Goal: Task Accomplishment & Management: Manage account settings

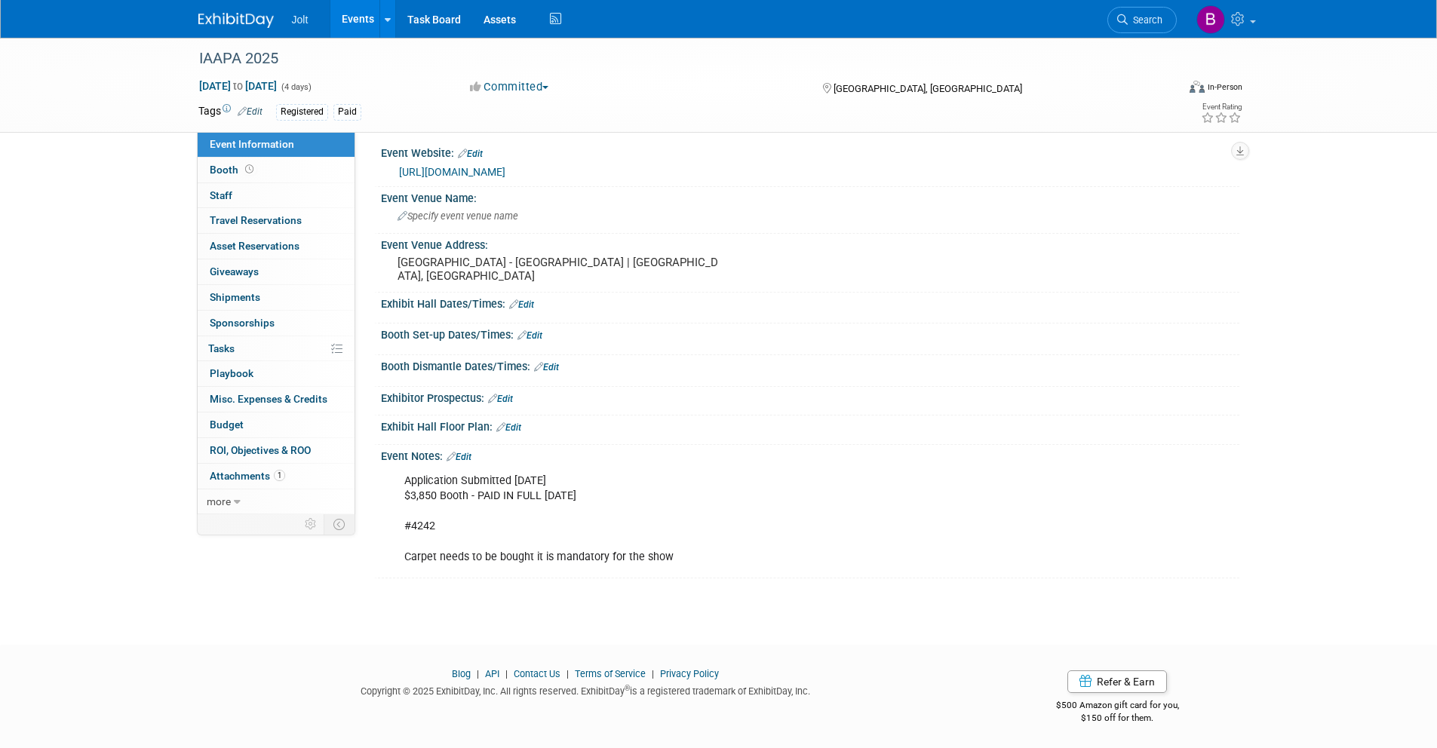
click at [238, 11] on link at bounding box center [245, 13] width 94 height 12
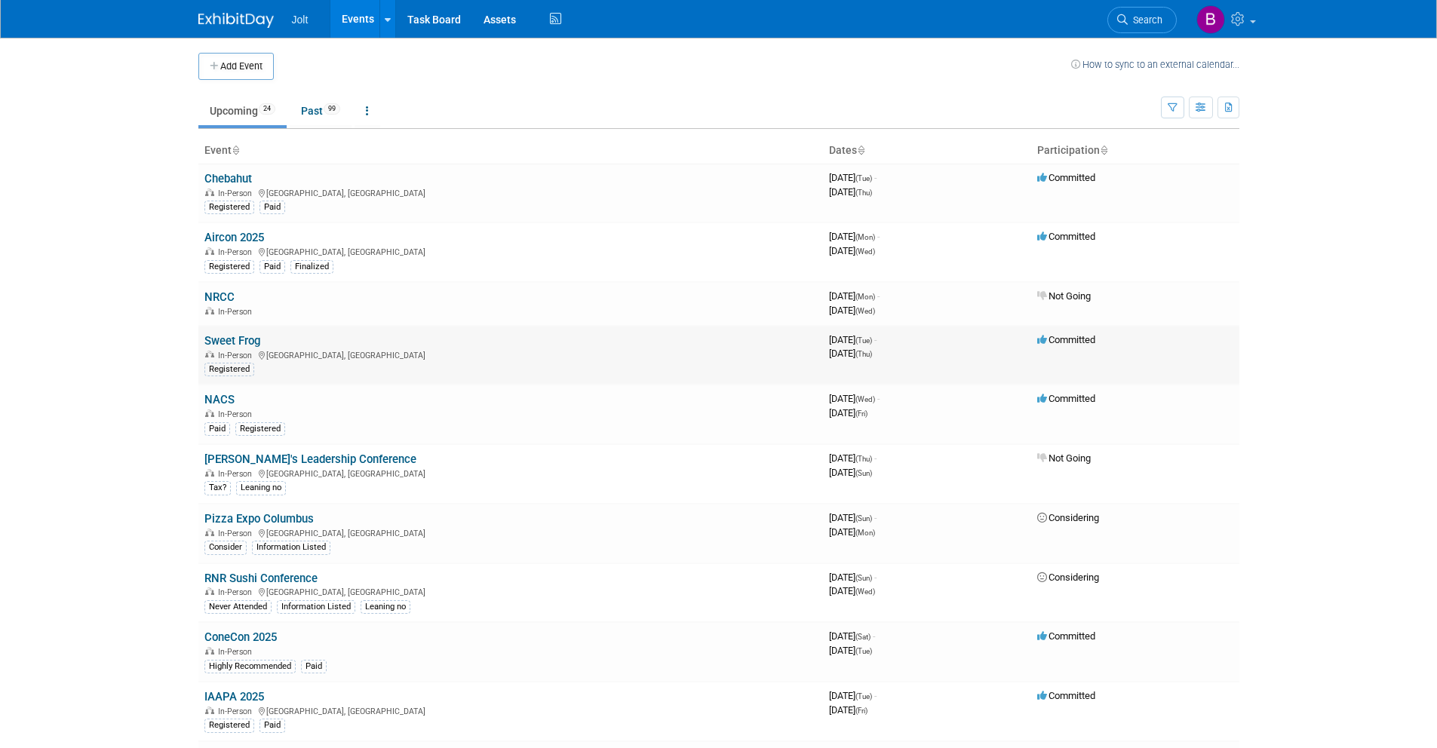
click at [241, 340] on link "Sweet Frog" at bounding box center [232, 341] width 56 height 14
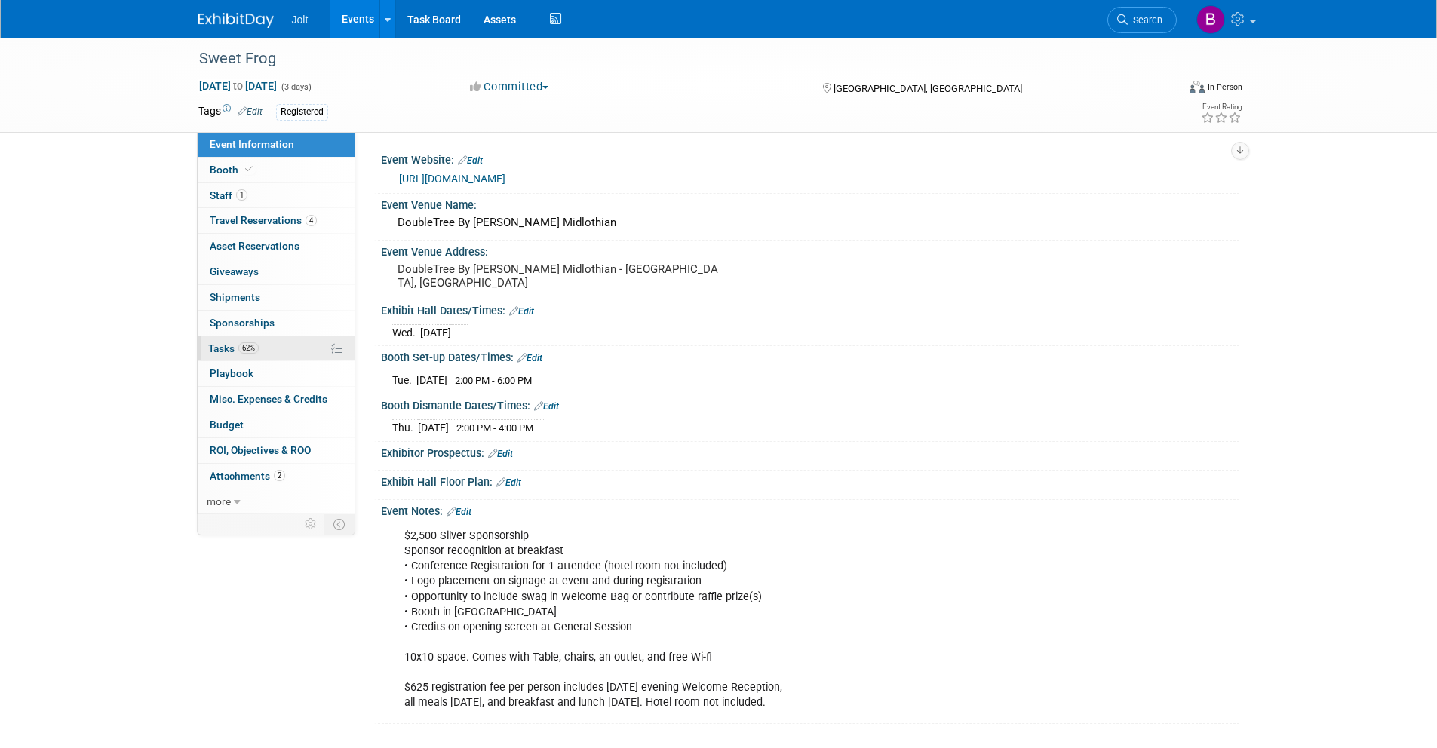
click at [234, 345] on span "Tasks 62%" at bounding box center [233, 348] width 51 height 12
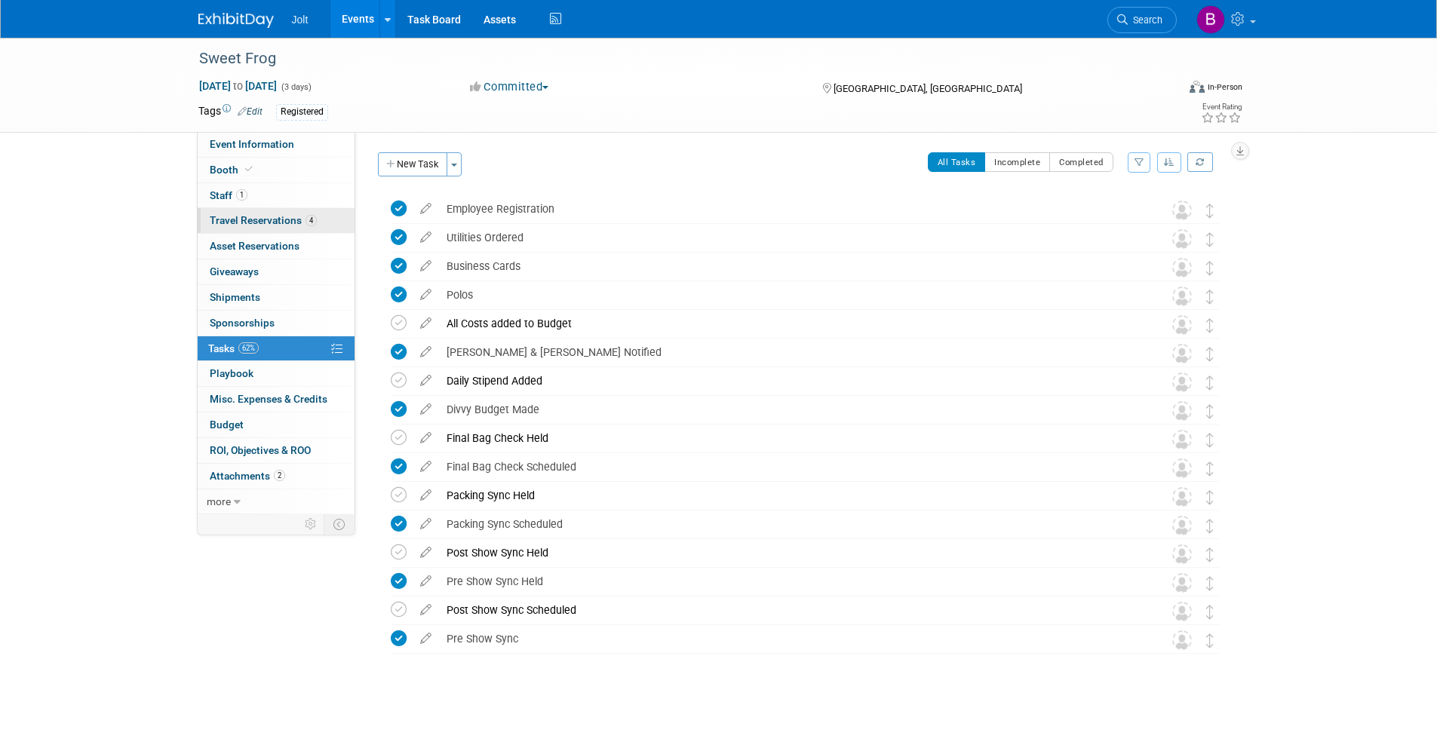
click at [246, 216] on span "Travel Reservations 4" at bounding box center [263, 220] width 107 height 12
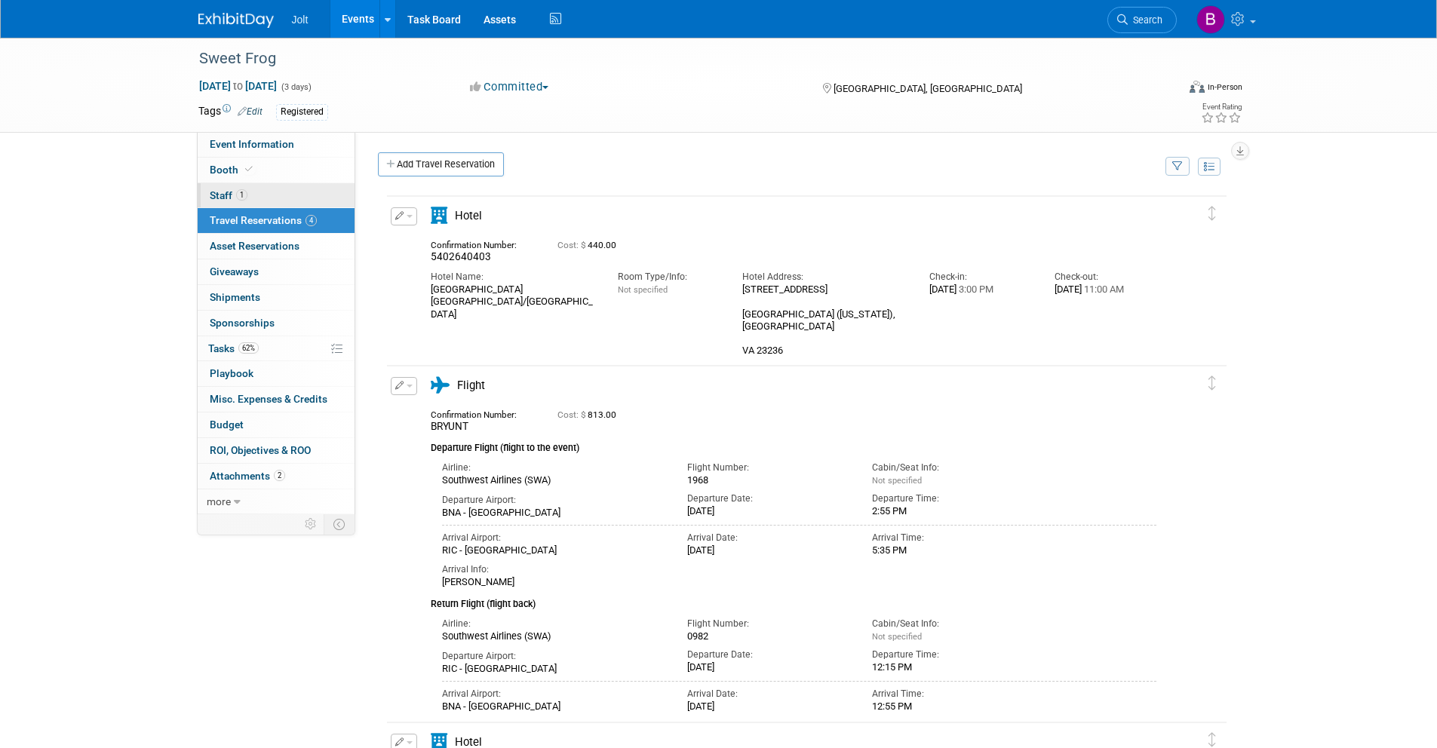
click at [213, 189] on span "Staff 1" at bounding box center [229, 195] width 38 height 12
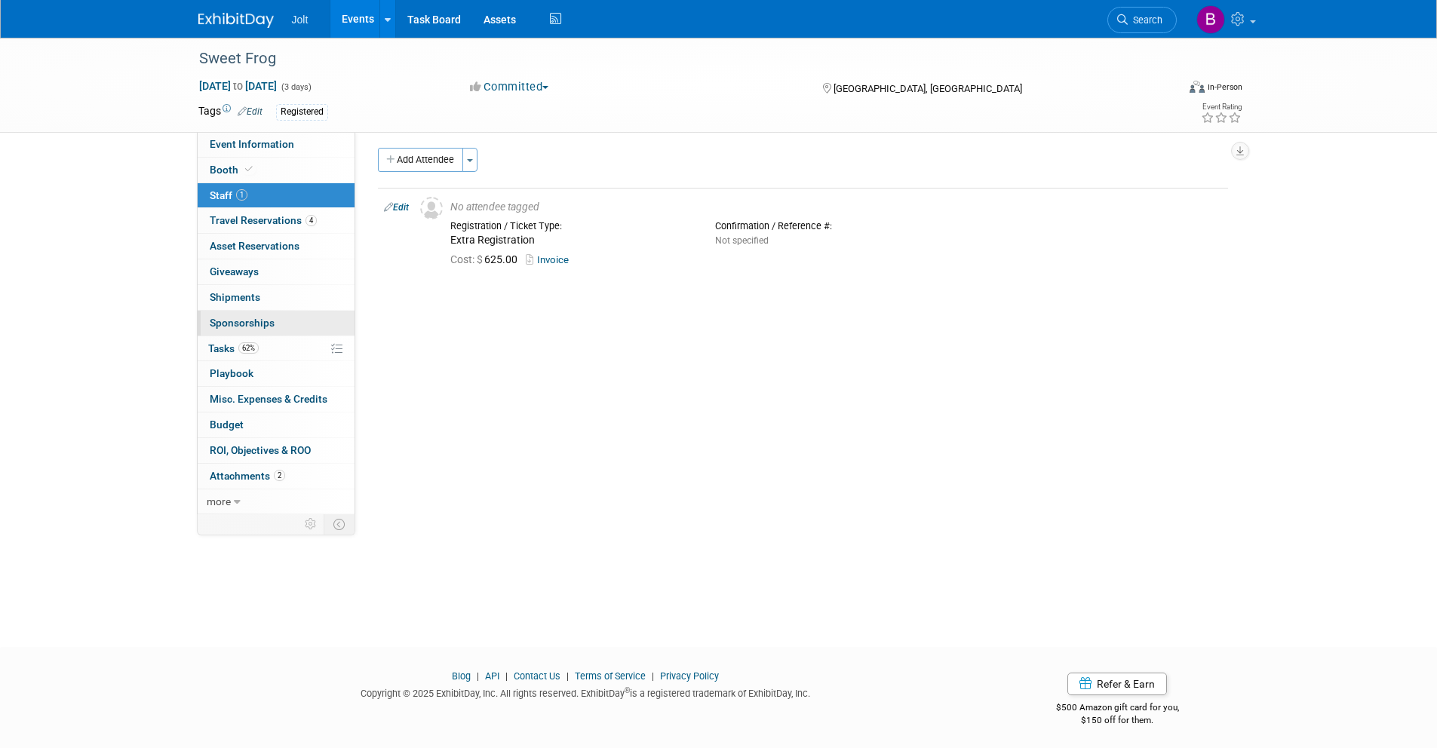
scroll to position [9, 0]
click at [242, 416] on link "Budget" at bounding box center [276, 425] width 157 height 25
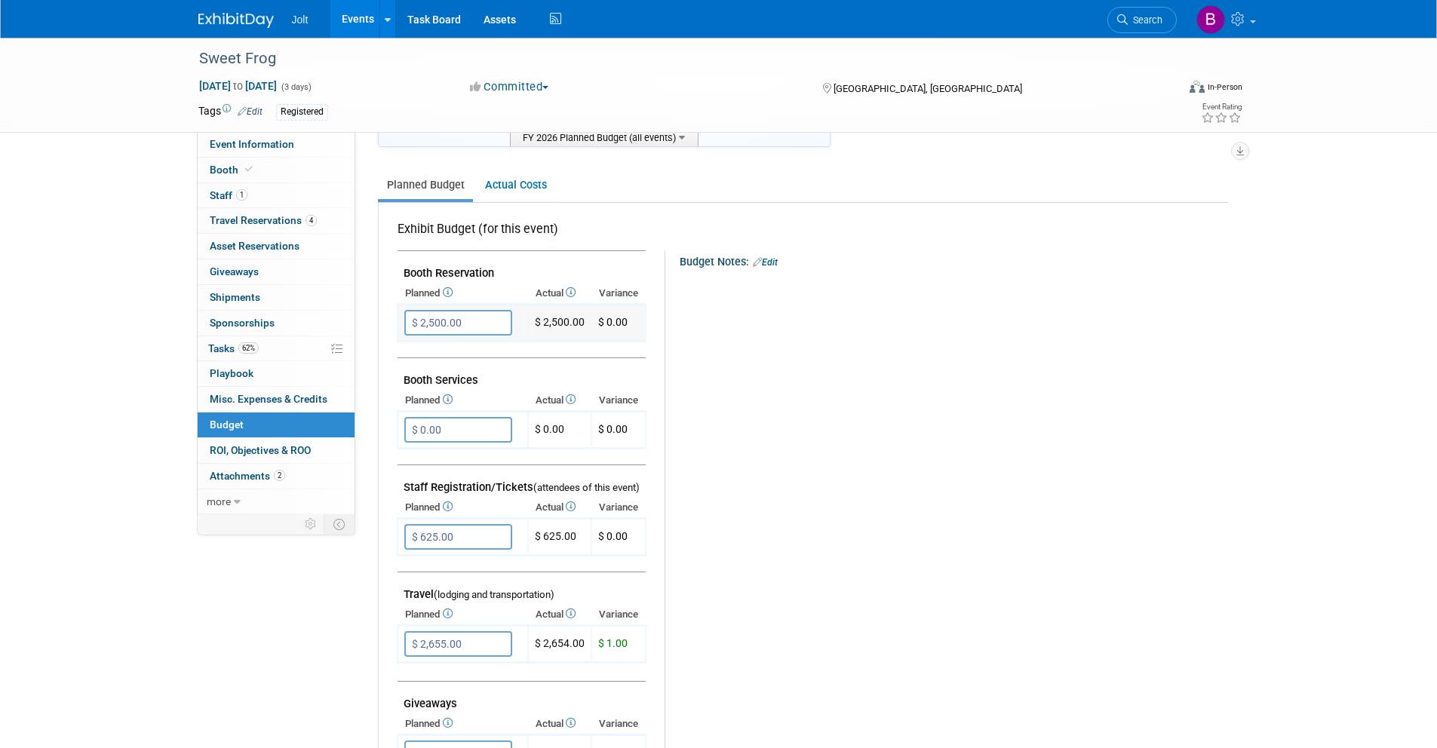
scroll to position [0, 0]
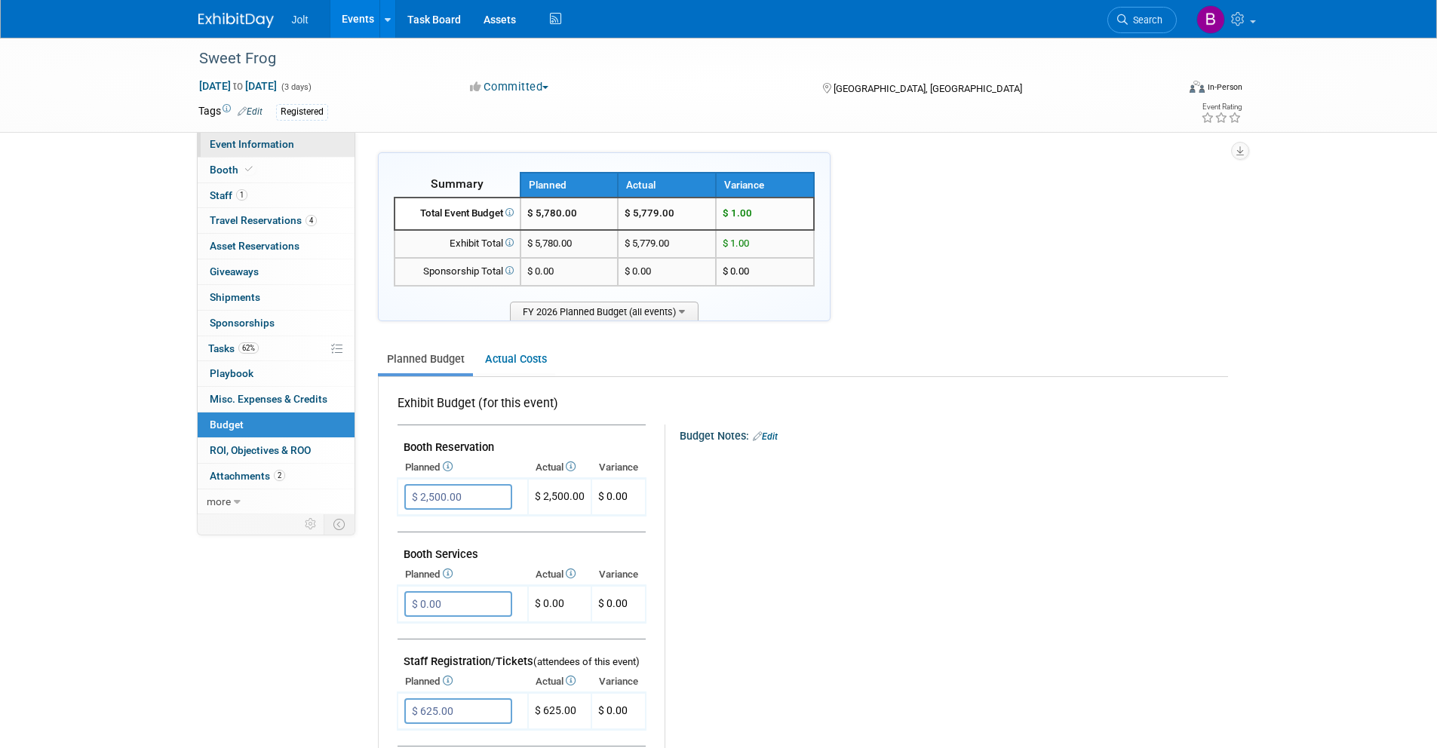
click at [256, 143] on span "Event Information" at bounding box center [252, 144] width 84 height 12
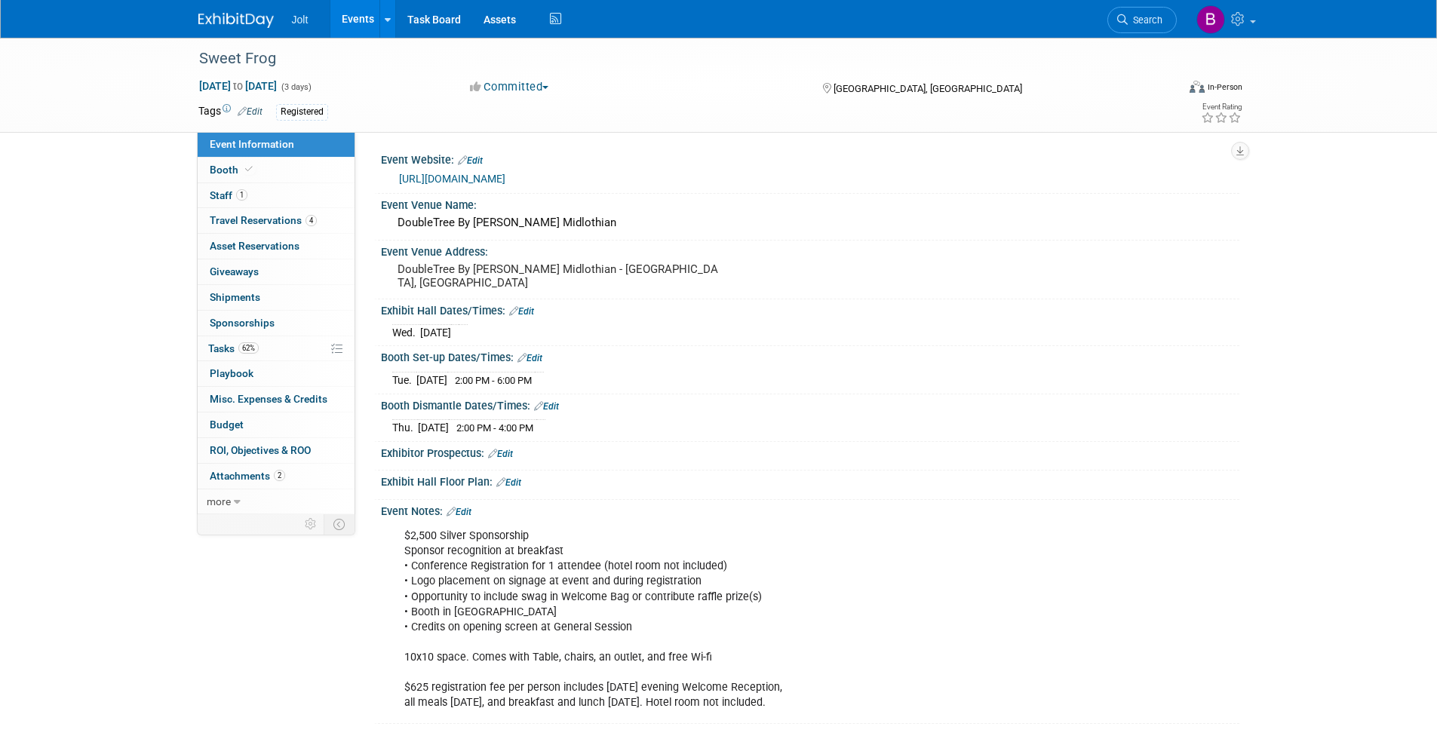
click at [239, 26] on img at bounding box center [235, 20] width 75 height 15
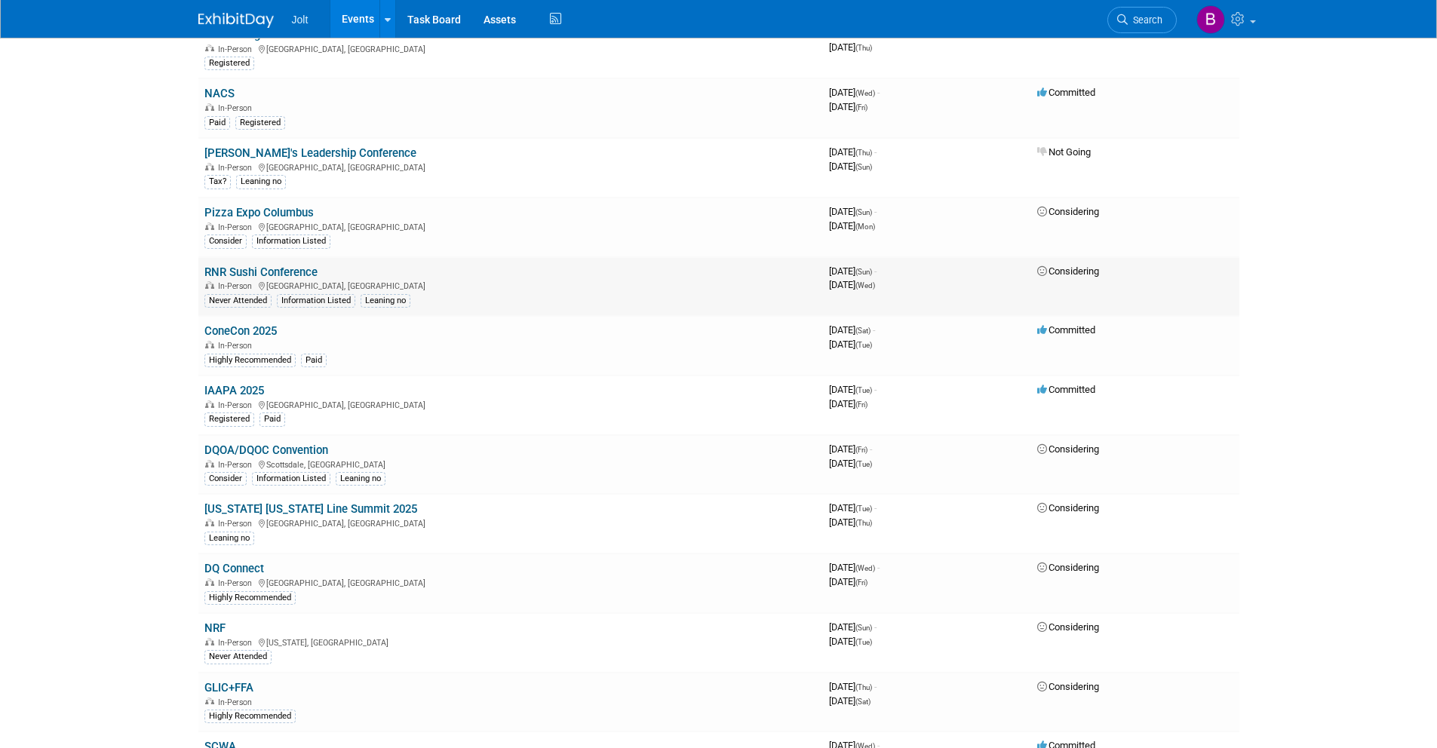
scroll to position [308, 0]
click at [256, 327] on link "ConeCon 2025" at bounding box center [240, 330] width 72 height 14
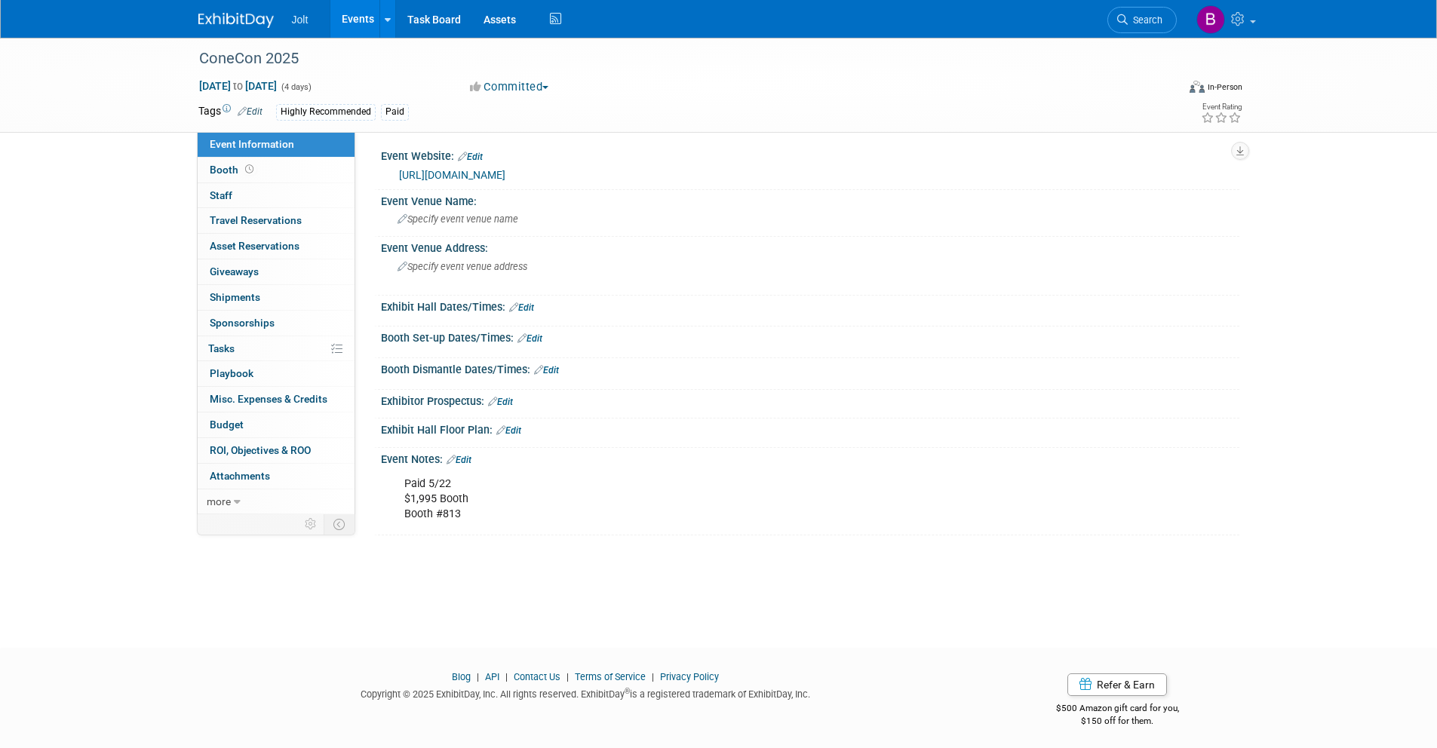
scroll to position [9, 0]
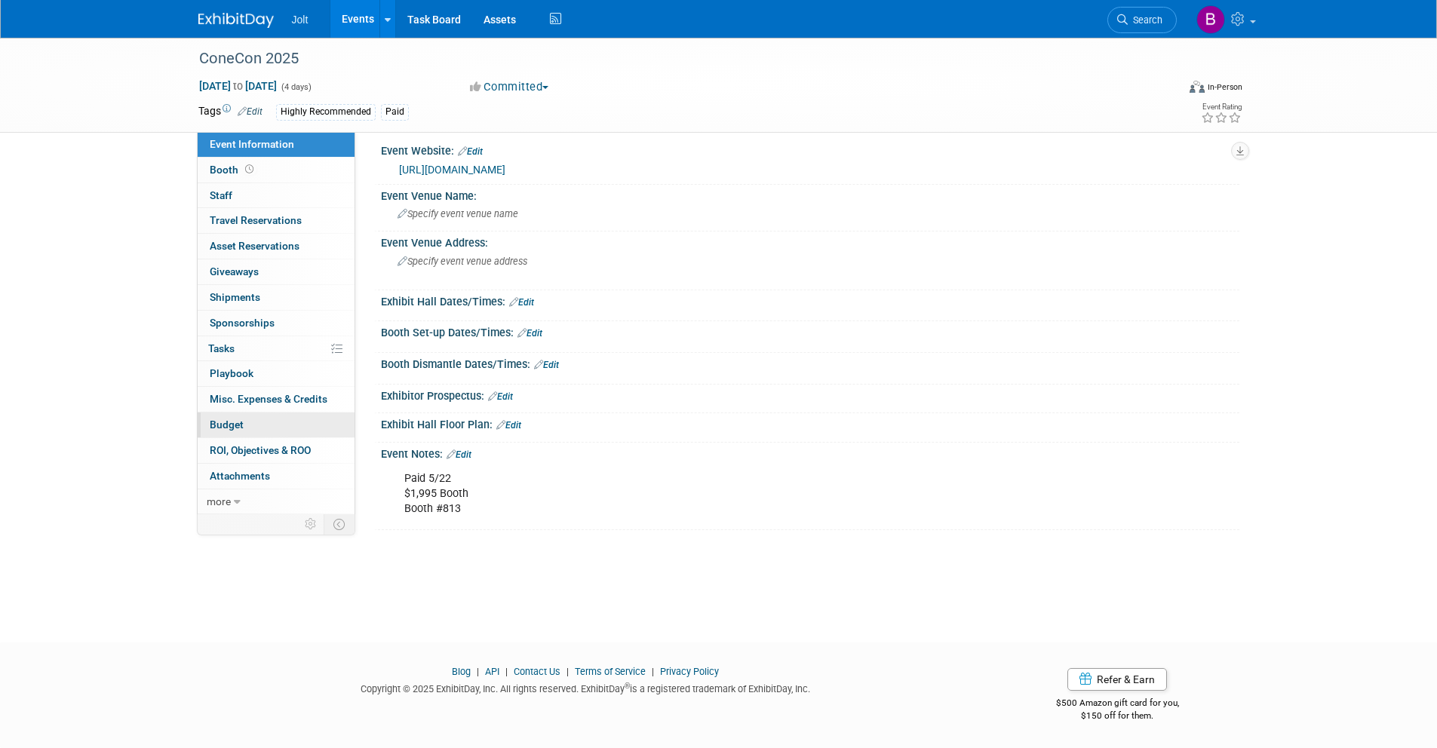
click at [229, 425] on span "Budget" at bounding box center [227, 425] width 34 height 12
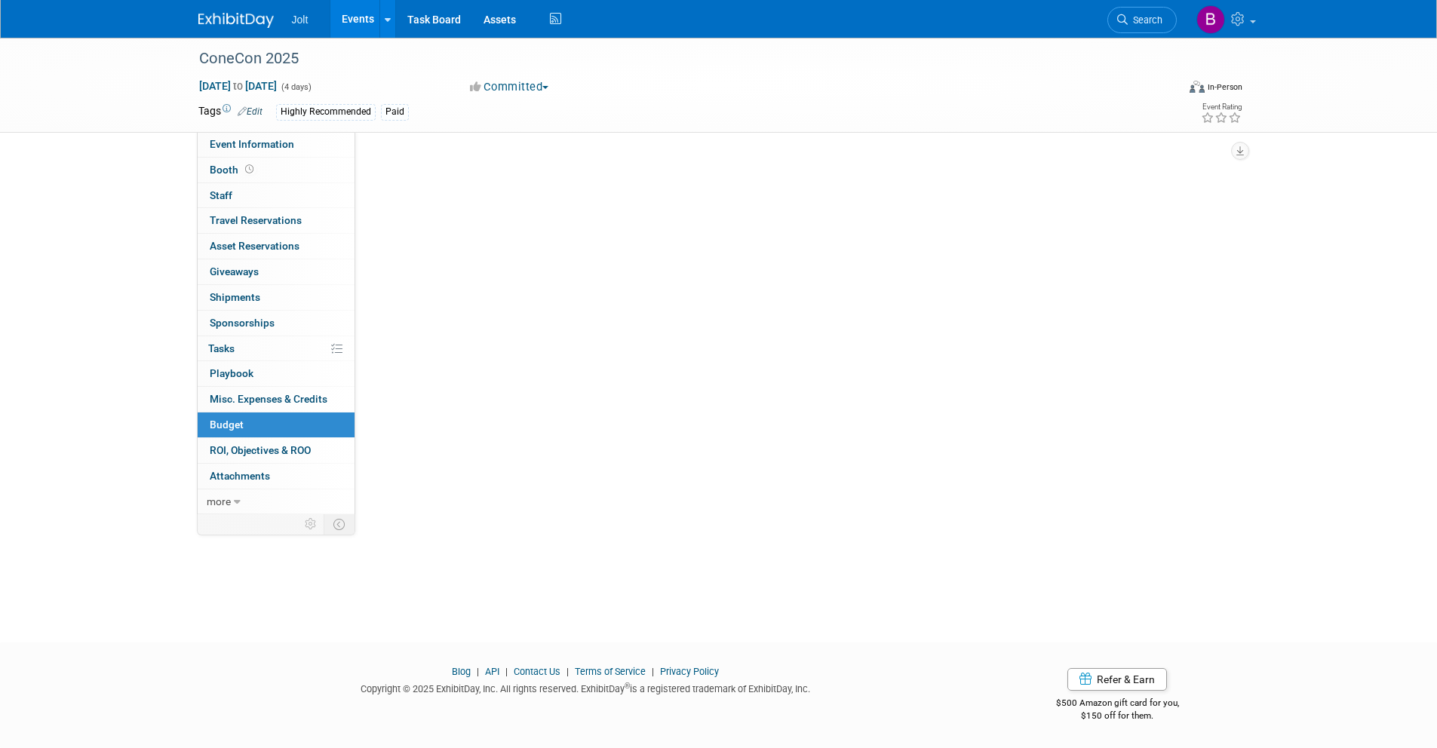
scroll to position [0, 0]
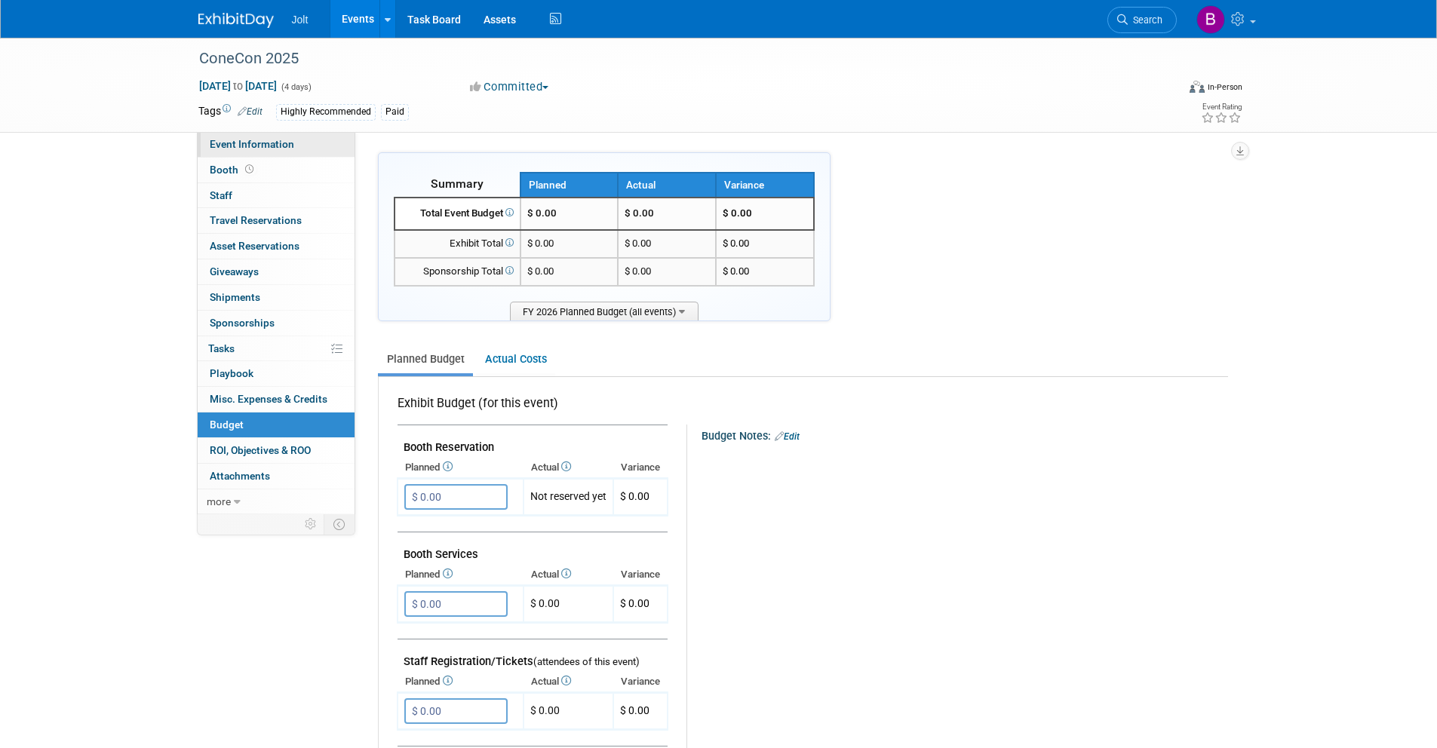
click at [274, 145] on span "Event Information" at bounding box center [252, 144] width 84 height 12
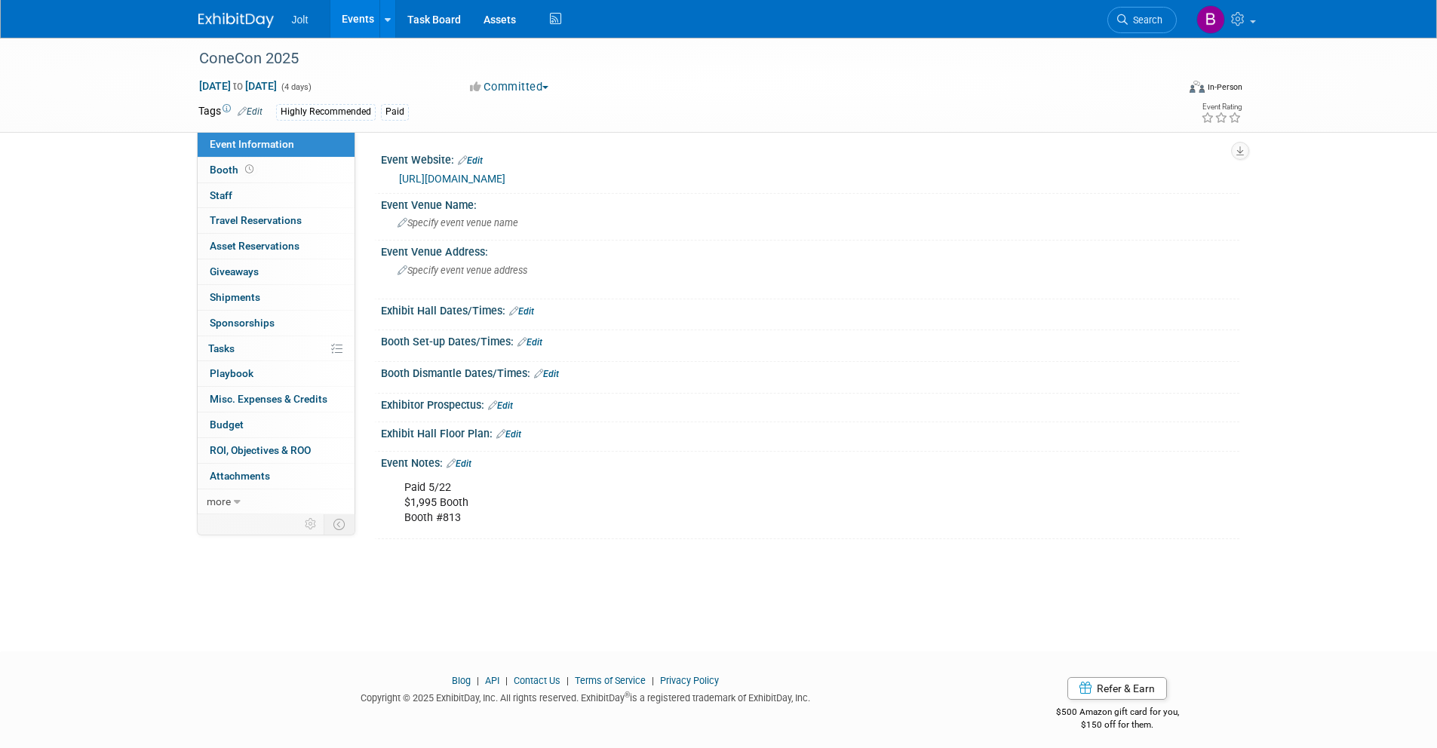
click at [505, 177] on link "https://icecreamassociation.org/page/conecon" at bounding box center [452, 179] width 106 height 12
click at [477, 221] on span "Specify event venue name" at bounding box center [457, 222] width 121 height 11
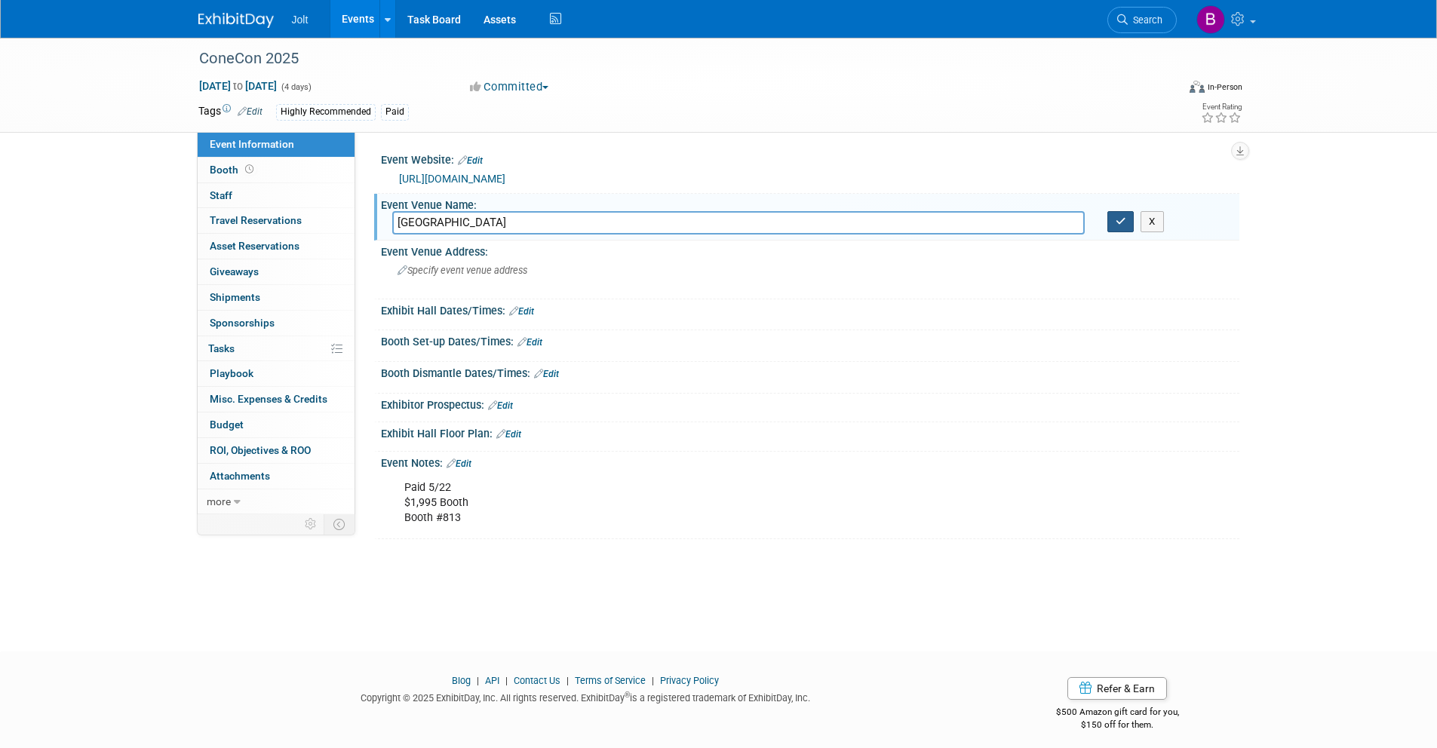
type input "Palm Beach Convention Center"
click at [1112, 221] on button "button" at bounding box center [1120, 221] width 27 height 21
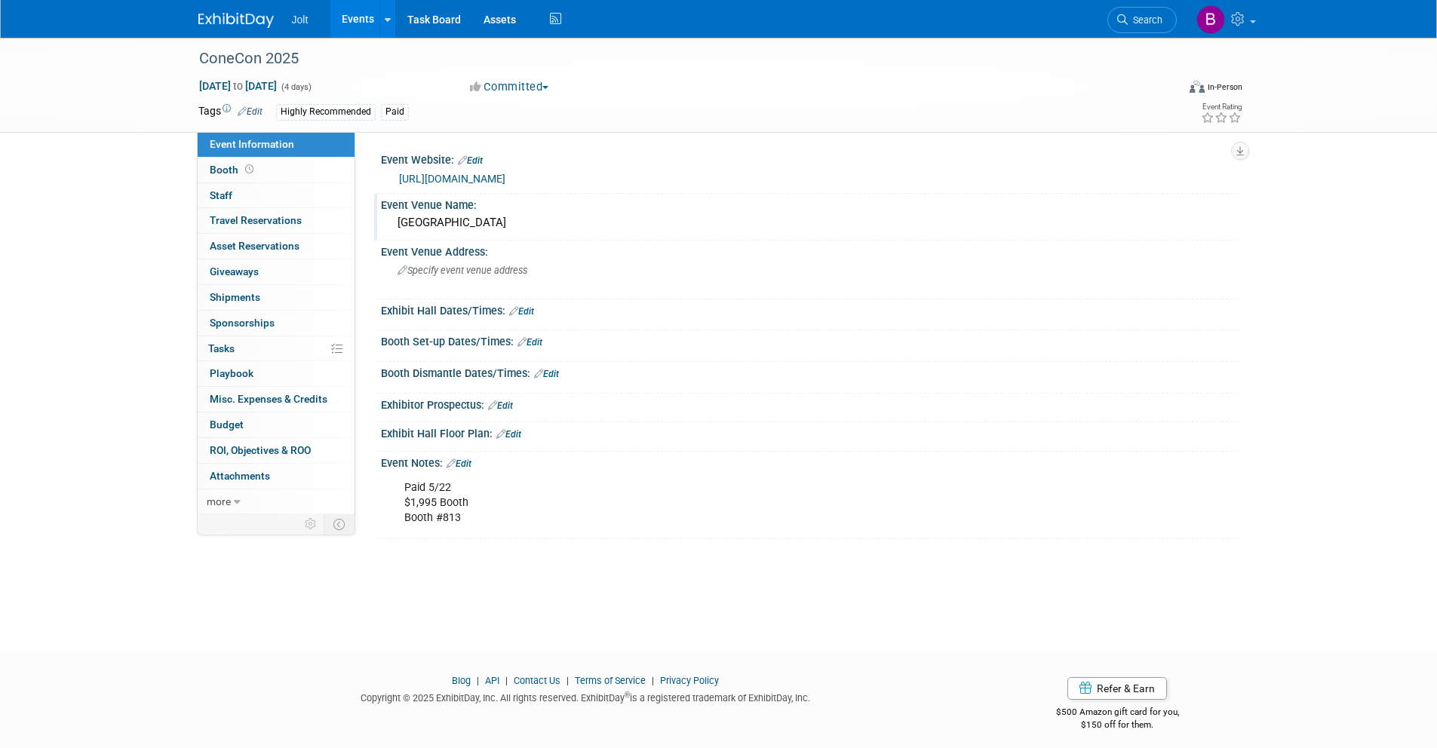
click at [526, 311] on link "Edit" at bounding box center [521, 311] width 25 height 11
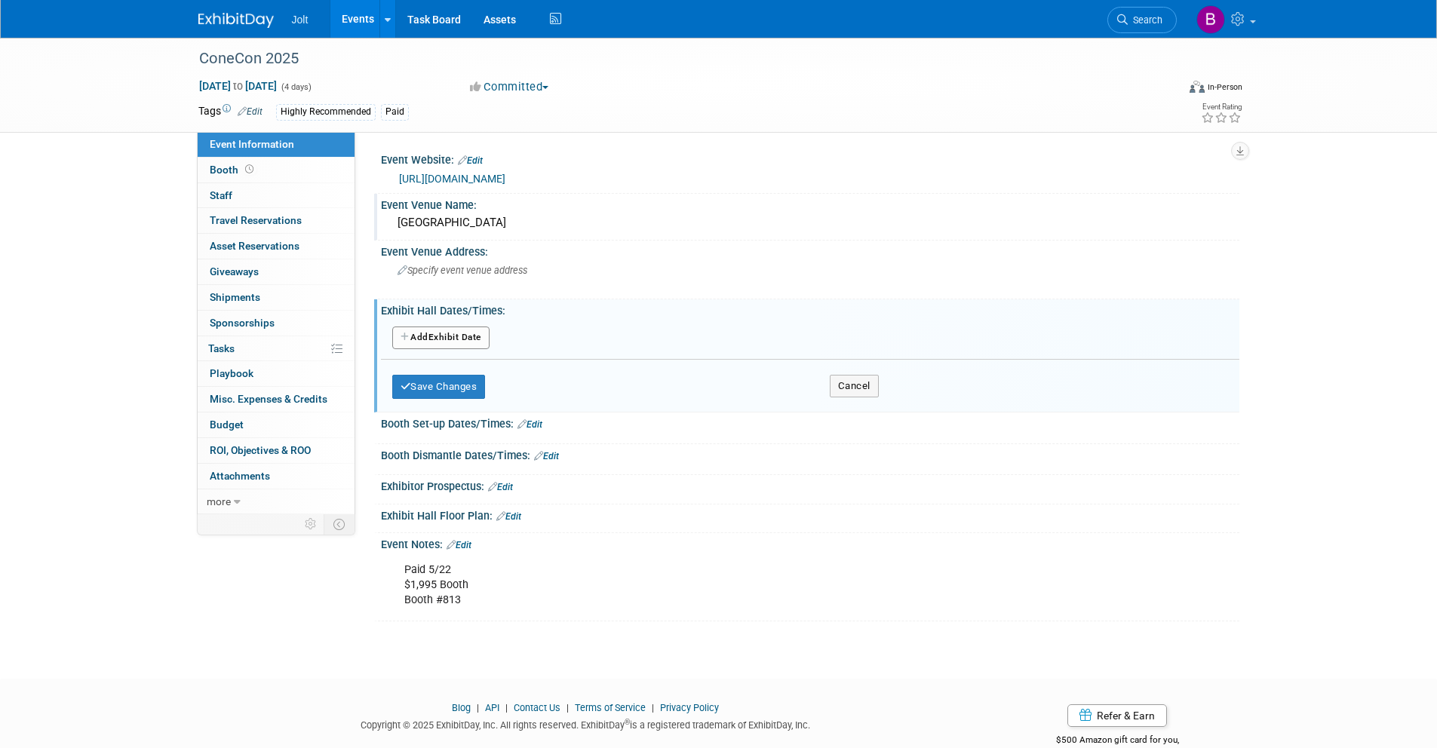
click at [445, 339] on button "Add Another Exhibit Date" at bounding box center [440, 338] width 97 height 23
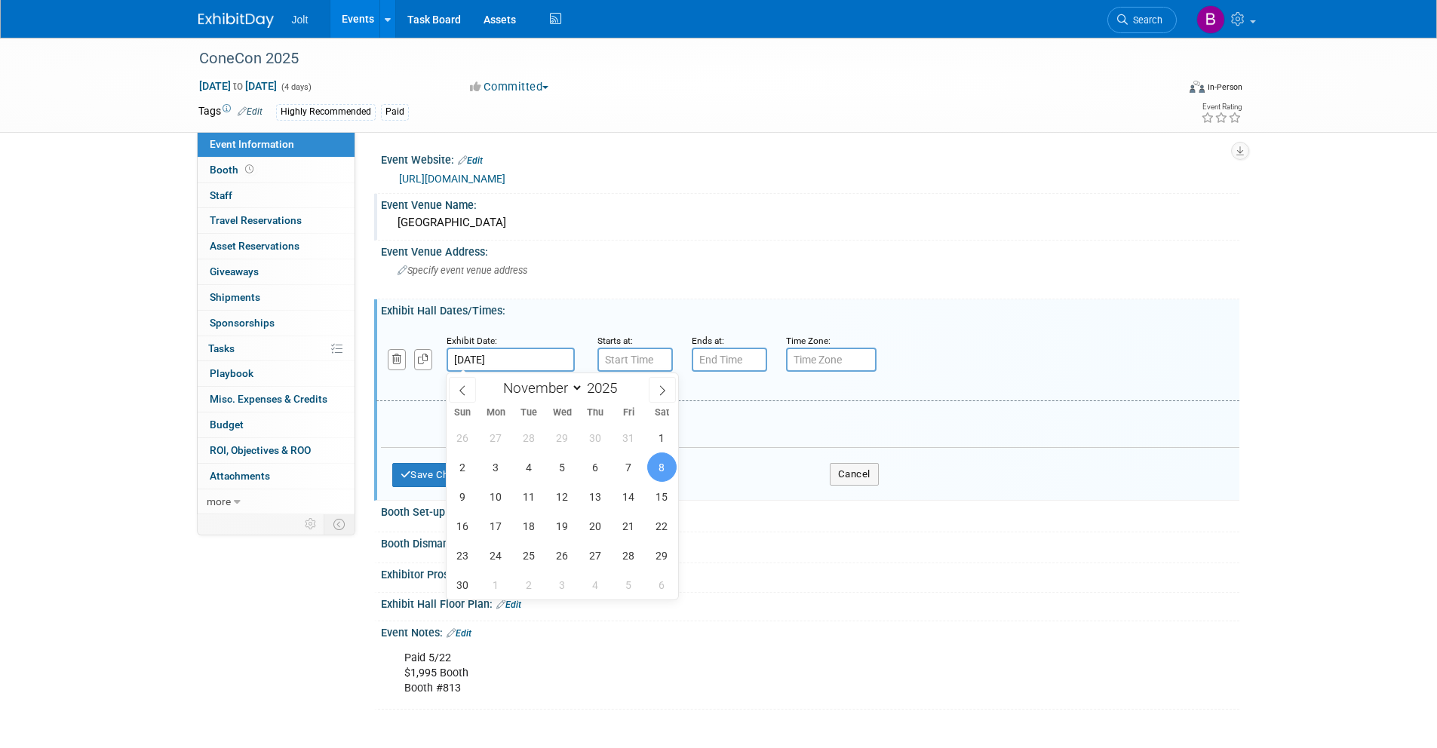
click at [505, 360] on input "Nov 8, 2025" at bounding box center [510, 360] width 128 height 24
click at [468, 497] on span "9" at bounding box center [462, 496] width 29 height 29
type input "Nov 9, 2025"
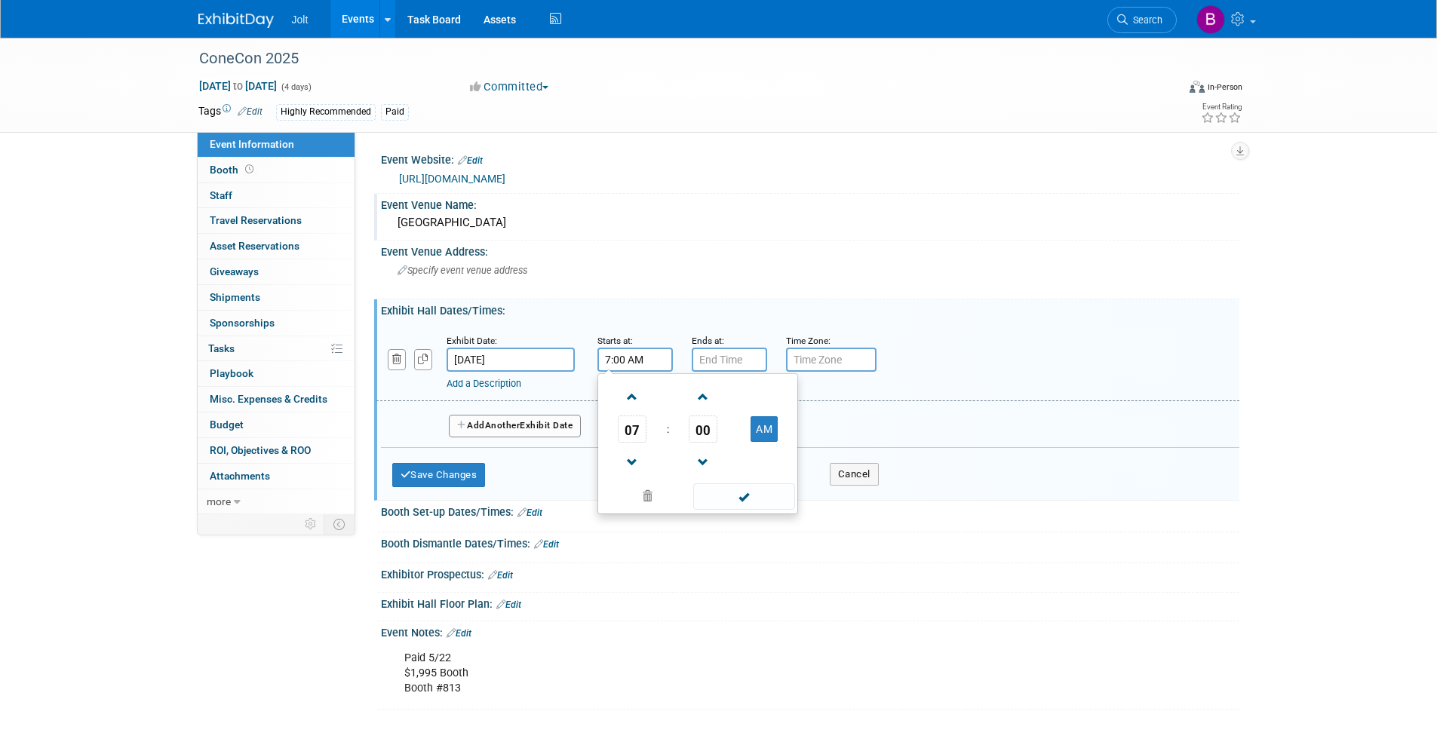
click at [647, 360] on input "7:00 AM" at bounding box center [634, 360] width 75 height 24
click at [636, 397] on span at bounding box center [632, 397] width 26 height 26
type input "9:00 AM"
click at [750, 362] on input "7:00 PM" at bounding box center [729, 360] width 75 height 24
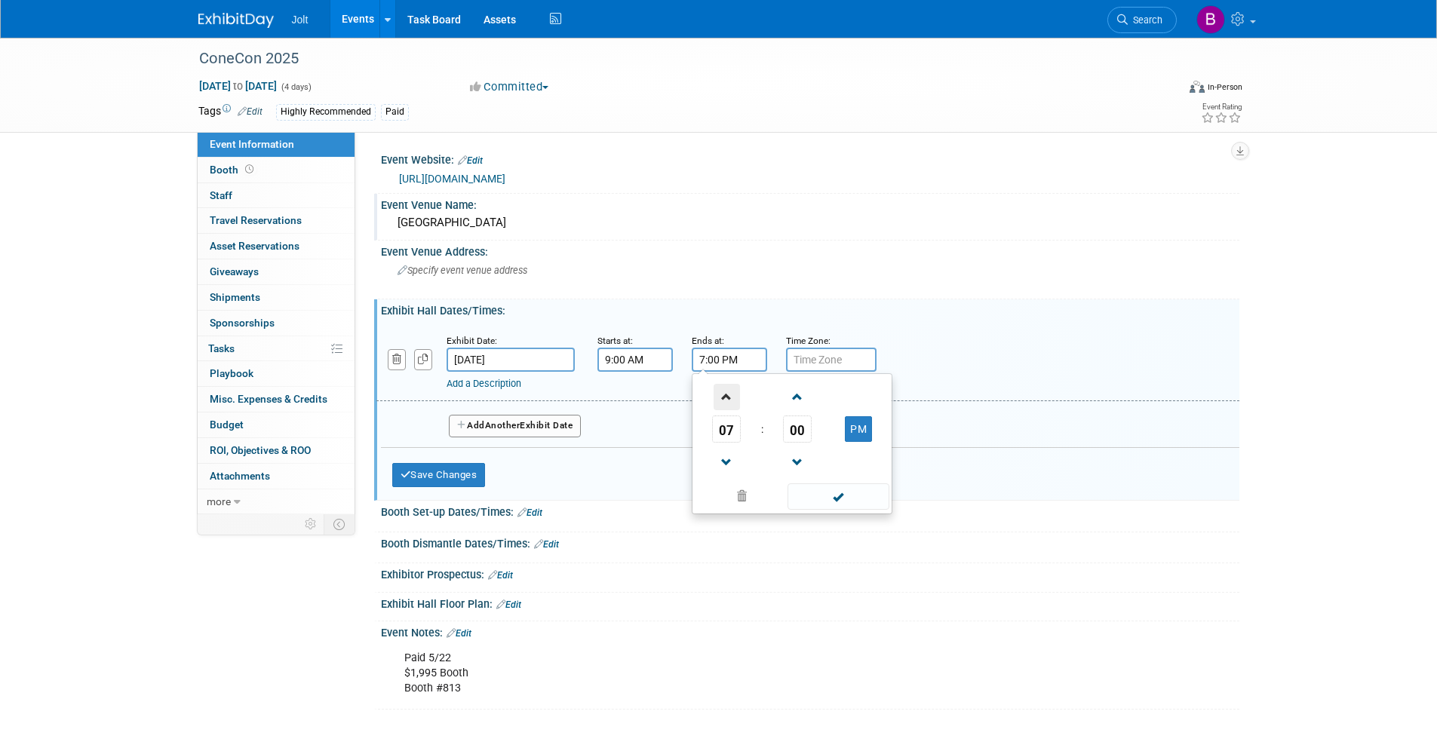
click at [732, 397] on span at bounding box center [726, 397] width 26 height 26
click at [725, 469] on span at bounding box center [726, 462] width 26 height 26
click at [727, 468] on span at bounding box center [726, 462] width 26 height 26
click at [728, 467] on span at bounding box center [726, 462] width 26 height 26
type input "5:00 PM"
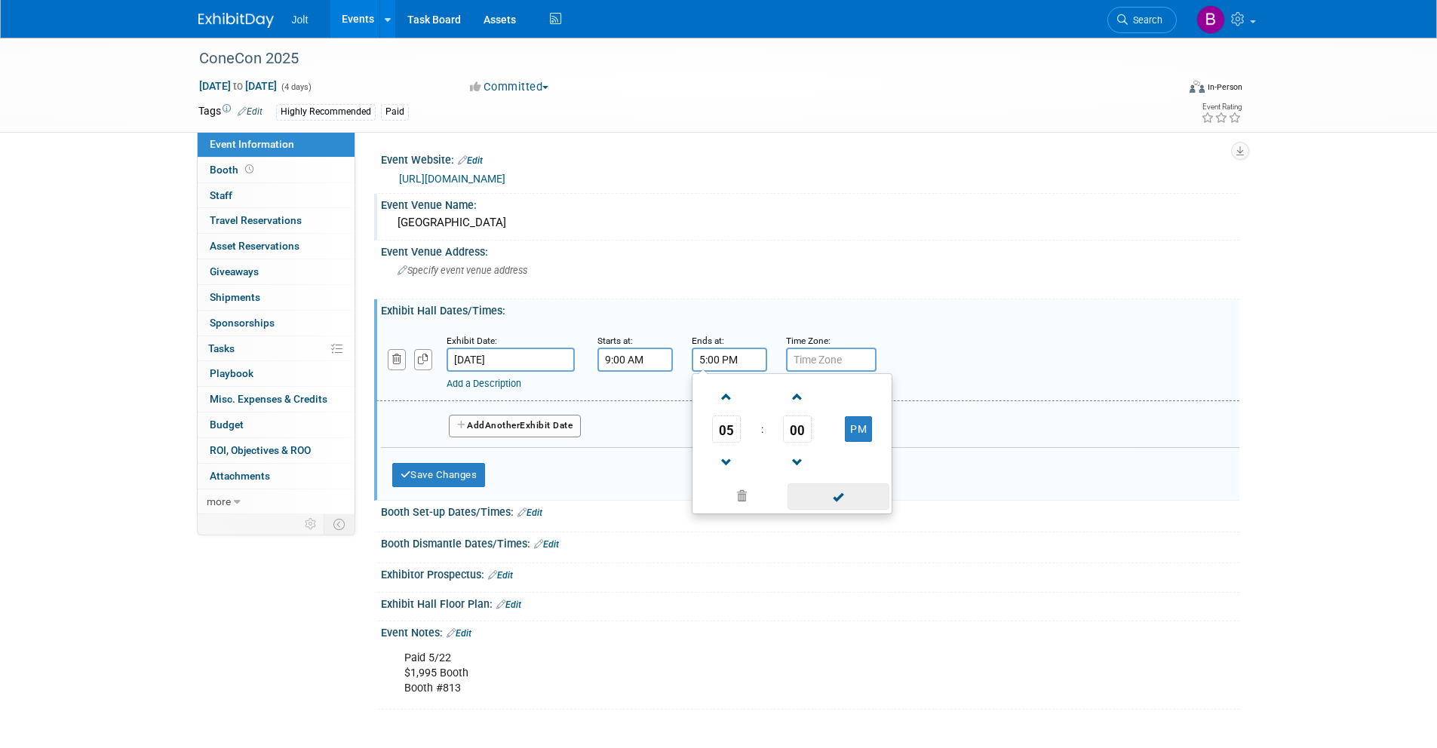
click at [858, 495] on span at bounding box center [838, 496] width 102 height 26
click at [519, 430] on span "Another" at bounding box center [502, 425] width 35 height 11
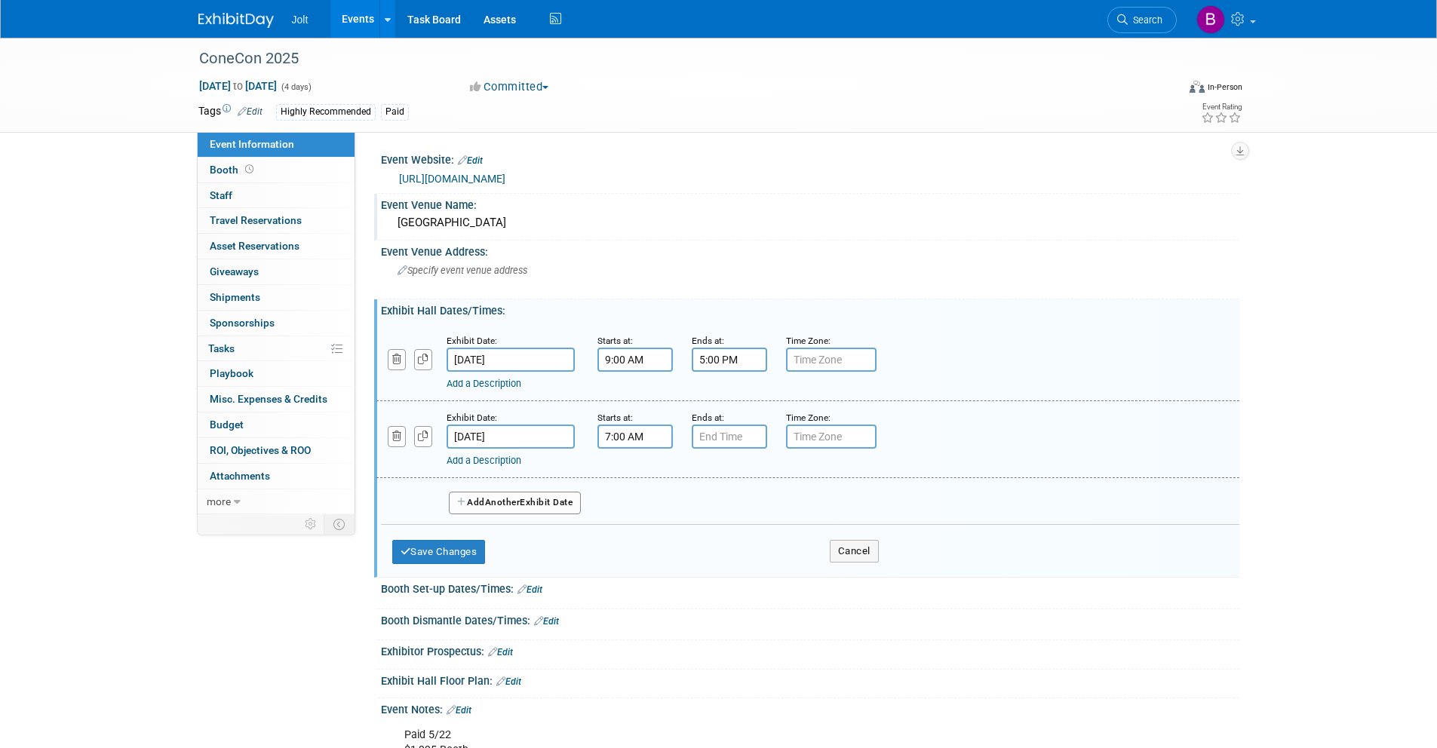
click at [652, 445] on input "7:00 AM" at bounding box center [634, 437] width 75 height 24
click at [632, 478] on span at bounding box center [632, 474] width 26 height 26
type input "9:00 AM"
click at [738, 434] on input "7:00 PM" at bounding box center [729, 437] width 75 height 24
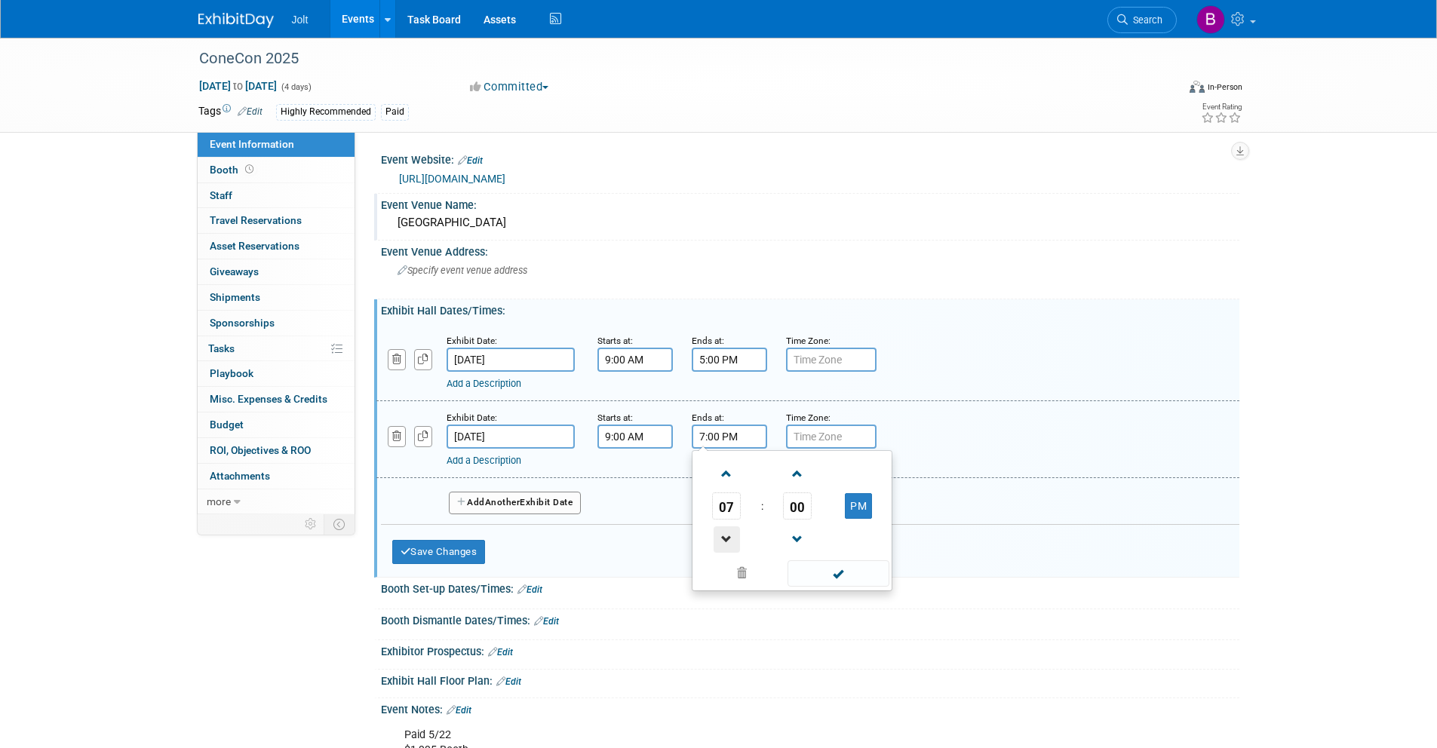
click at [729, 539] on span at bounding box center [726, 539] width 26 height 26
type input "5:00 PM"
click at [848, 573] on span at bounding box center [838, 573] width 102 height 26
click at [557, 508] on button "Add Another Exhibit Date" at bounding box center [515, 503] width 133 height 23
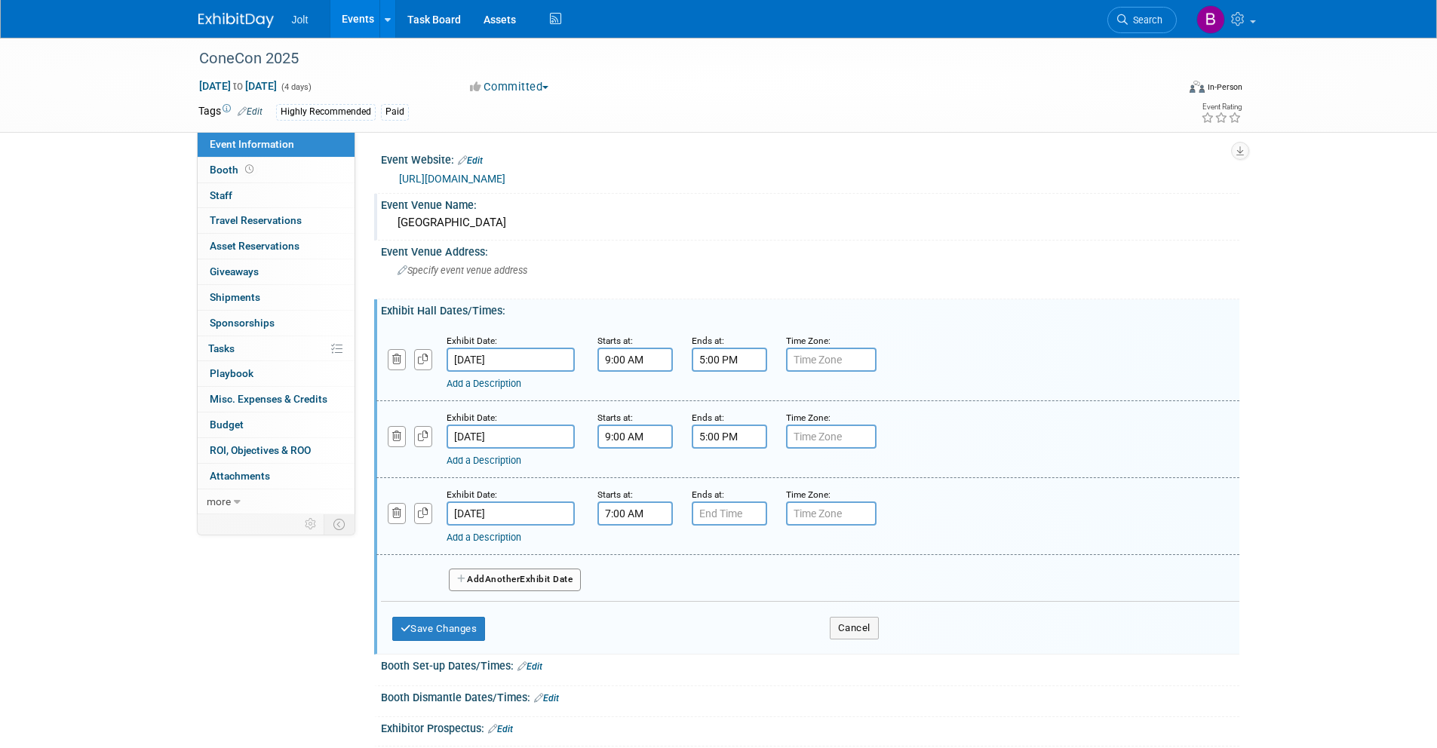
click at [618, 517] on input "7:00 AM" at bounding box center [634, 514] width 75 height 24
click at [629, 551] on span at bounding box center [632, 551] width 26 height 26
drag, startPoint x: 629, startPoint y: 551, endPoint x: 641, endPoint y: 551, distance: 12.1
click at [630, 551] on span at bounding box center [632, 551] width 26 height 26
type input "9:00 AM"
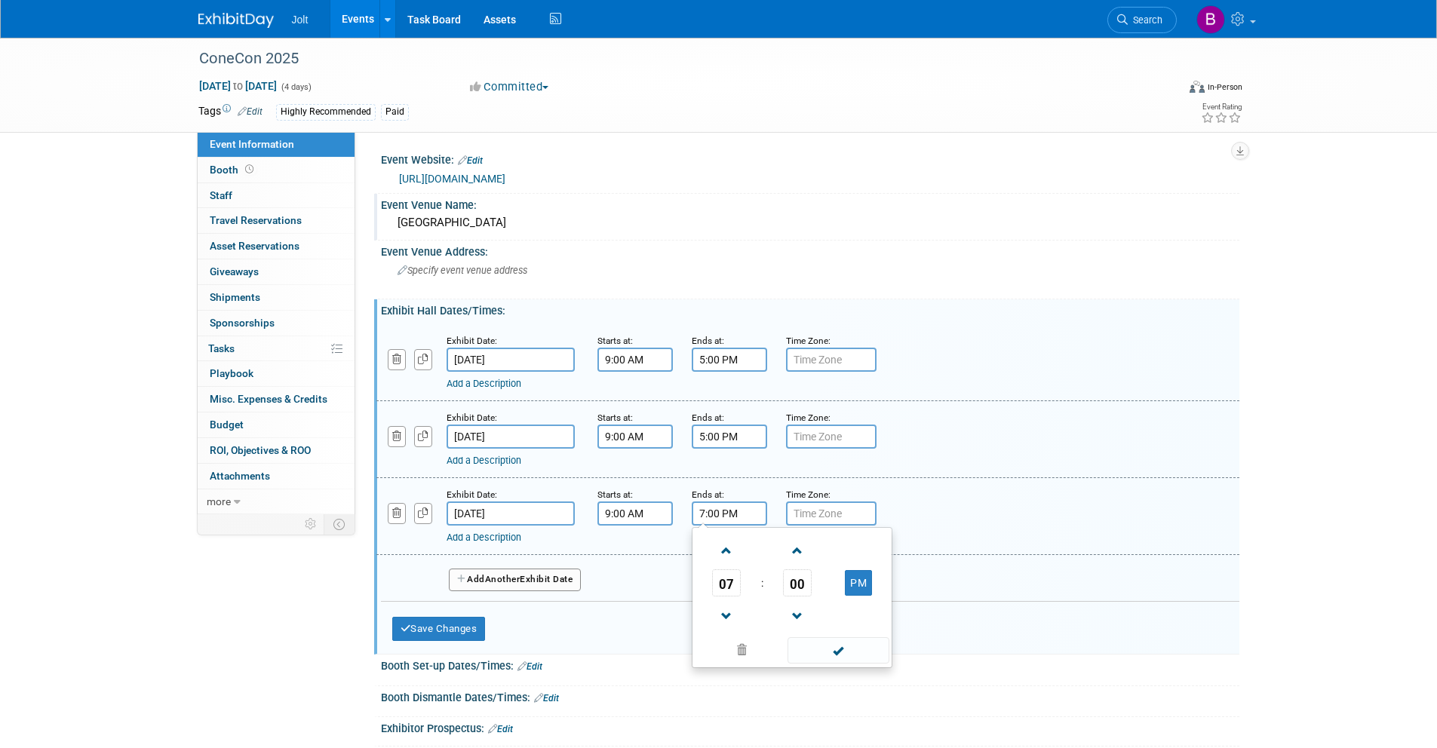
click at [704, 517] on input "7:00 PM" at bounding box center [729, 514] width 75 height 24
click at [722, 615] on span at bounding box center [726, 616] width 26 height 26
click at [722, 541] on span at bounding box center [726, 551] width 26 height 26
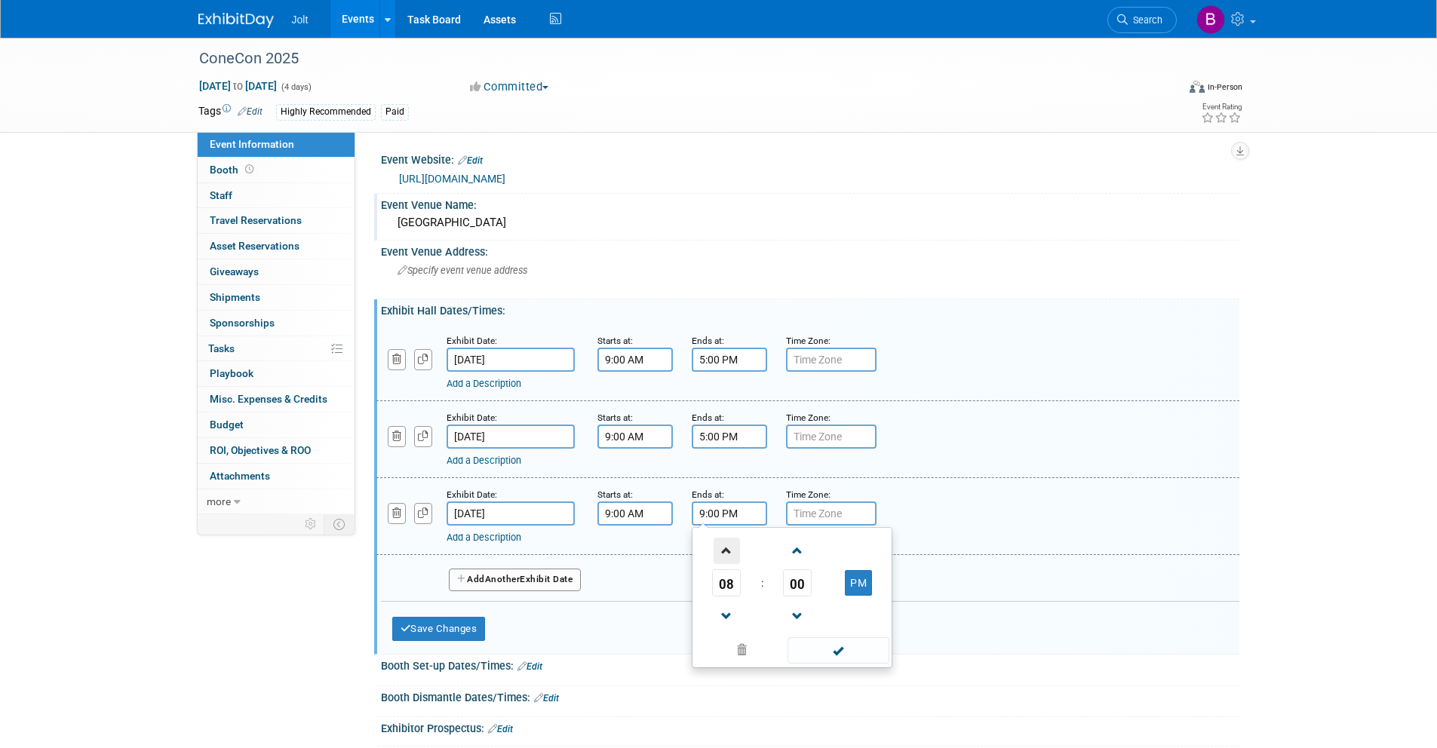
click at [722, 541] on span at bounding box center [726, 551] width 26 height 26
drag, startPoint x: 729, startPoint y: 621, endPoint x: 808, endPoint y: 603, distance: 80.3
click at [729, 620] on span at bounding box center [726, 616] width 26 height 26
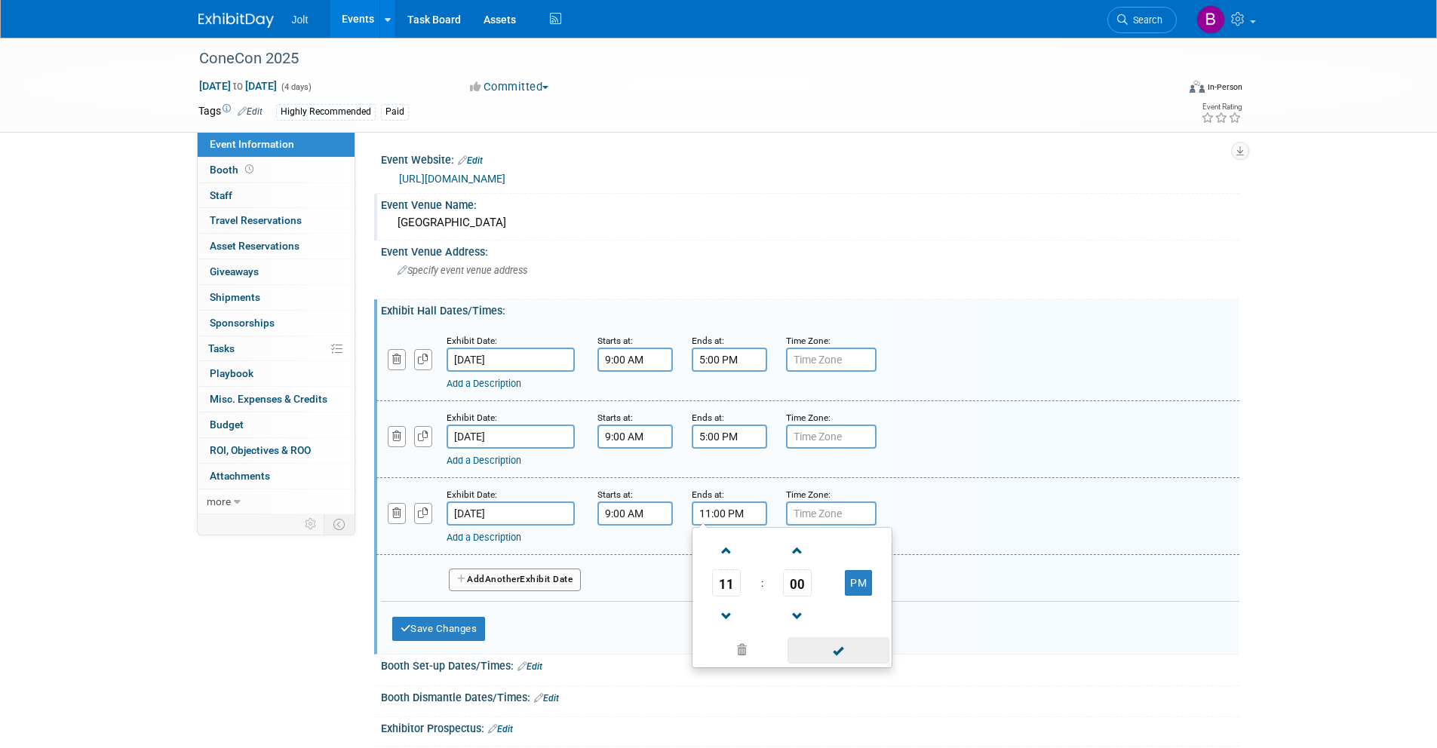
click at [850, 650] on span at bounding box center [838, 650] width 102 height 26
click at [744, 510] on input "11:00 PM" at bounding box center [729, 514] width 75 height 24
click at [725, 553] on span at bounding box center [726, 551] width 26 height 26
drag, startPoint x: 871, startPoint y: 577, endPoint x: 867, endPoint y: 584, distance: 7.8
click at [870, 578] on button "AM" at bounding box center [858, 583] width 27 height 26
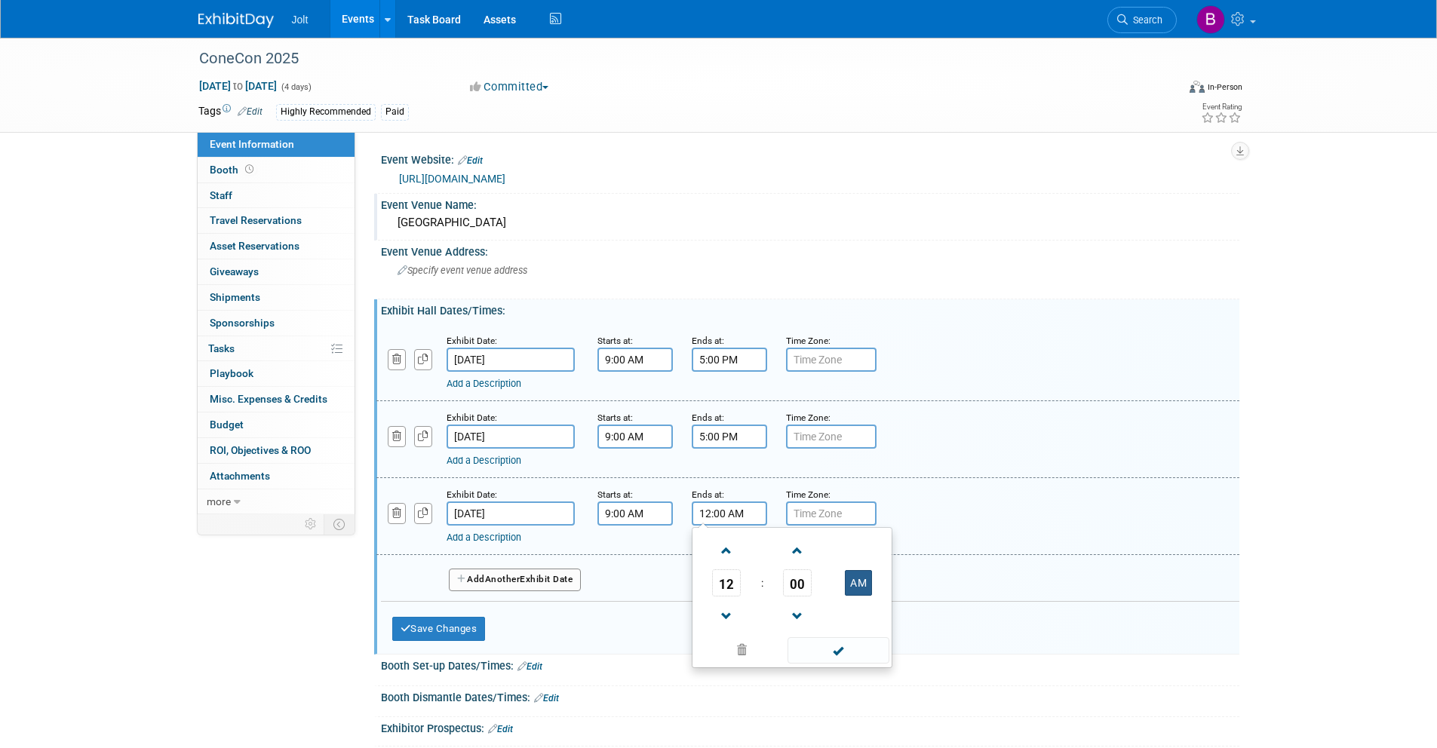
type input "12:00 PM"
click at [841, 653] on span at bounding box center [838, 650] width 102 height 26
click at [729, 517] on input "12:00 PM" at bounding box center [729, 514] width 75 height 24
click at [832, 645] on span at bounding box center [838, 650] width 102 height 26
click at [459, 633] on button "Save Changes" at bounding box center [439, 629] width 94 height 24
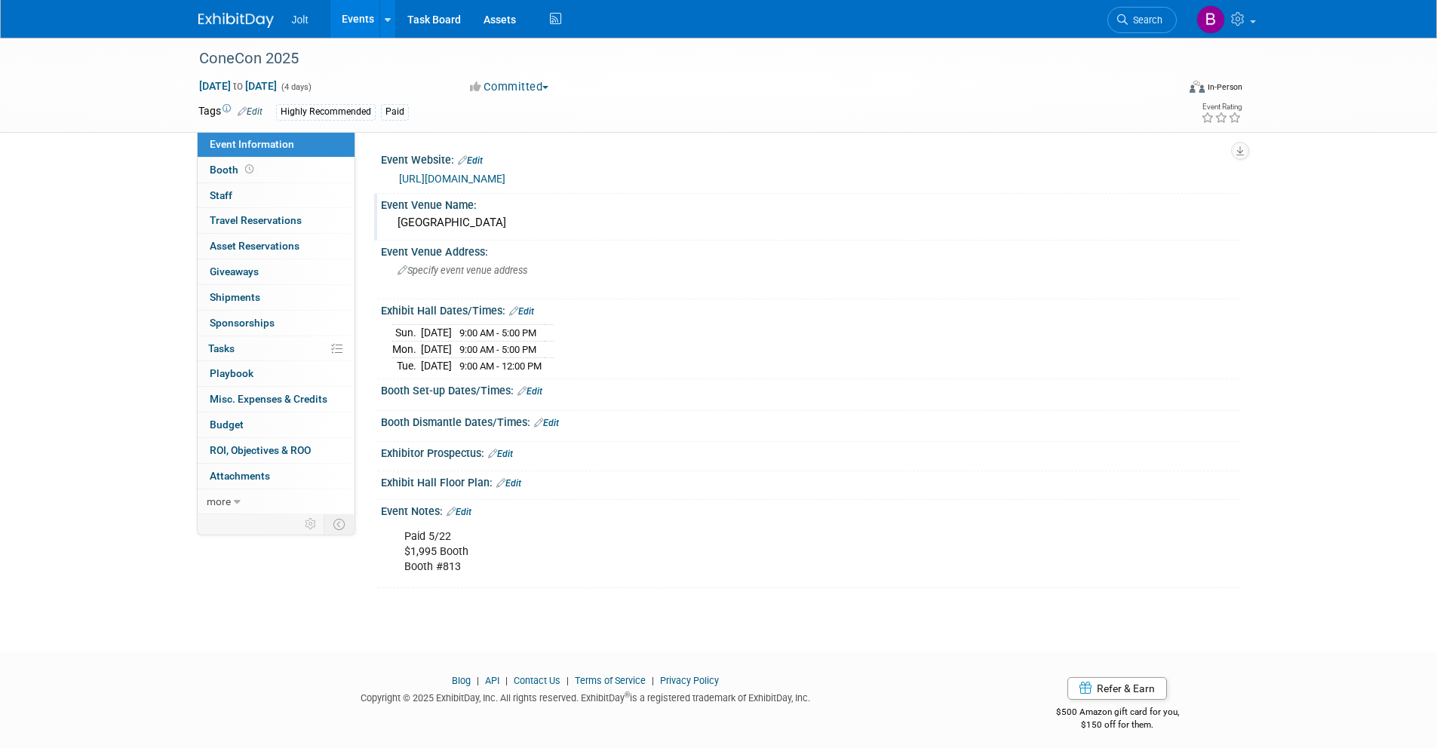
click at [495, 181] on link "https://icecreamassociation.org/page/conecon" at bounding box center [452, 179] width 106 height 12
click at [275, 174] on link "Booth" at bounding box center [276, 170] width 157 height 25
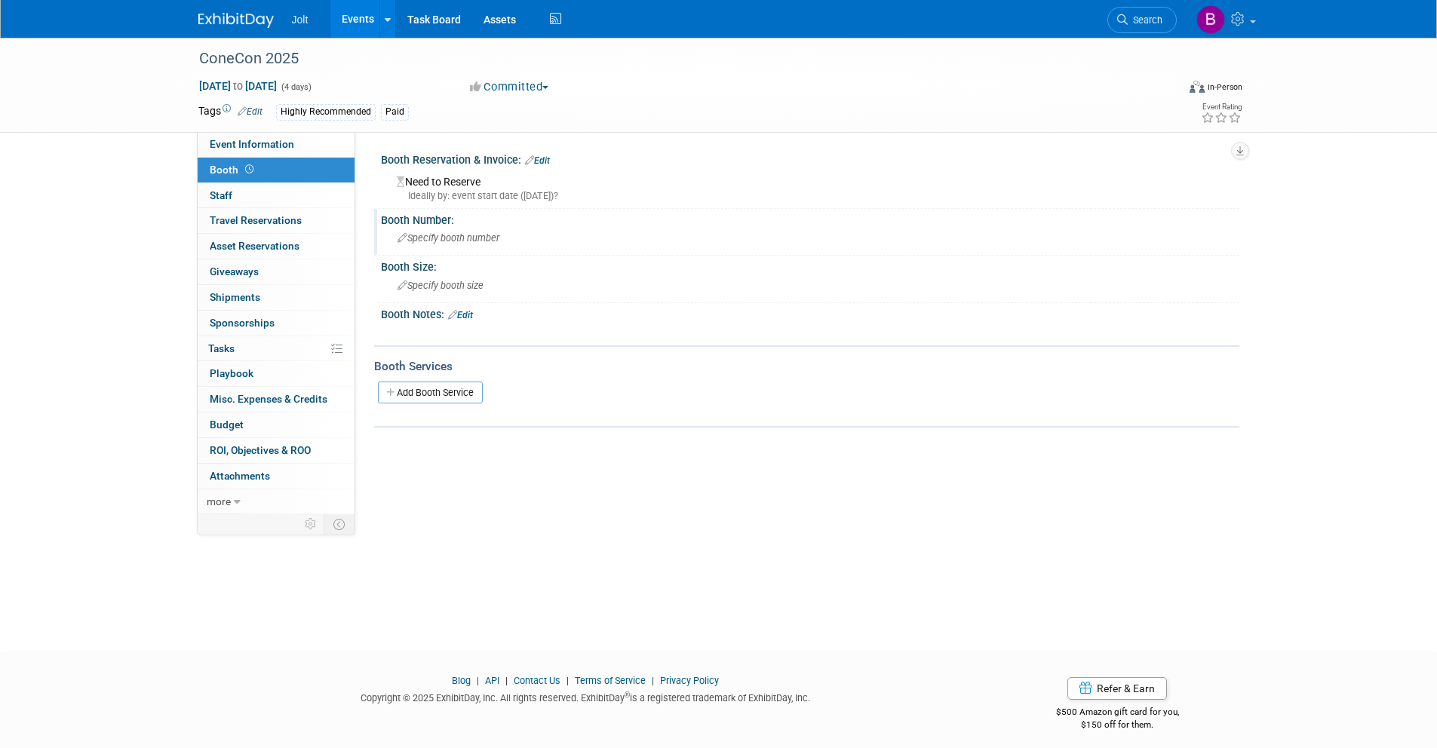
click at [470, 237] on span "Specify booth number" at bounding box center [448, 237] width 102 height 11
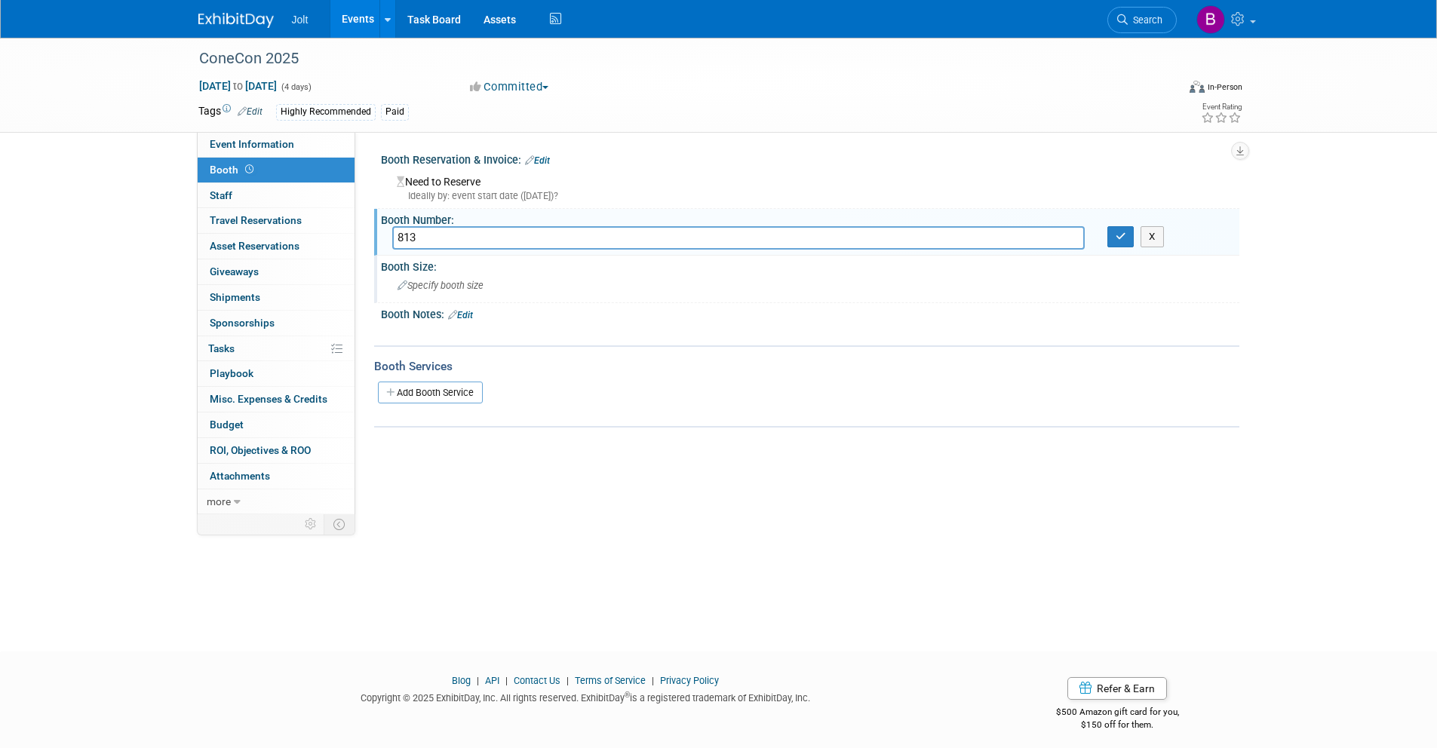
type input "813"
click at [474, 288] on span "Specify booth size" at bounding box center [440, 285] width 86 height 11
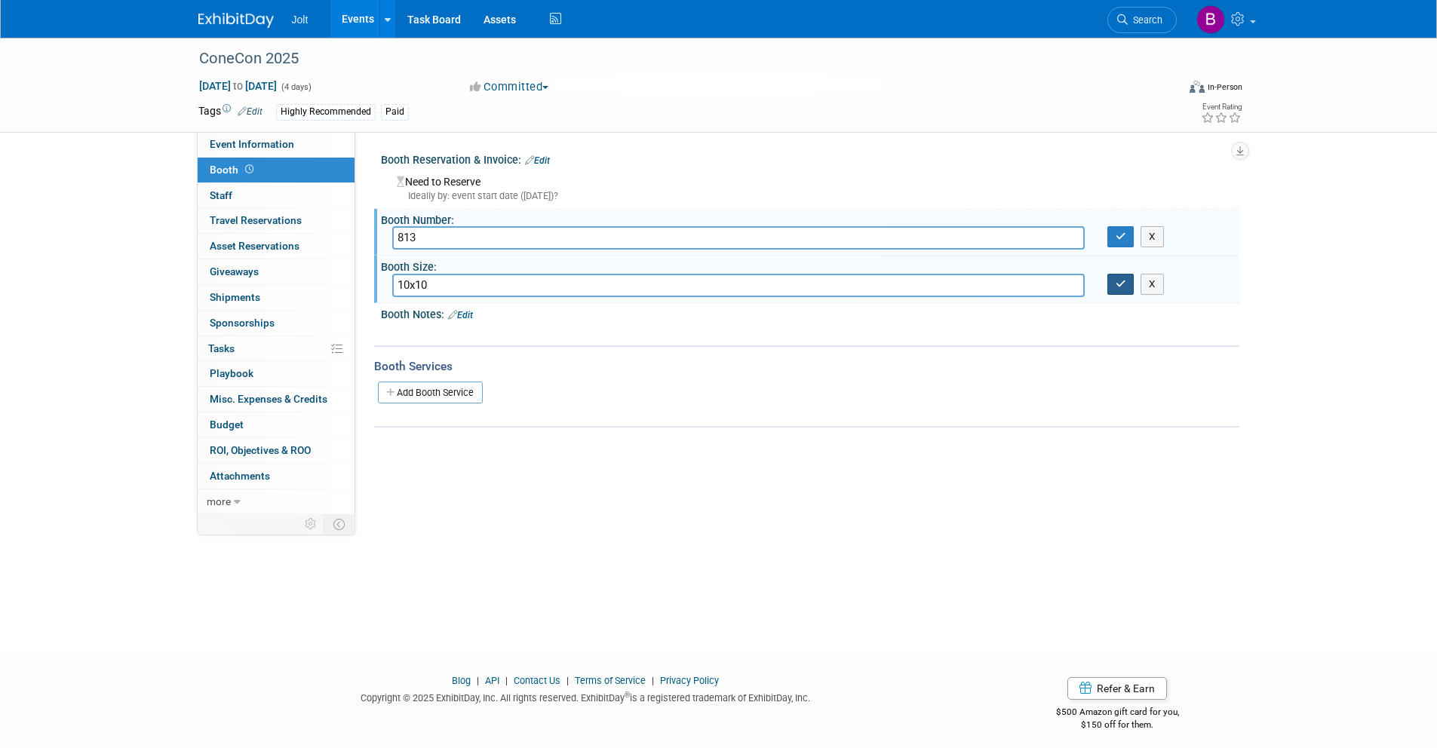
type input "10x10"
drag, startPoint x: 1126, startPoint y: 291, endPoint x: 1109, endPoint y: 260, distance: 35.1
click at [1126, 291] on button "button" at bounding box center [1120, 284] width 27 height 21
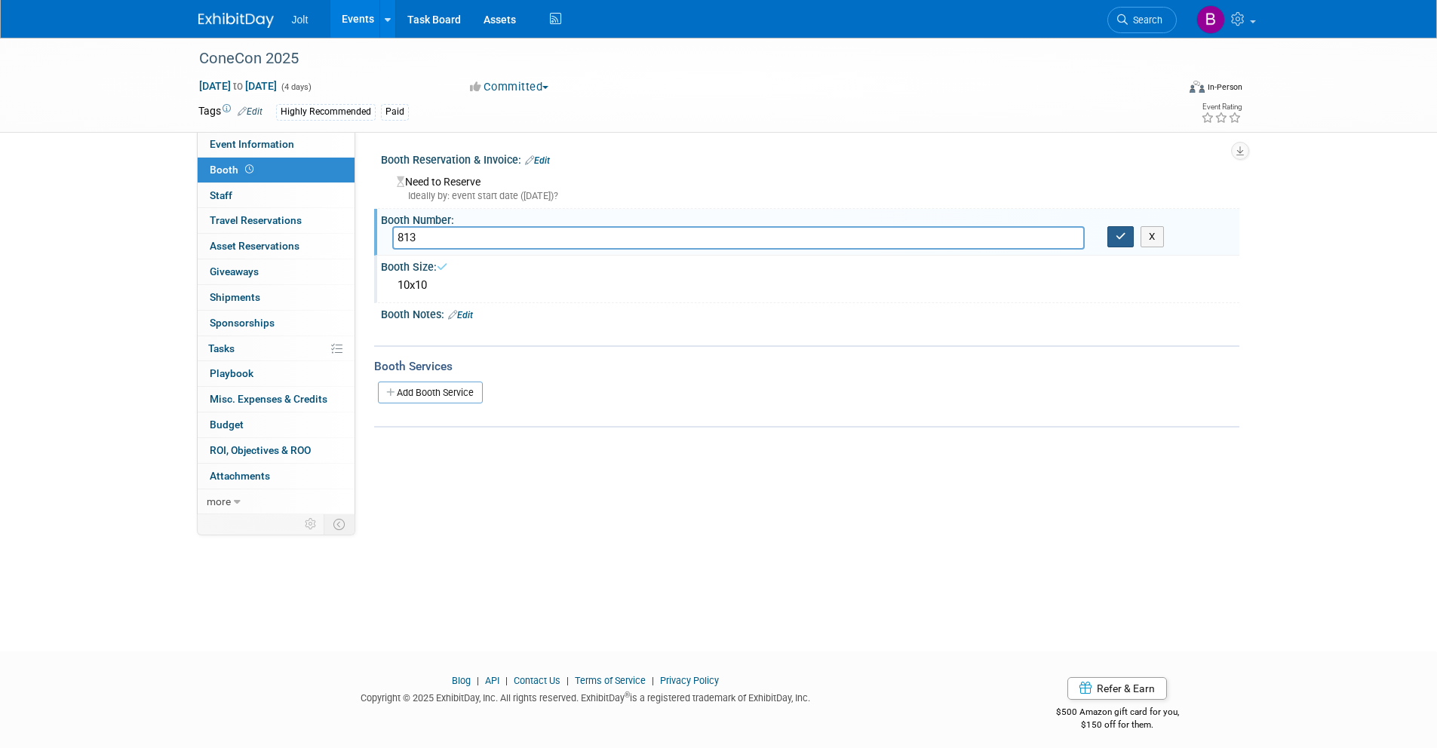
click at [1115, 241] on button "button" at bounding box center [1120, 236] width 27 height 21
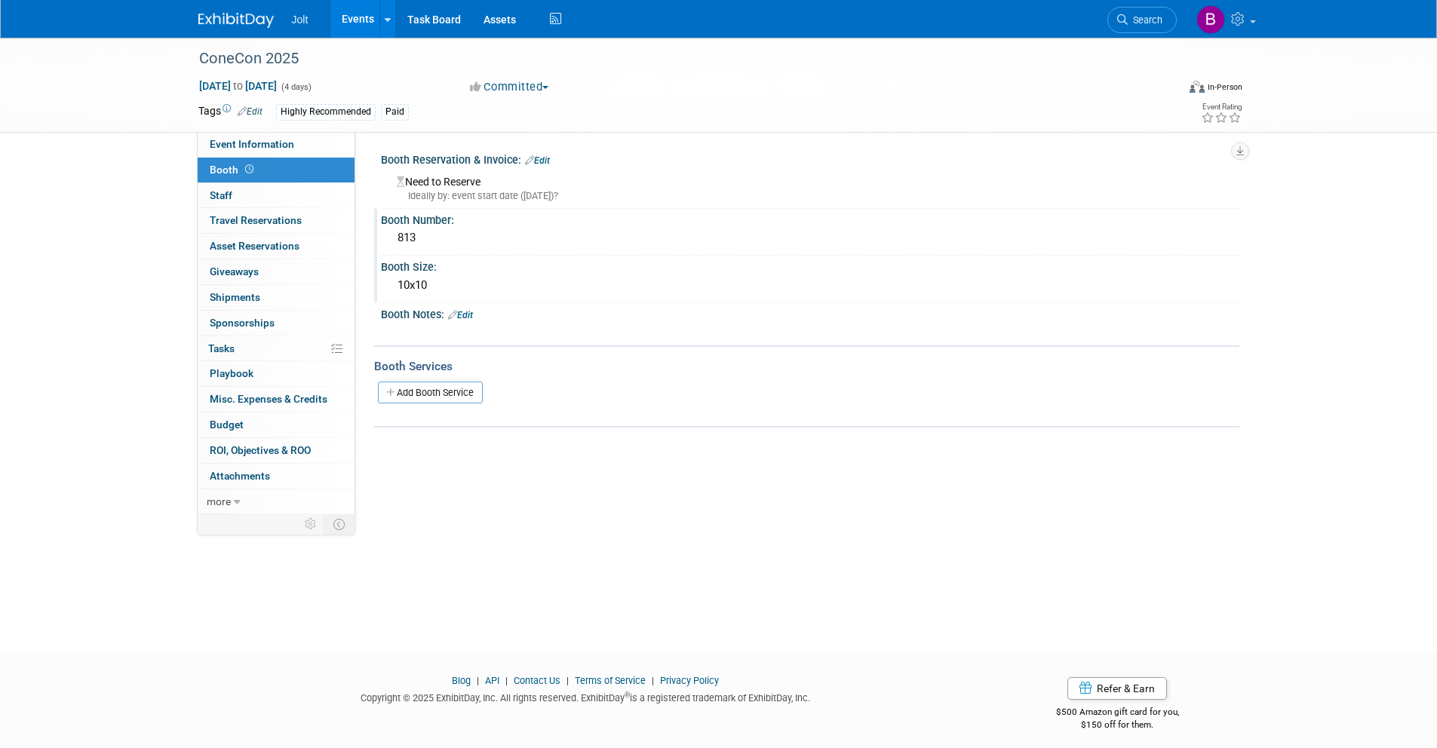
click at [548, 158] on link "Edit" at bounding box center [537, 160] width 25 height 11
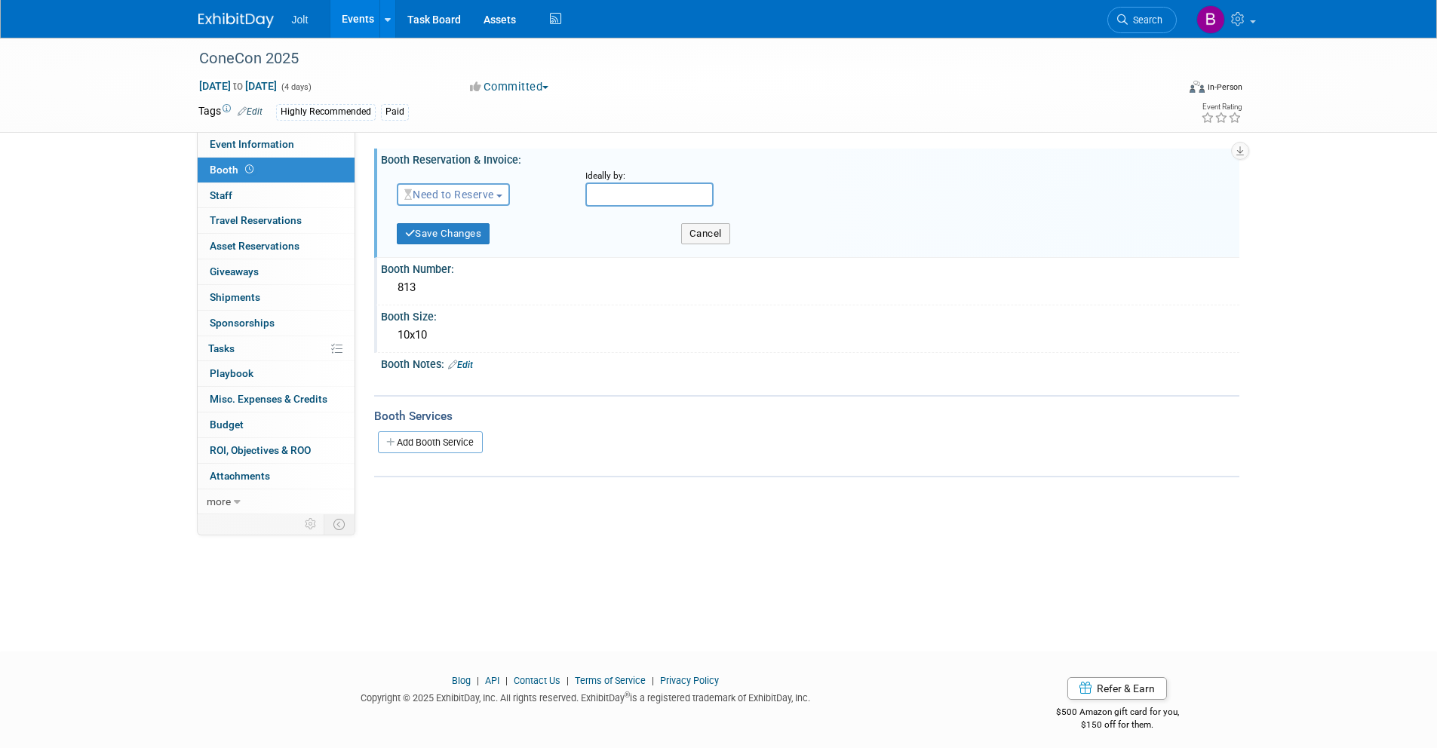
click at [483, 198] on span "Need to Reserve" at bounding box center [449, 195] width 90 height 12
click at [478, 241] on link "Reserved" at bounding box center [477, 241] width 161 height 21
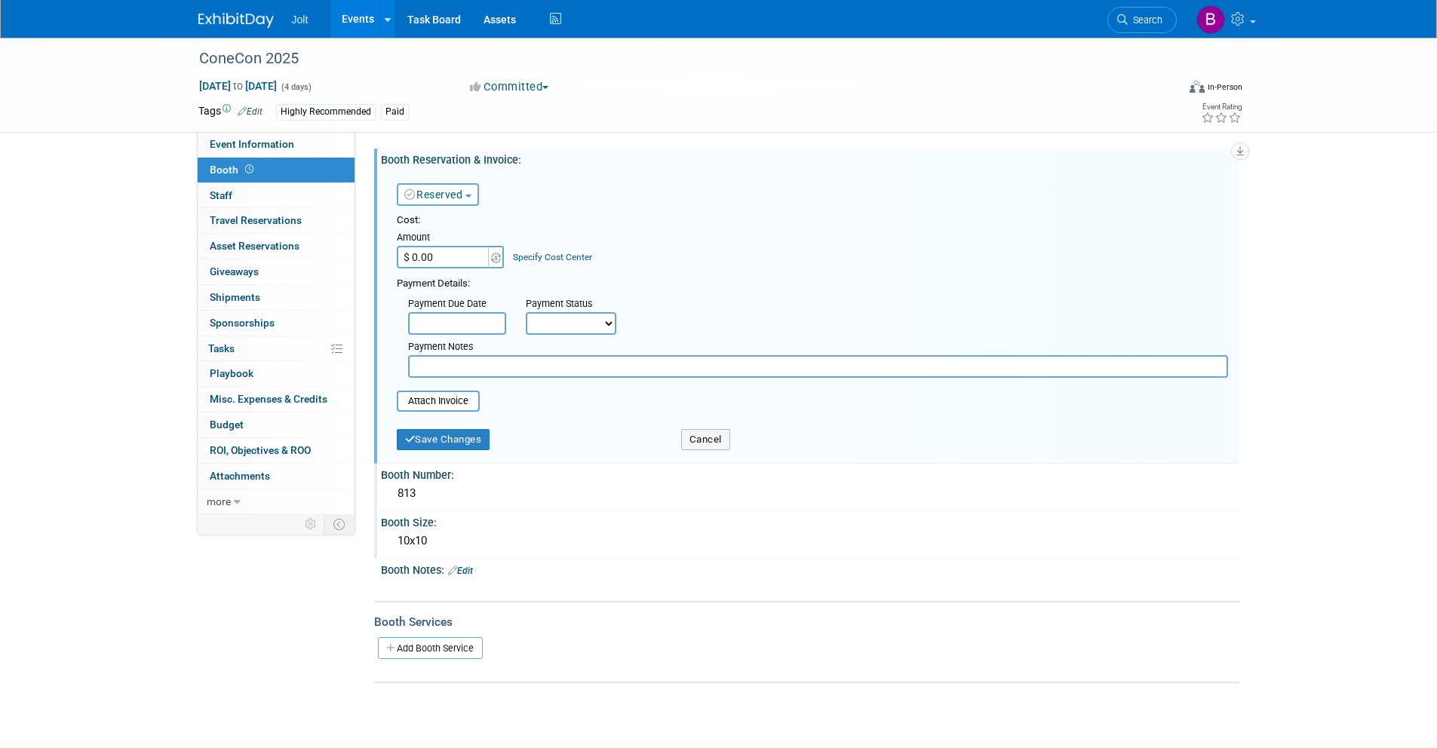
click at [448, 257] on input "$ 0.00" at bounding box center [444, 257] width 94 height 23
type input "$ 1,995.00"
click at [478, 324] on input "text" at bounding box center [457, 323] width 98 height 23
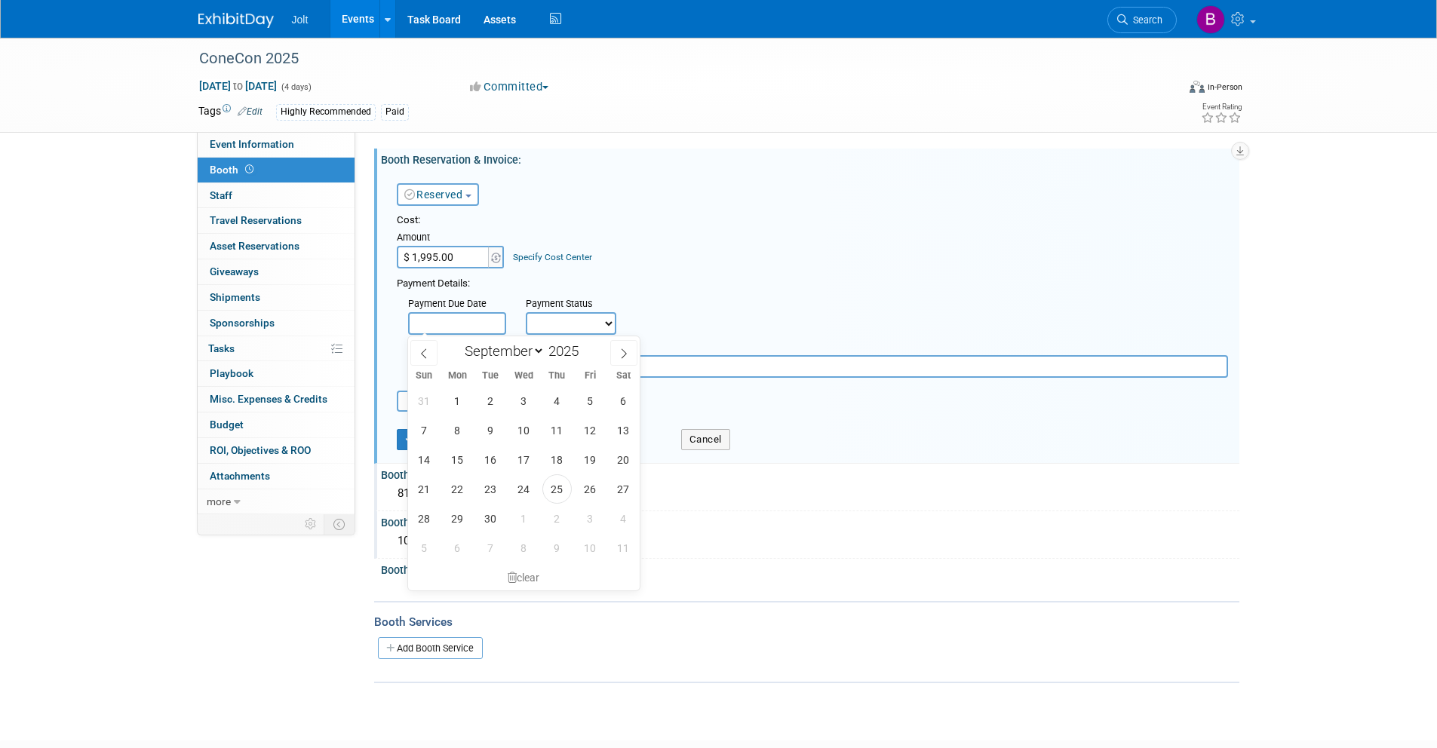
click at [580, 284] on div "Payment Details:" at bounding box center [812, 282] width 831 height 18
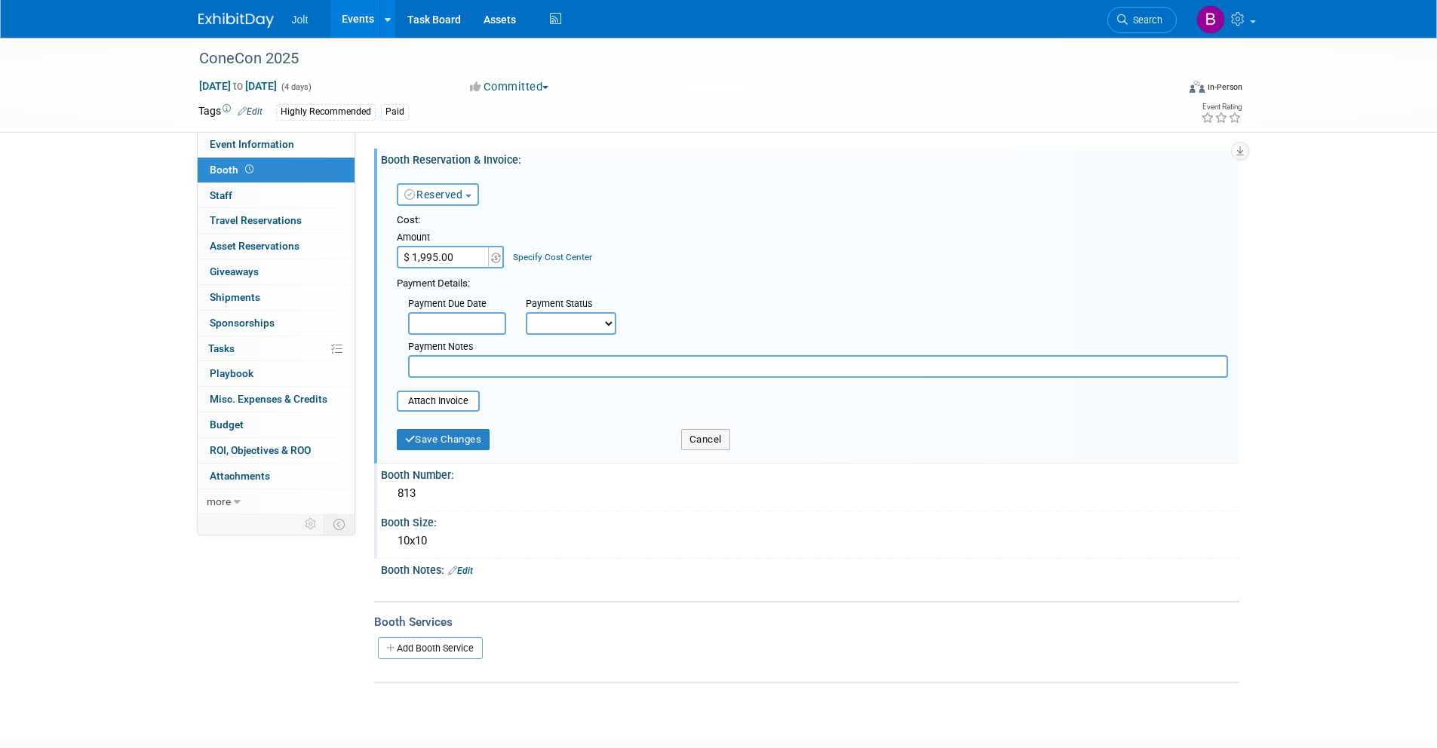
click at [556, 324] on select "Not Paid Yet Partially Paid Paid in Full" at bounding box center [571, 323] width 90 height 23
select select "1"
click at [526, 312] on select "Not Paid Yet Partially Paid Paid in Full" at bounding box center [571, 323] width 90 height 23
click at [459, 440] on button "Save Changes" at bounding box center [444, 439] width 94 height 21
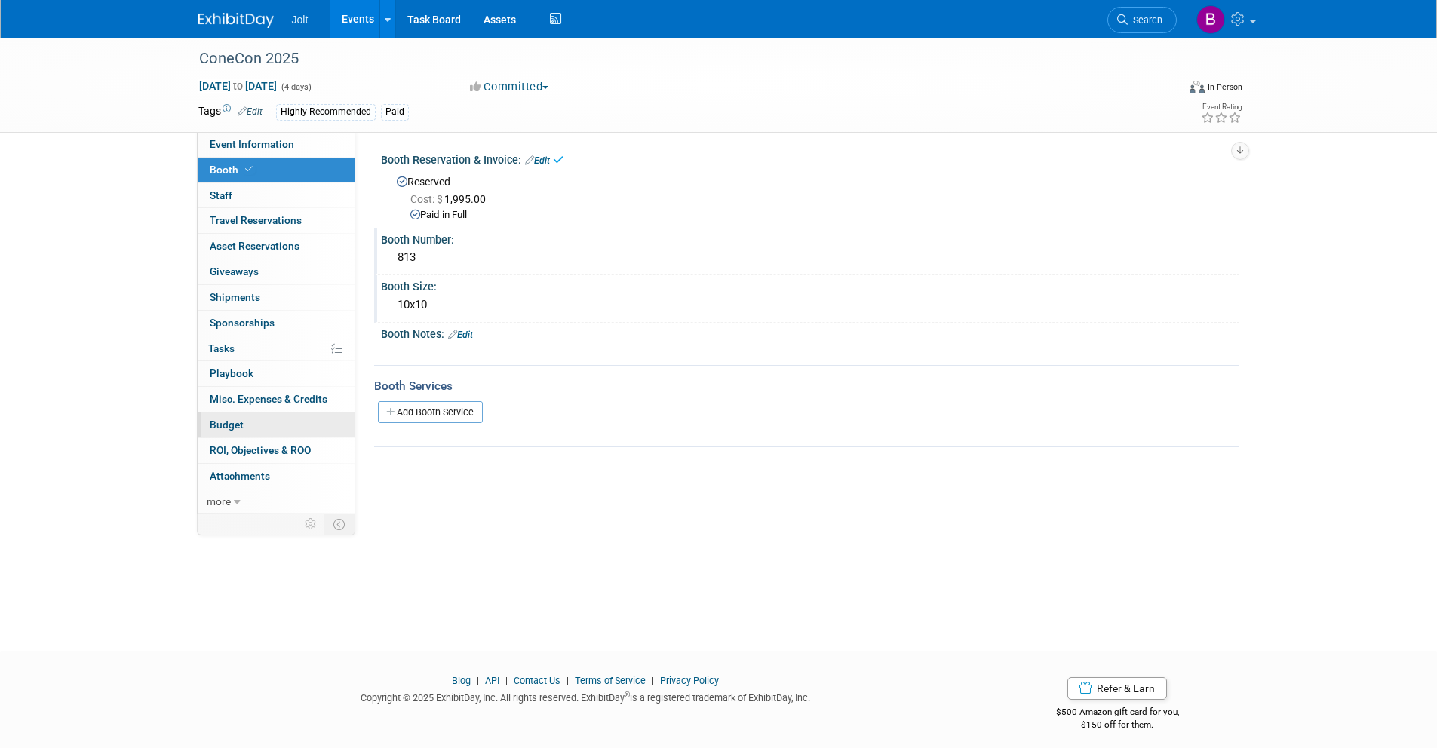
click at [245, 424] on link "Budget" at bounding box center [276, 425] width 157 height 25
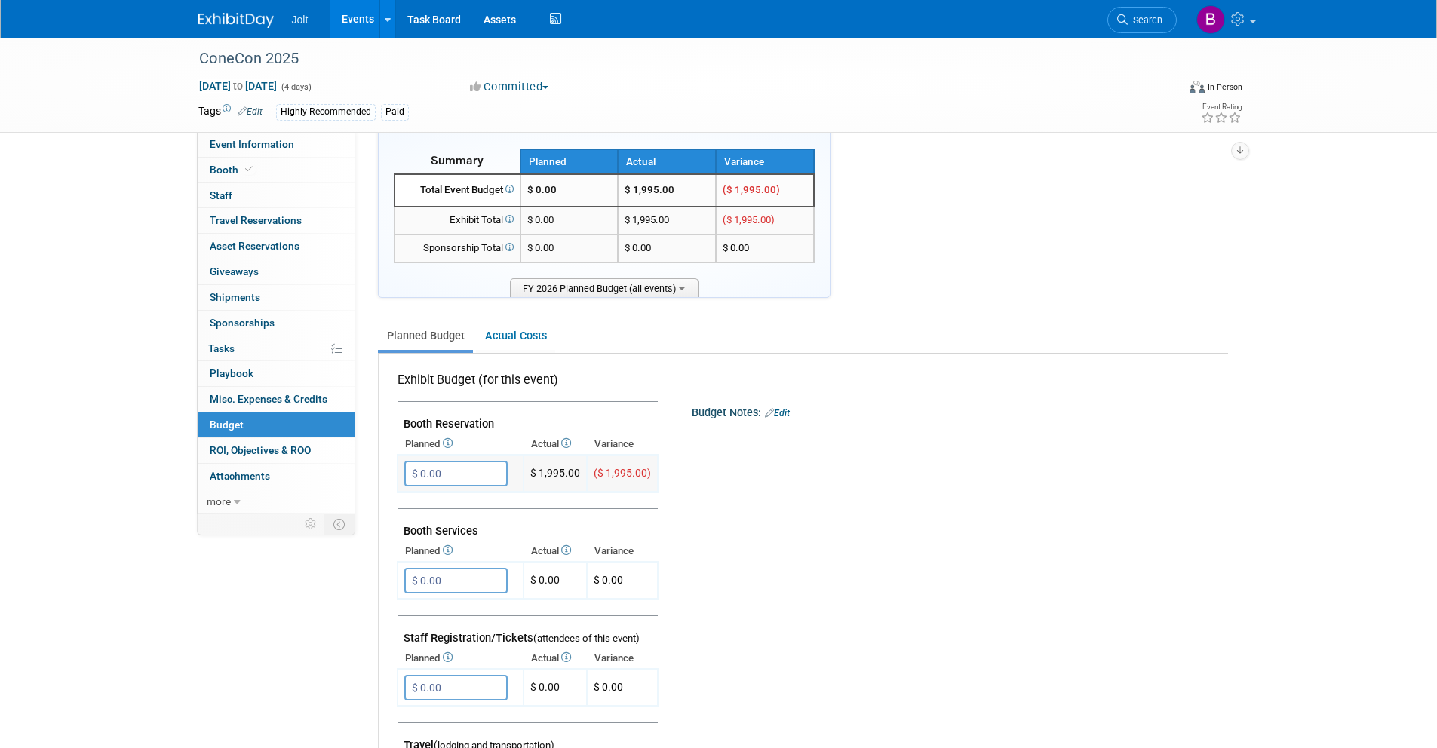
scroll to position [24, 0]
click at [444, 470] on input "$ 0.00" at bounding box center [455, 473] width 103 height 26
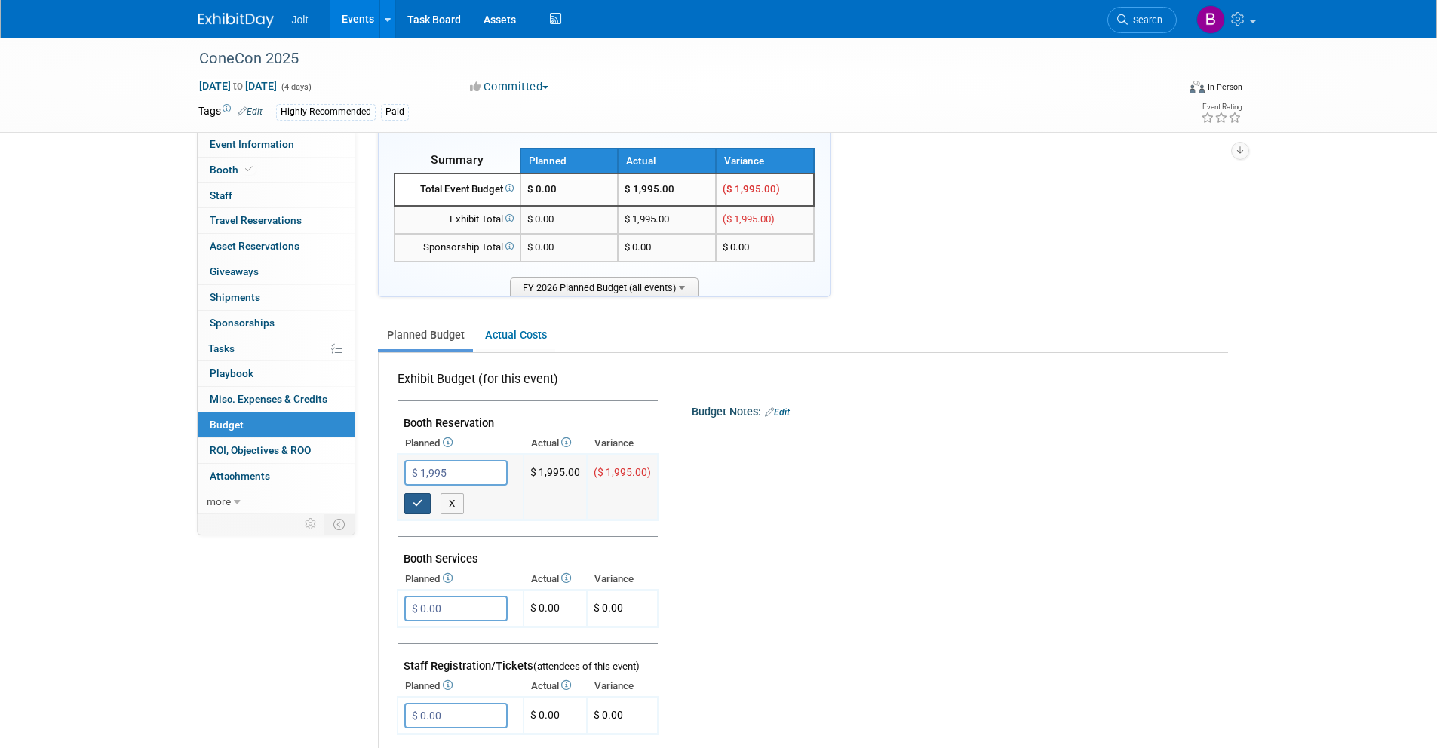
type input "$ 1,995.00"
click at [413, 501] on icon "button" at bounding box center [418, 503] width 11 height 10
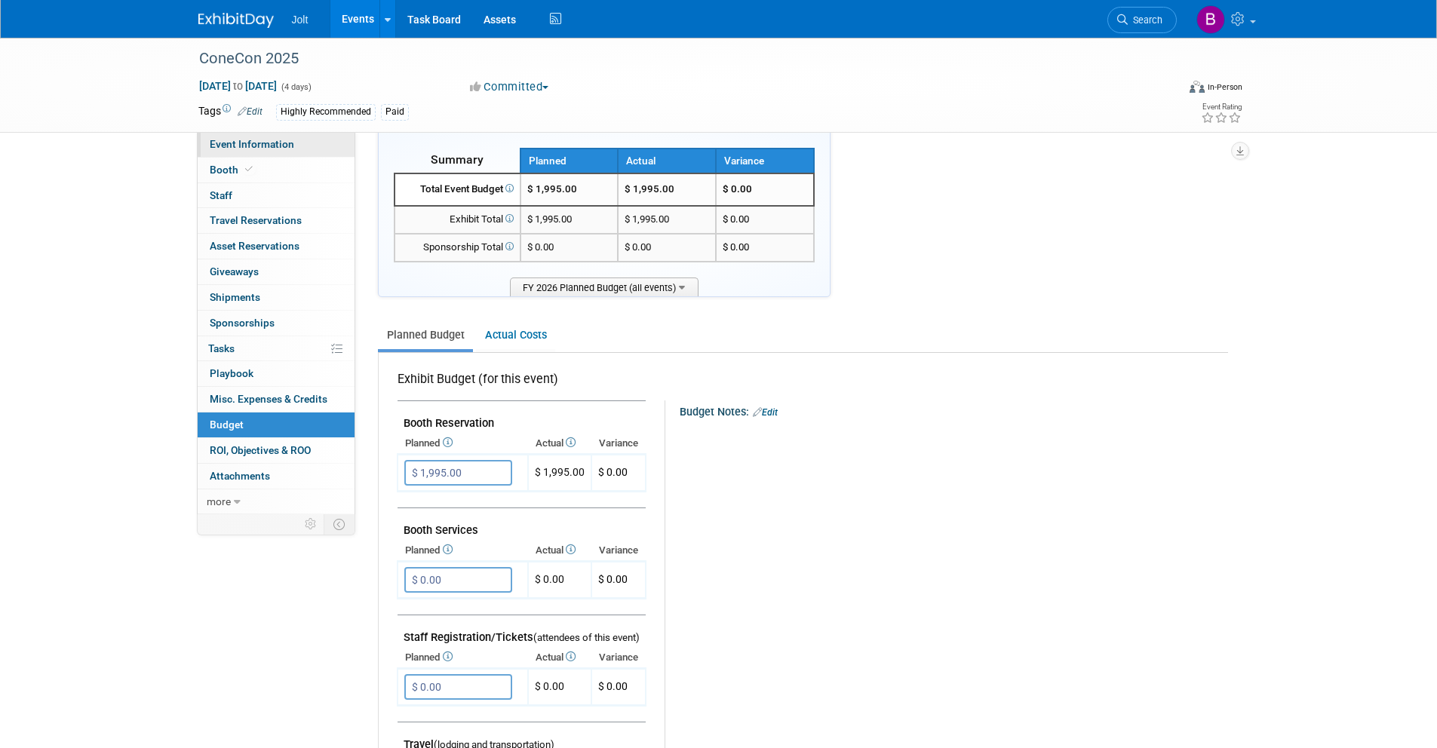
click at [262, 137] on link "Event Information" at bounding box center [276, 144] width 157 height 25
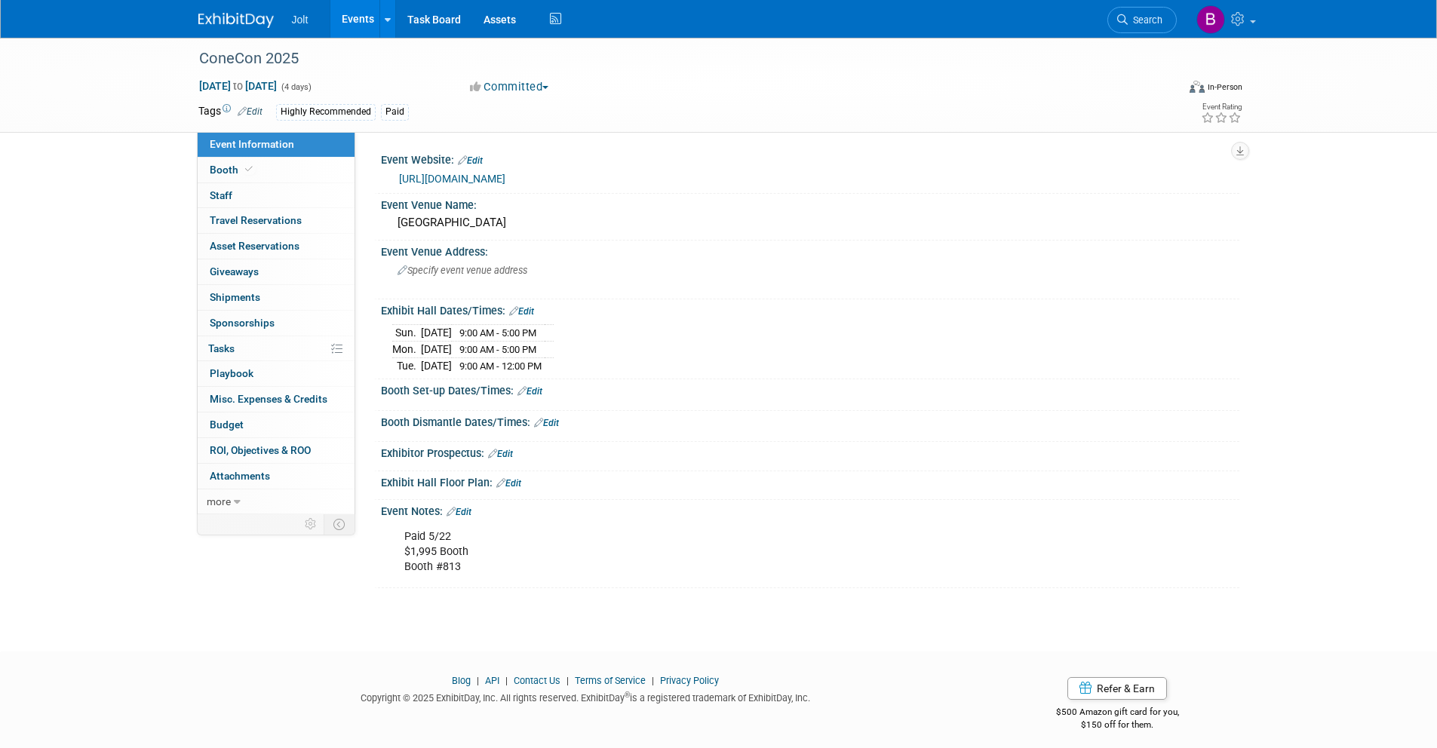
click at [238, 18] on img at bounding box center [235, 20] width 75 height 15
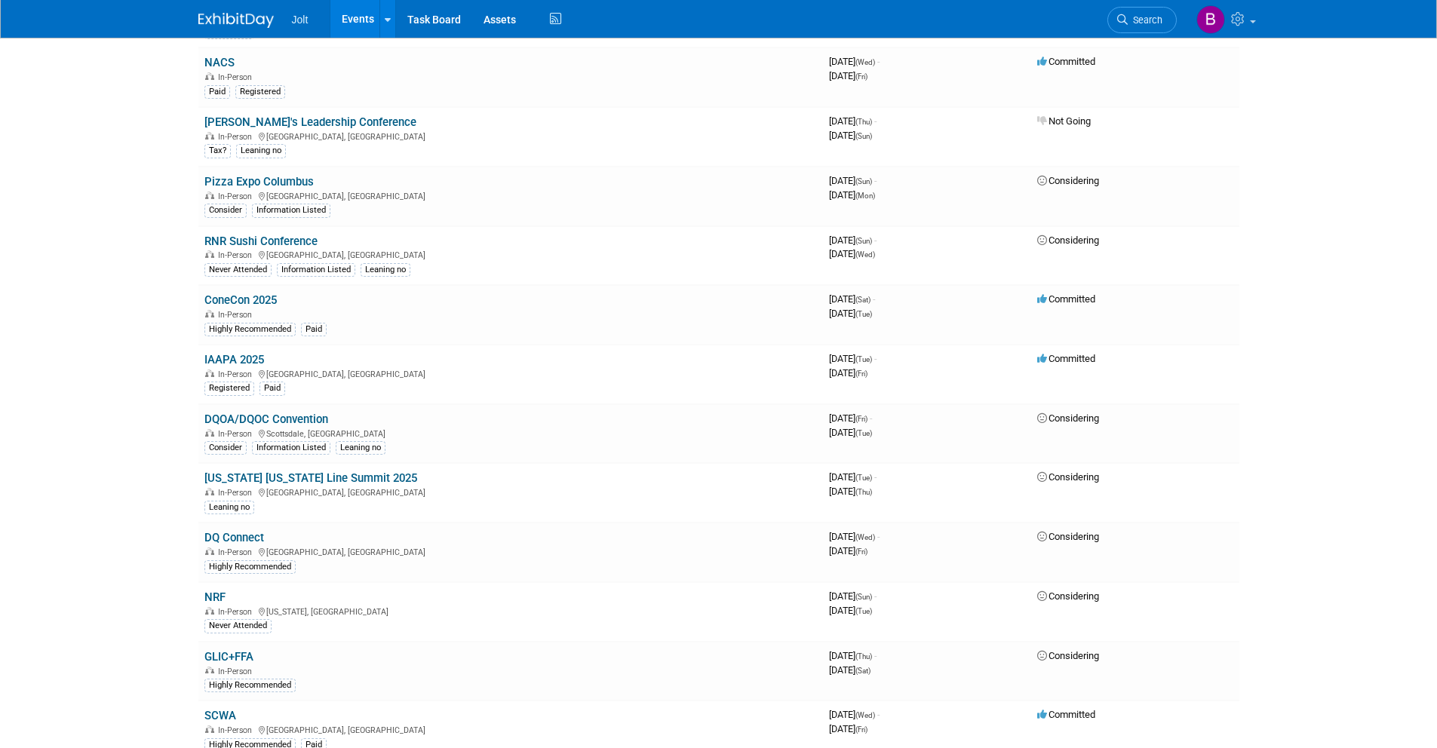
scroll to position [317, 0]
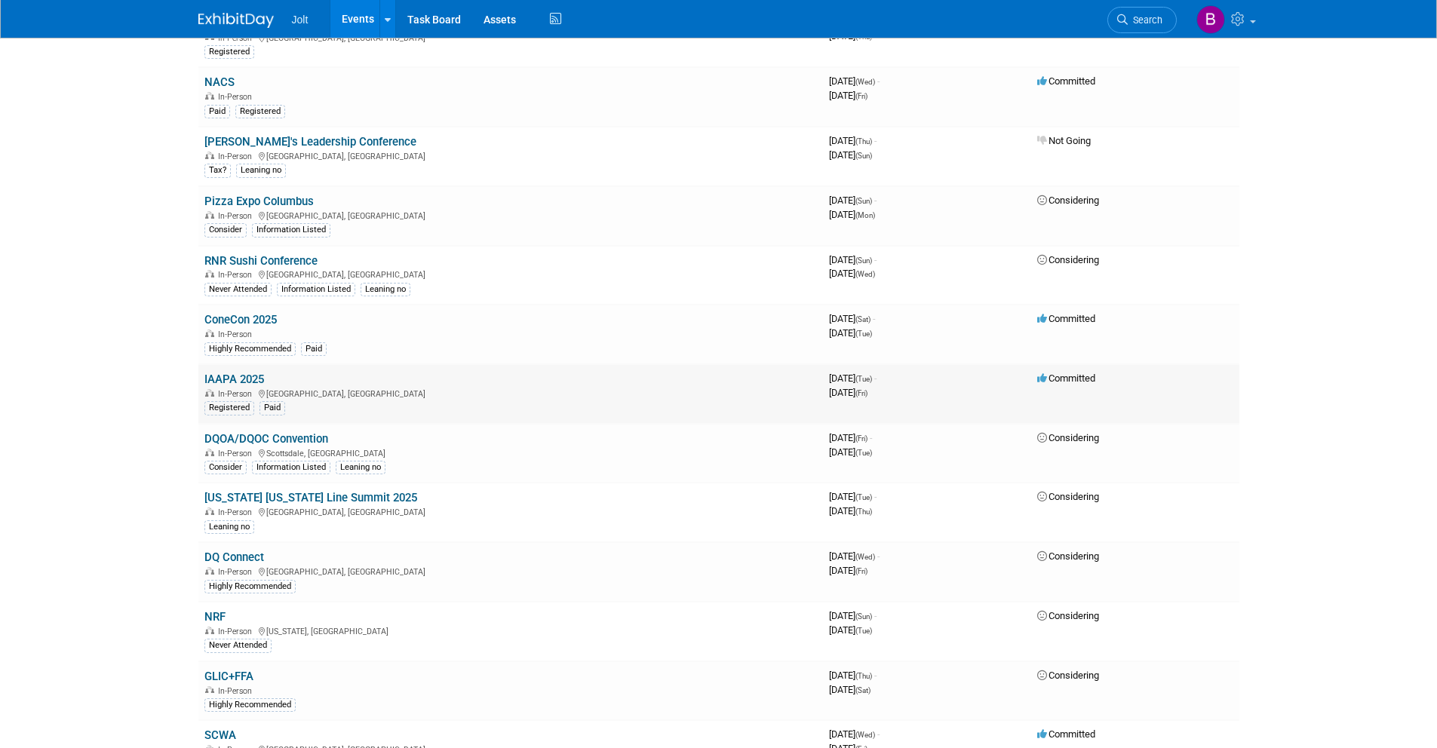
click at [227, 380] on link "IAAPA 2025" at bounding box center [234, 380] width 60 height 14
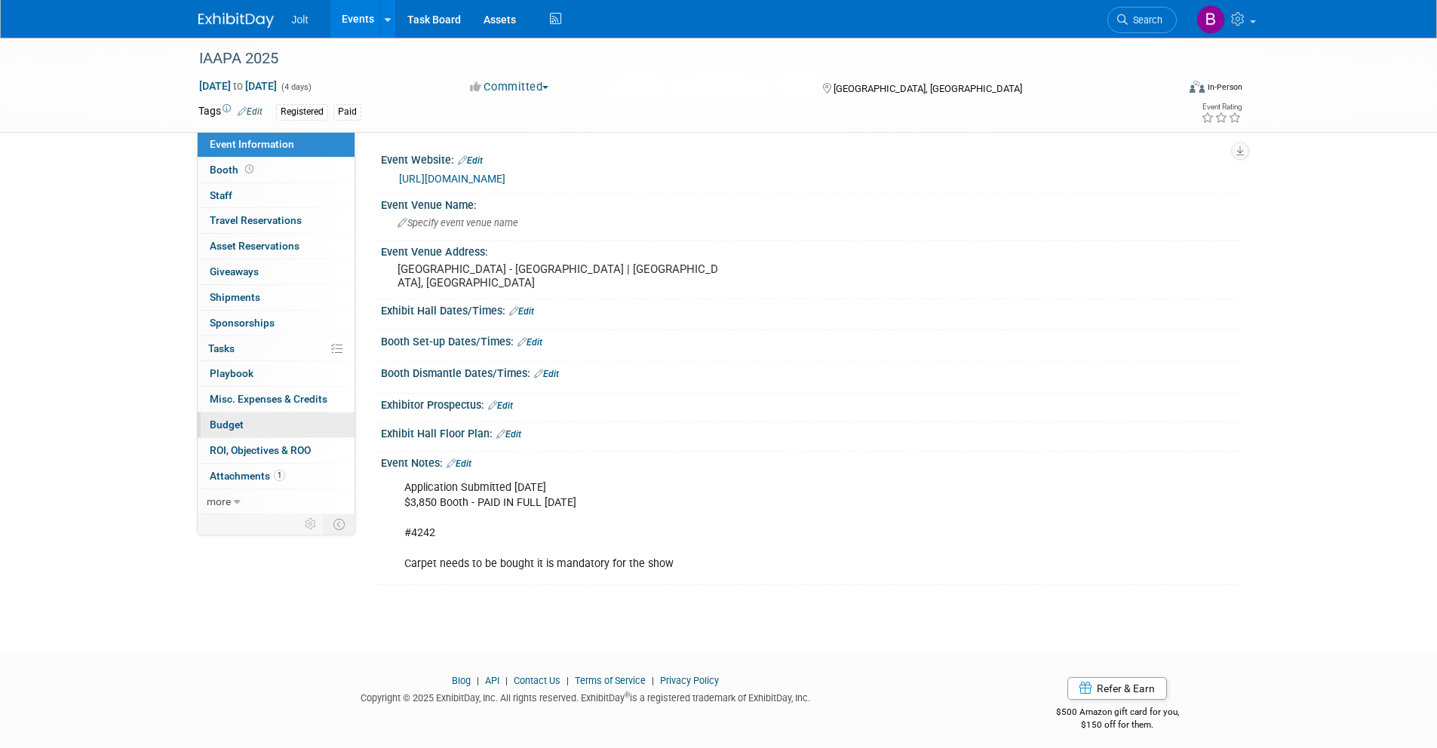
click at [263, 425] on link "Budget" at bounding box center [276, 425] width 157 height 25
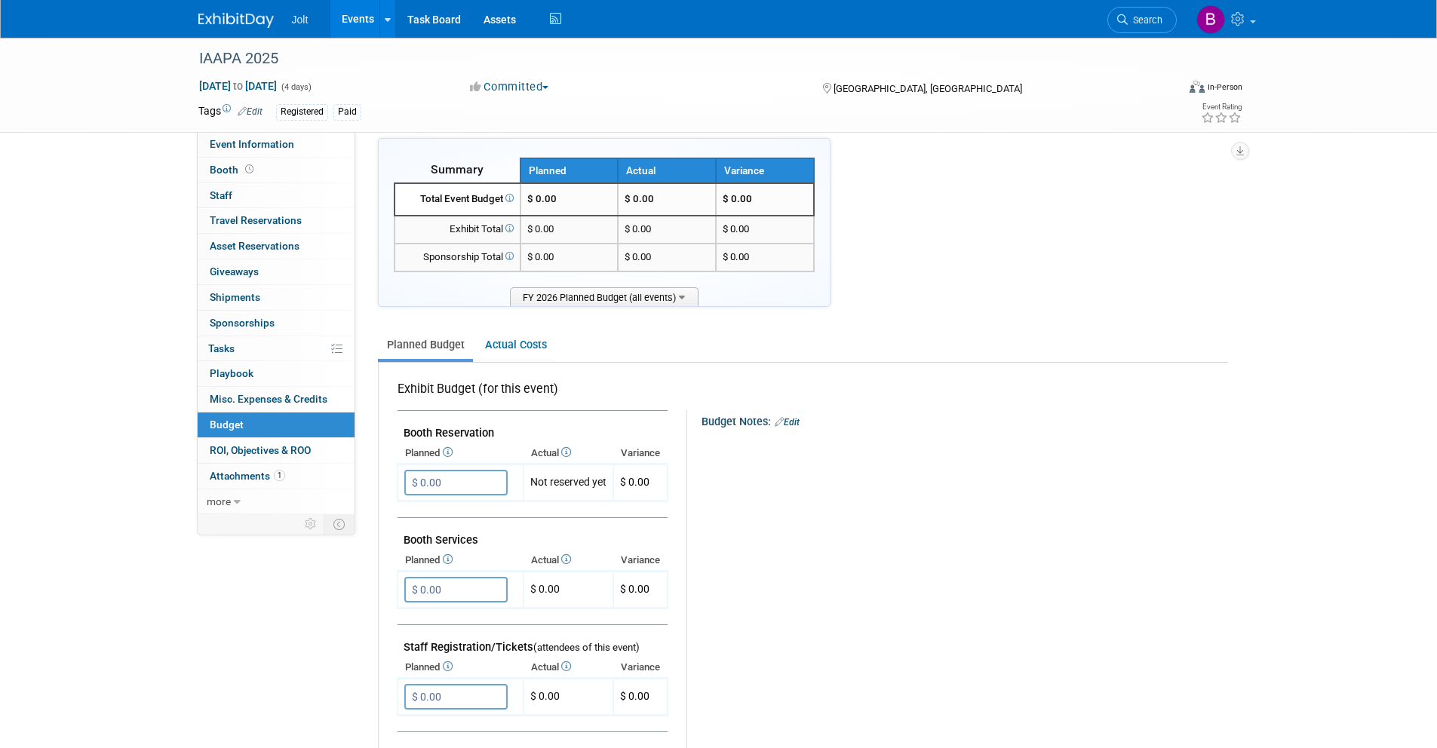
scroll to position [22, 0]
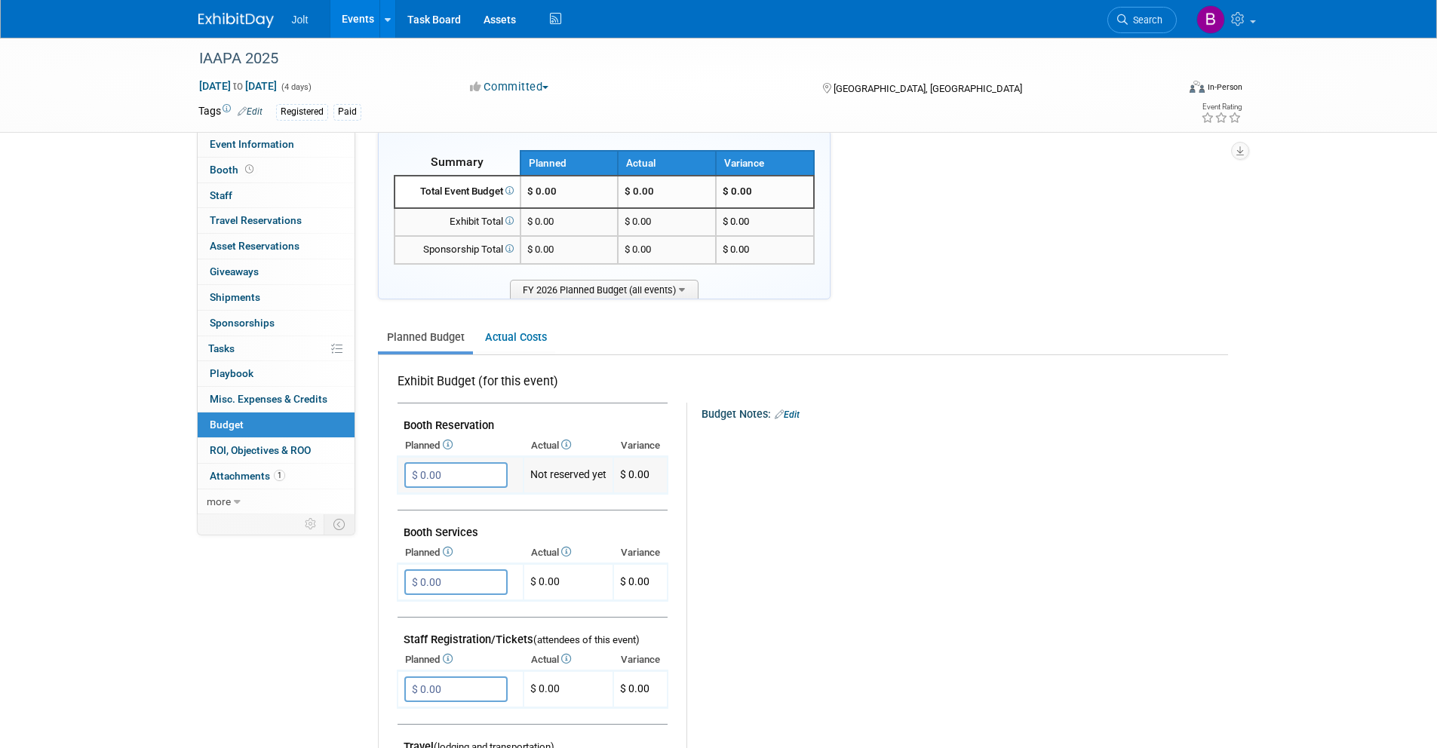
click at [449, 474] on input "$ 0.00" at bounding box center [455, 475] width 103 height 26
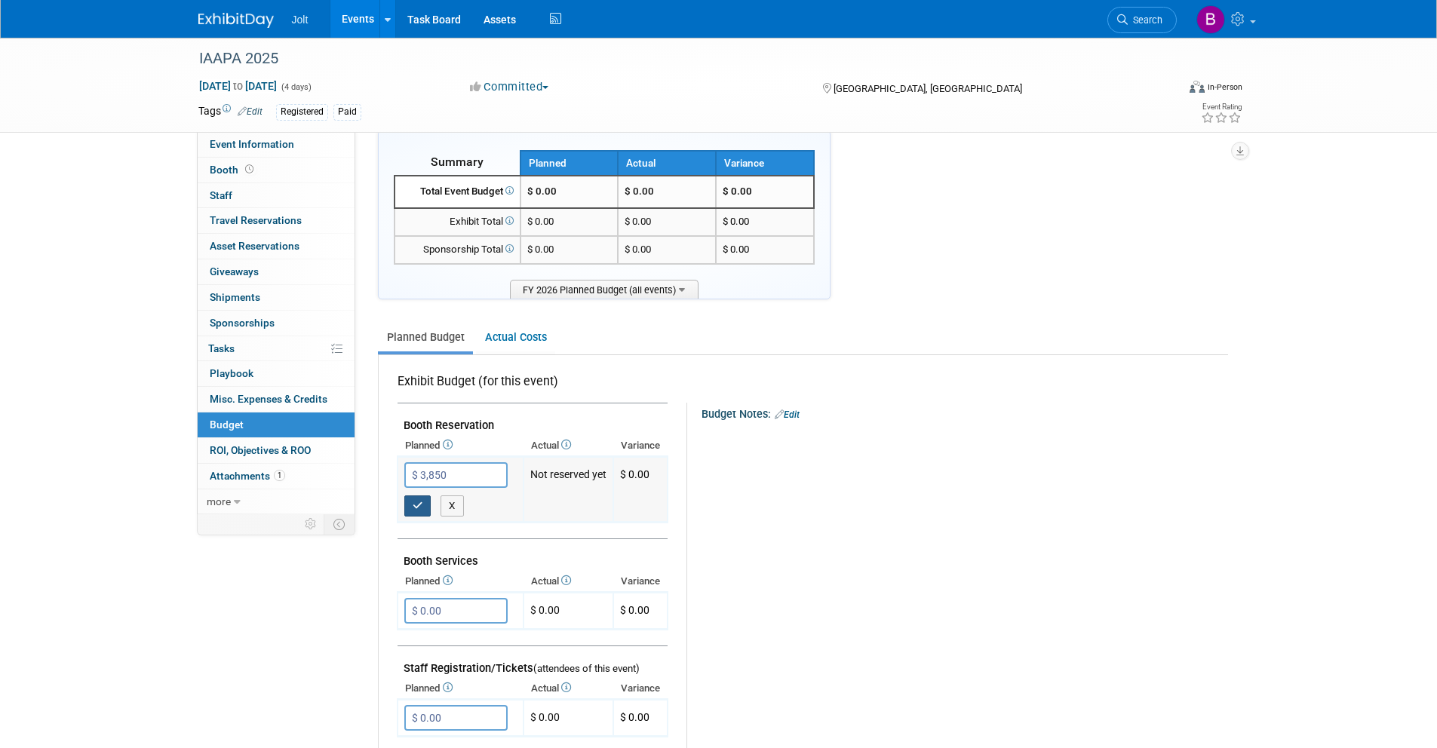
type input "$ 3,850.00"
click at [414, 510] on icon "button" at bounding box center [418, 506] width 11 height 10
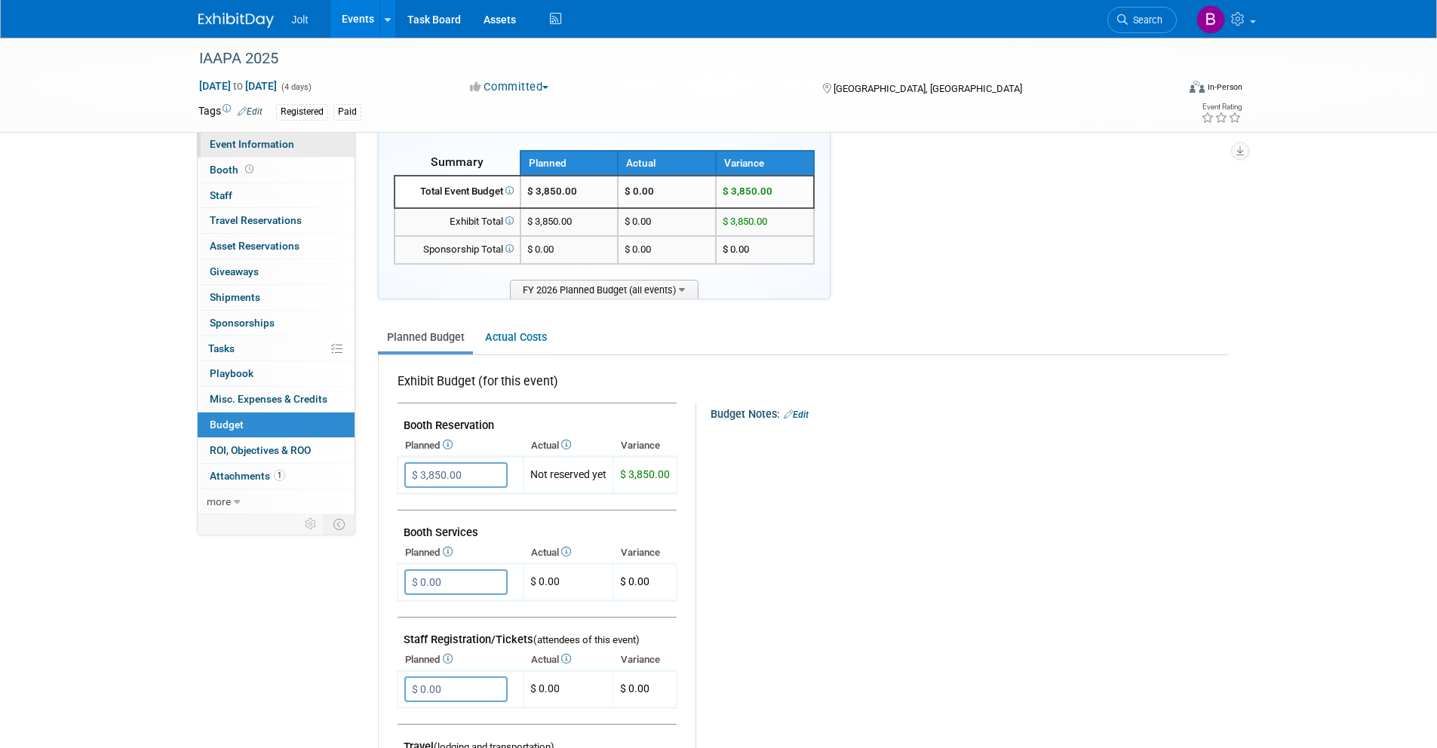
click at [233, 141] on span "Event Information" at bounding box center [252, 144] width 84 height 12
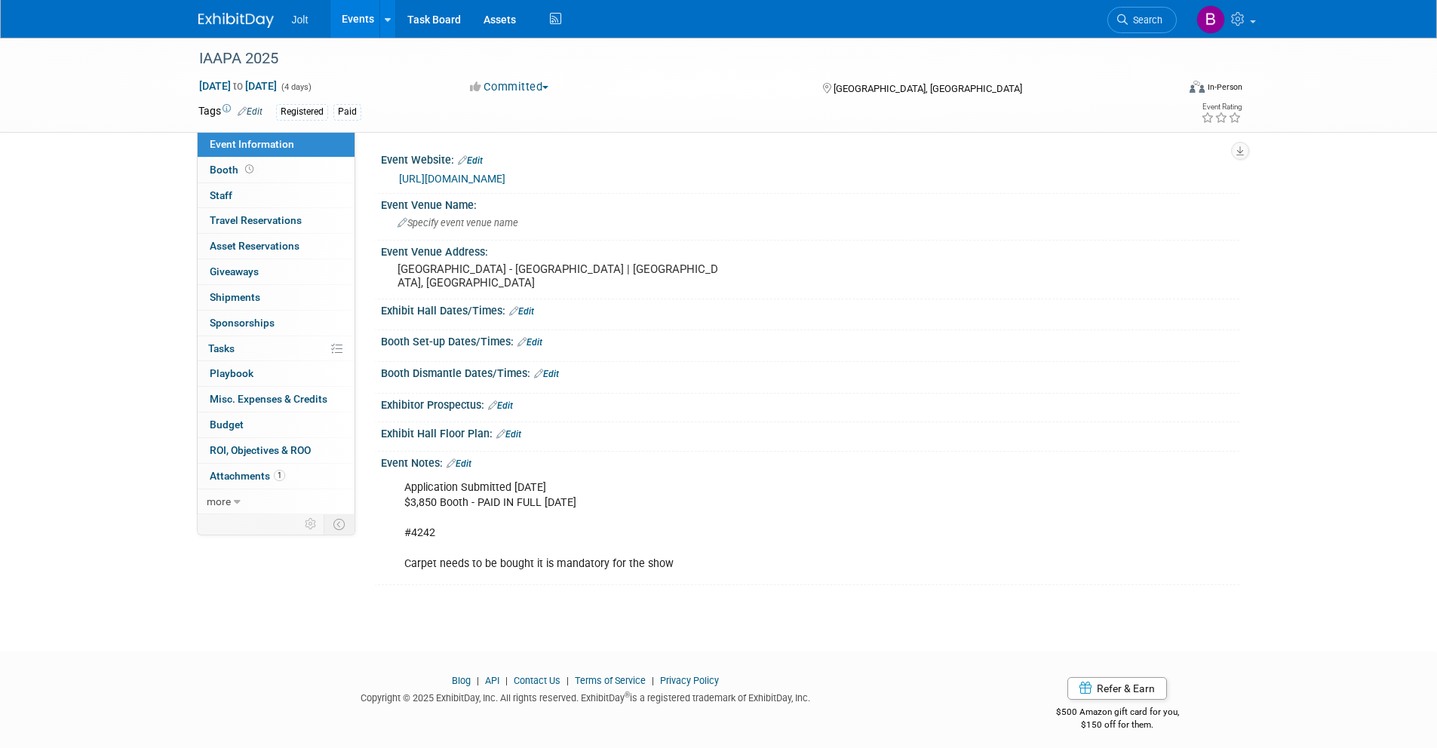
click at [489, 179] on link "https://iaapa.org/expos-and-events/iaapa-expo" at bounding box center [452, 179] width 106 height 12
click at [247, 17] on img at bounding box center [235, 20] width 75 height 15
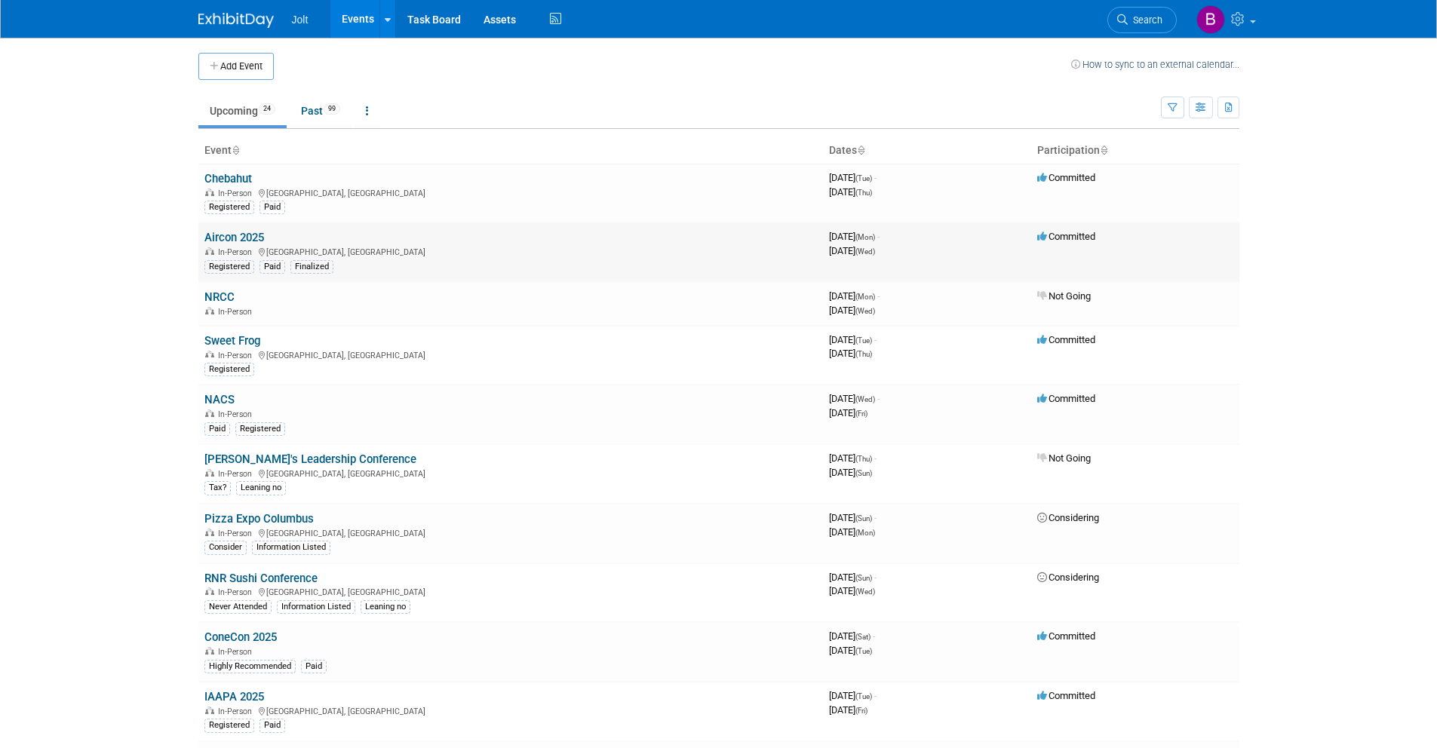
click at [249, 239] on link "Aircon 2025" at bounding box center [234, 238] width 60 height 14
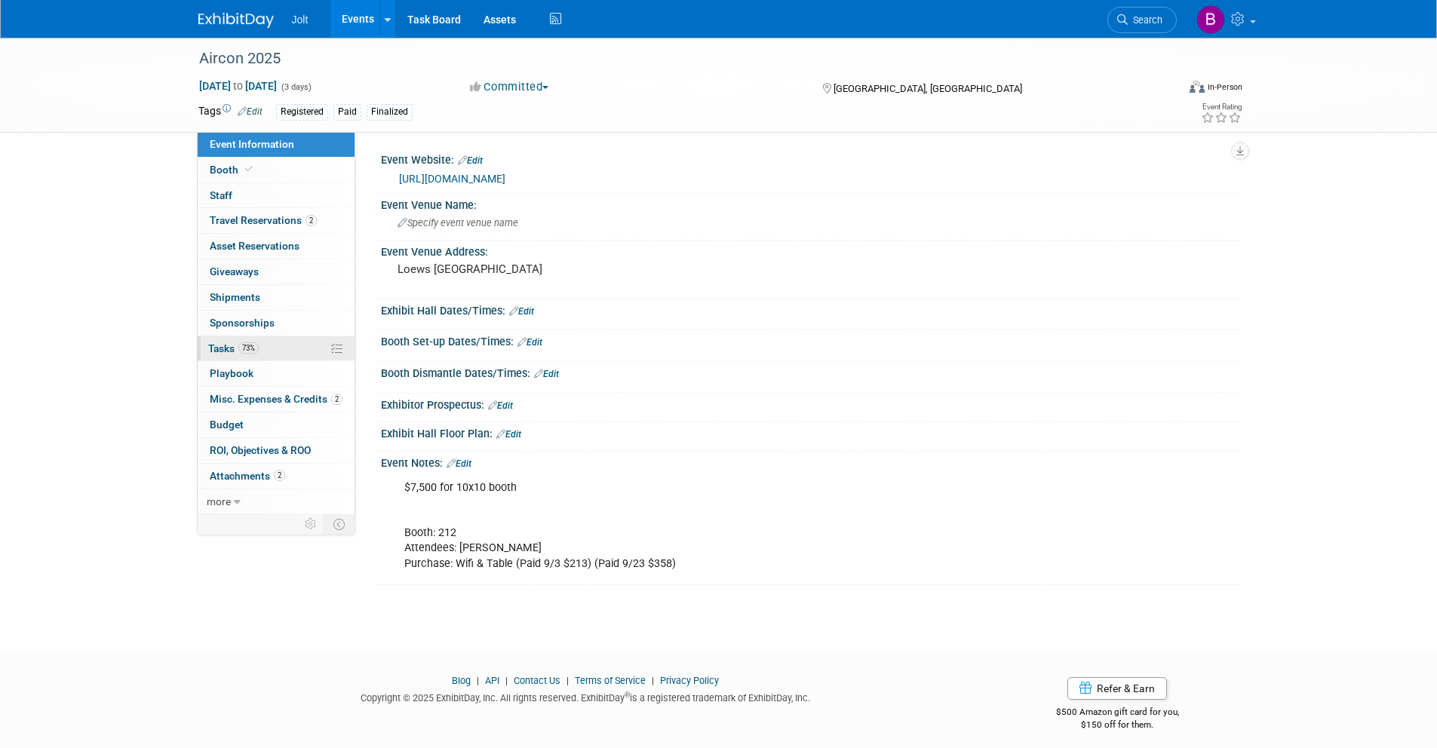
click at [226, 348] on span "Tasks 73%" at bounding box center [233, 348] width 51 height 12
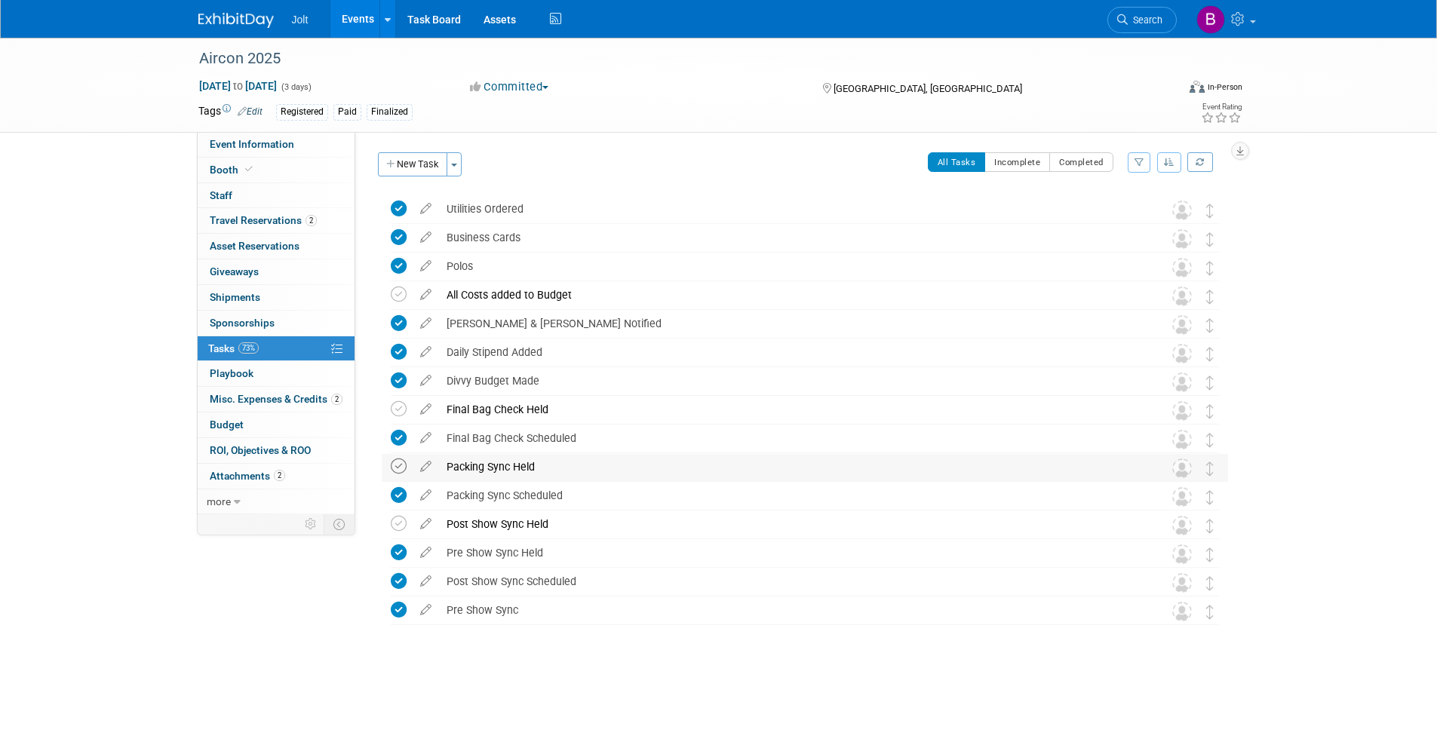
click at [395, 465] on icon at bounding box center [399, 467] width 16 height 16
click at [399, 410] on icon at bounding box center [399, 409] width 16 height 16
click at [247, 20] on img at bounding box center [235, 20] width 75 height 15
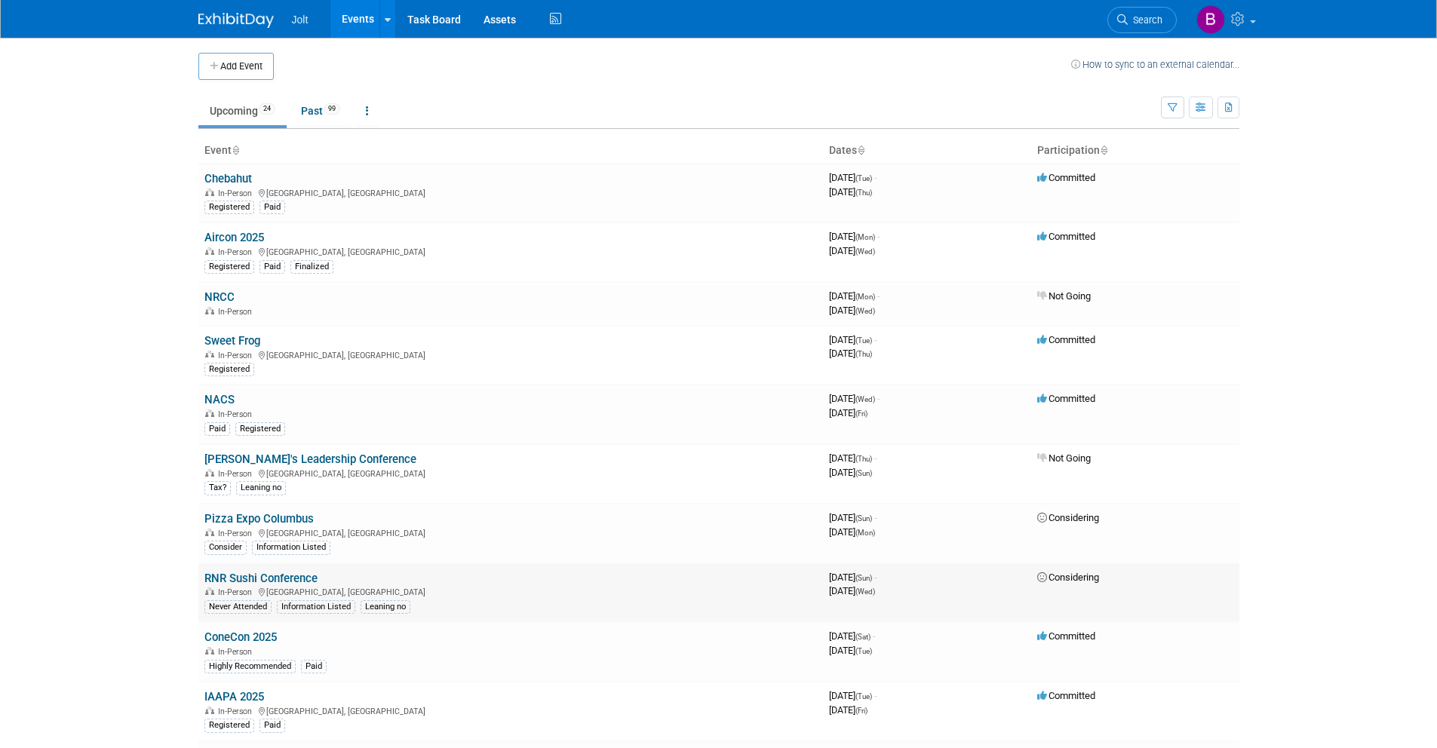
scroll to position [121, 0]
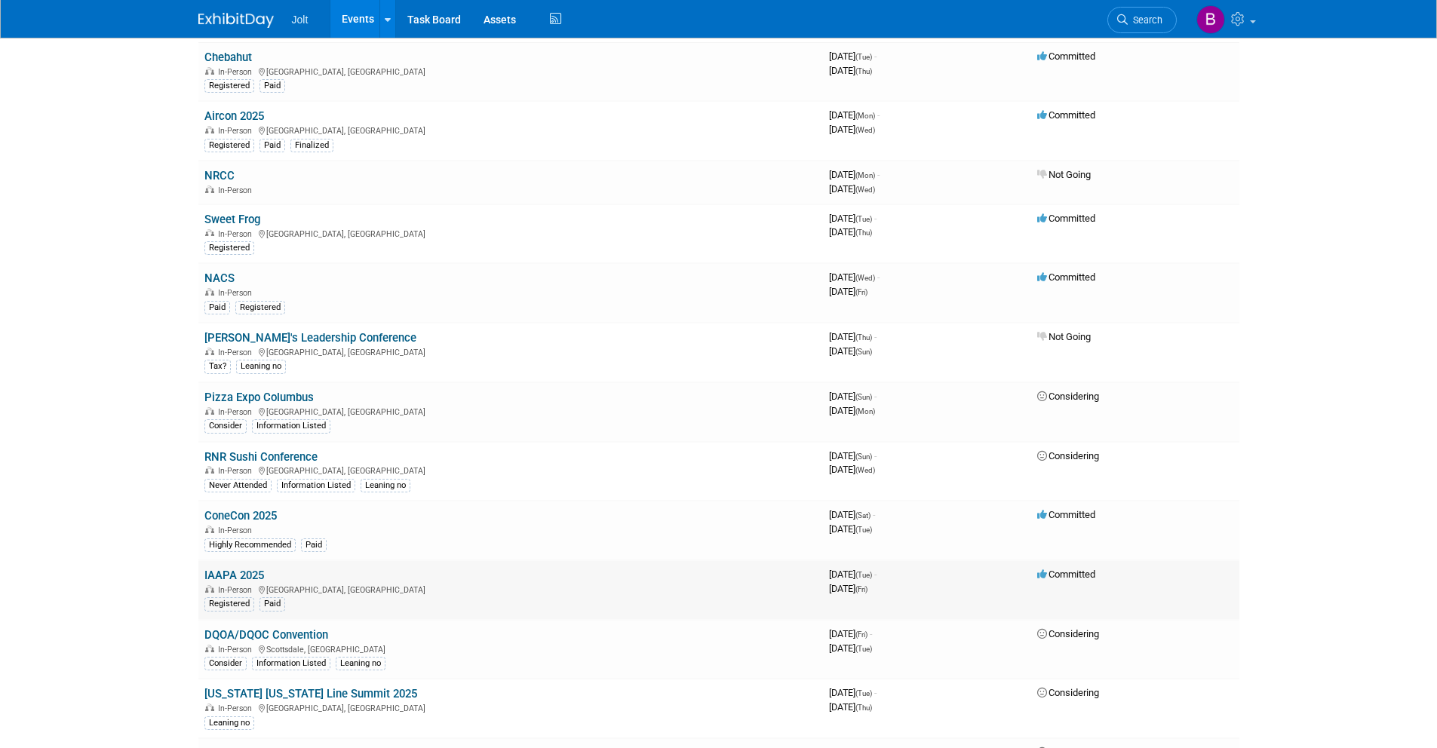
click at [239, 576] on link "IAAPA 2025" at bounding box center [234, 576] width 60 height 14
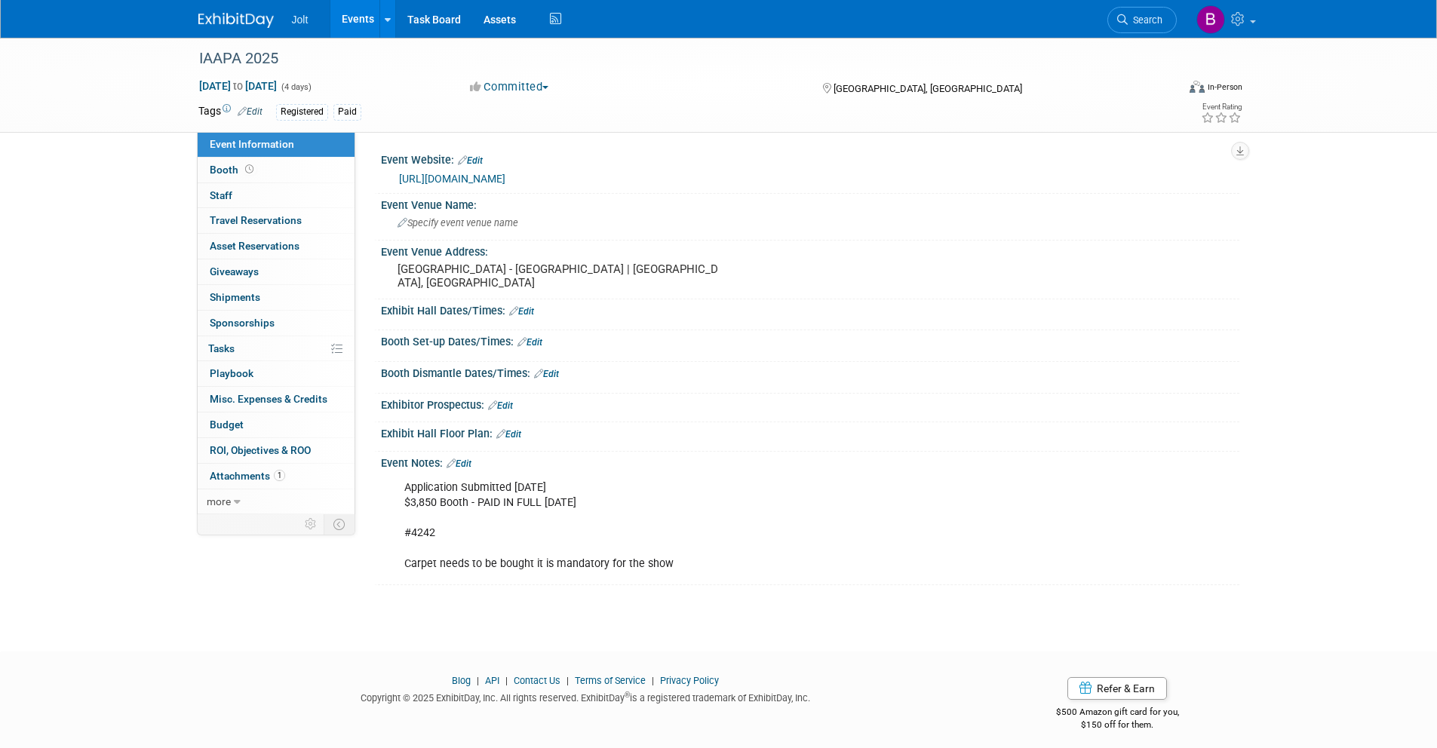
click at [540, 342] on link "Edit" at bounding box center [529, 342] width 25 height 11
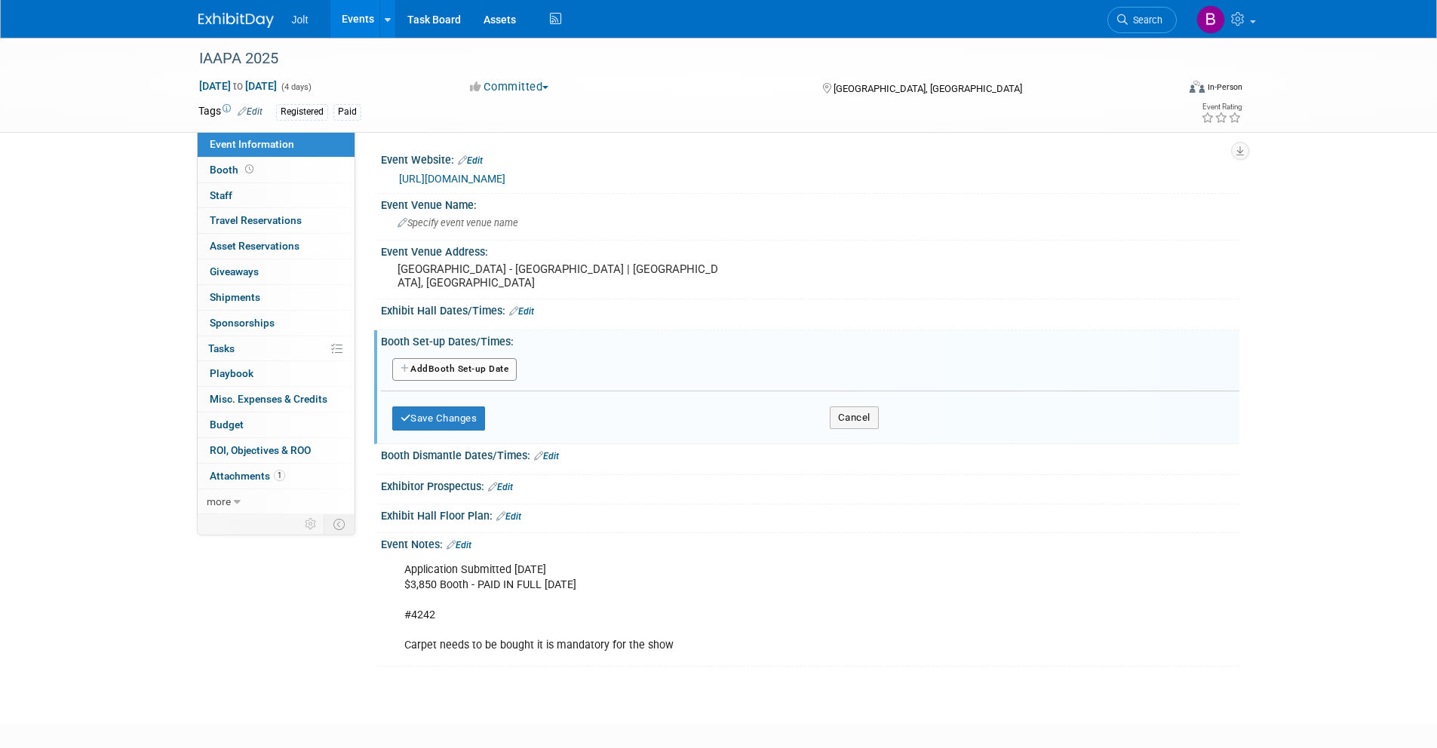
click at [437, 367] on button "Add Another Booth Set-up Date" at bounding box center [454, 369] width 125 height 23
select select "10"
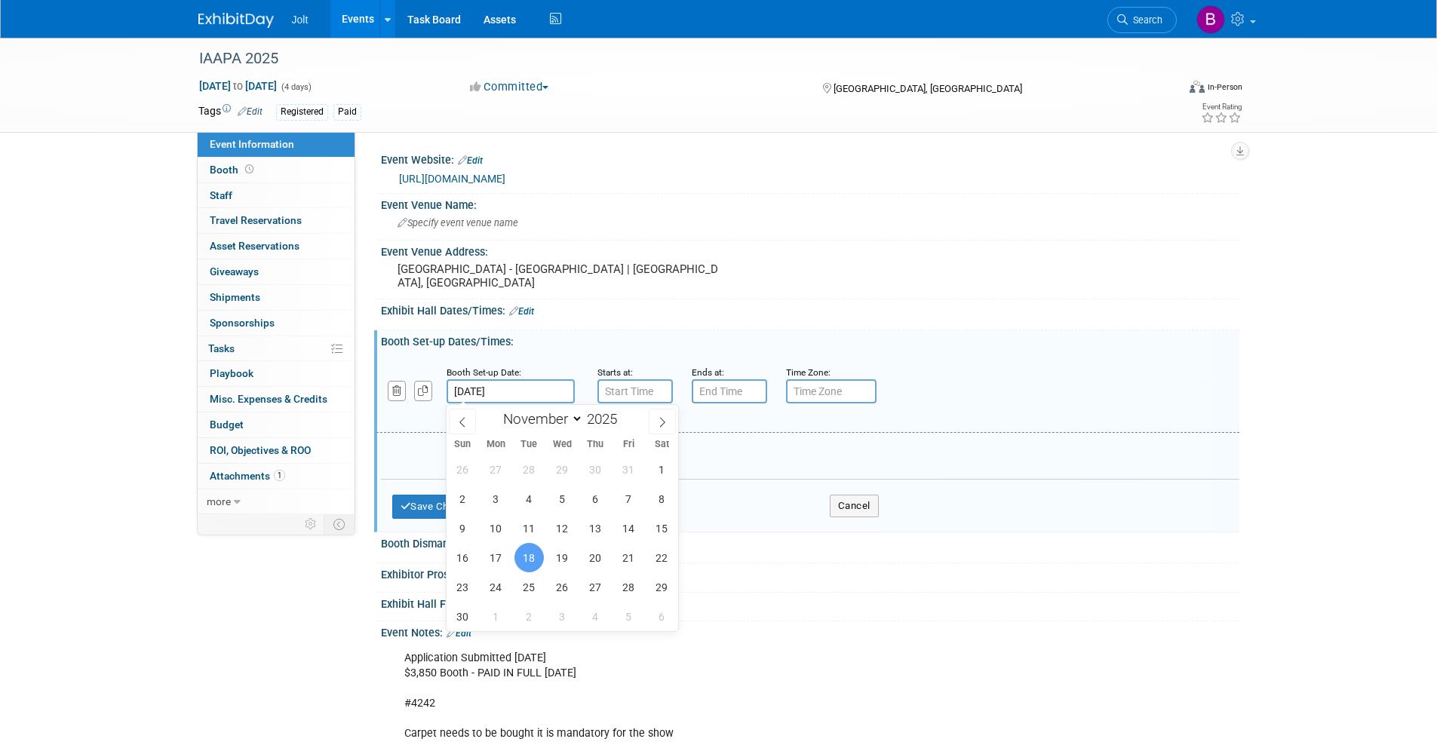
click at [486, 387] on input "Nov 18, 2025" at bounding box center [510, 391] width 128 height 24
click at [941, 384] on div "Add a Description Description:" at bounding box center [807, 393] width 885 height 58
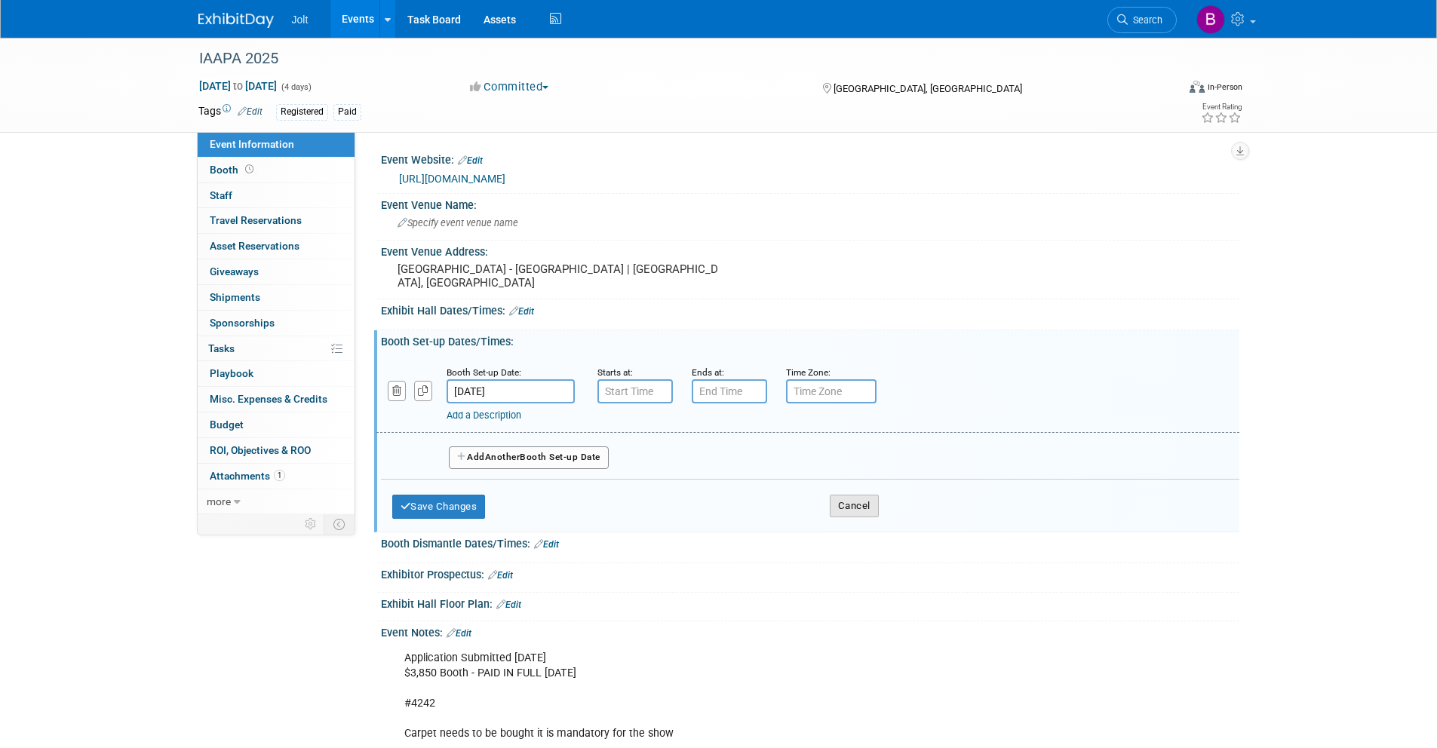
click at [869, 501] on button "Cancel" at bounding box center [854, 506] width 49 height 23
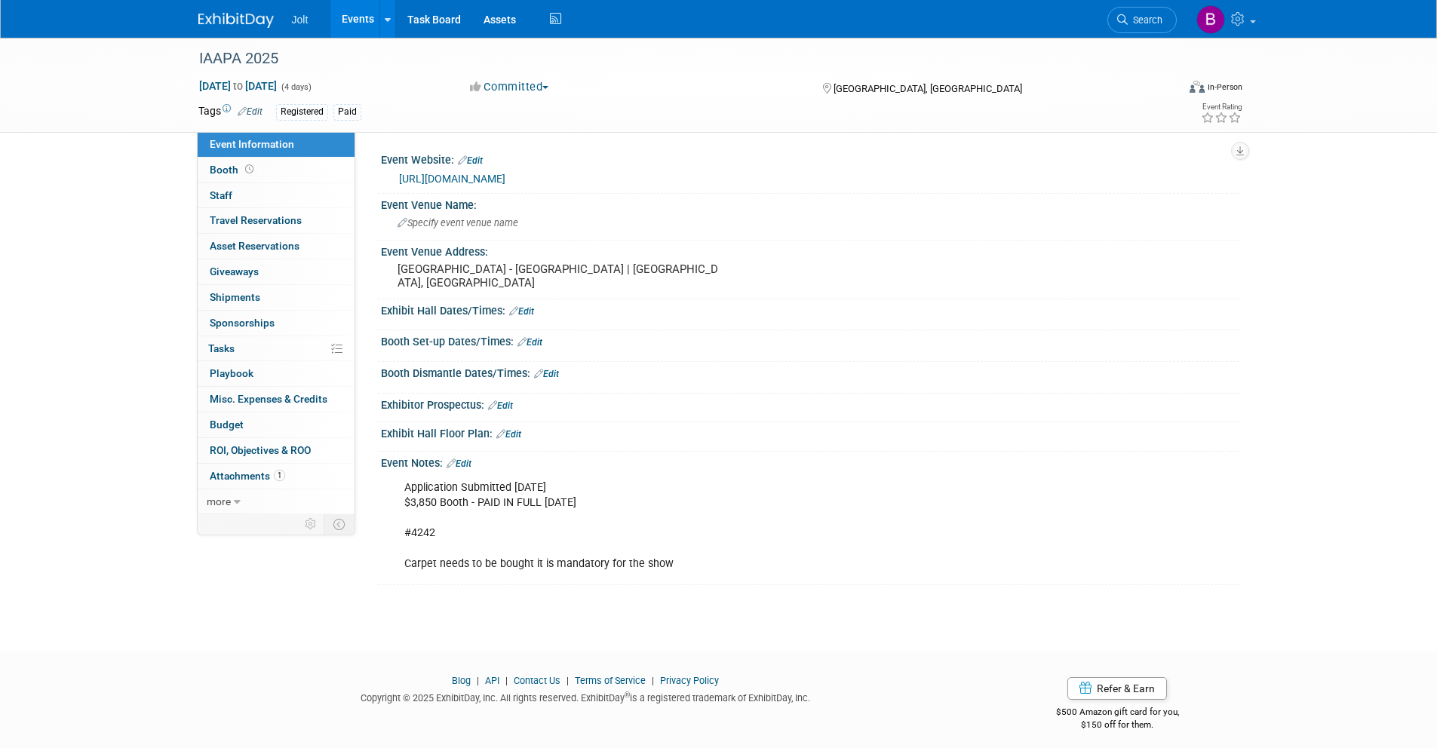
click at [537, 339] on link "Edit" at bounding box center [529, 342] width 25 height 11
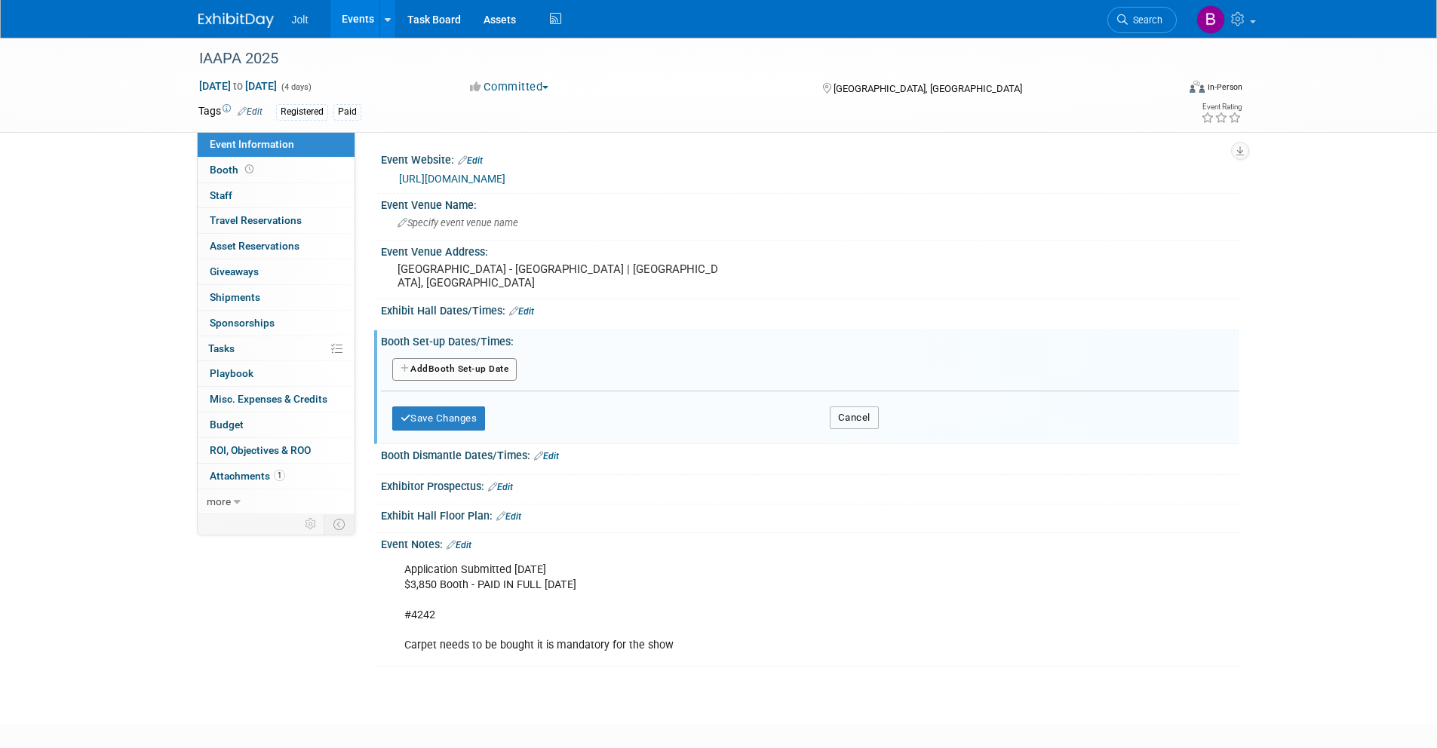
drag, startPoint x: 853, startPoint y: 419, endPoint x: 799, endPoint y: 414, distance: 54.5
click at [853, 419] on button "Cancel" at bounding box center [854, 417] width 49 height 23
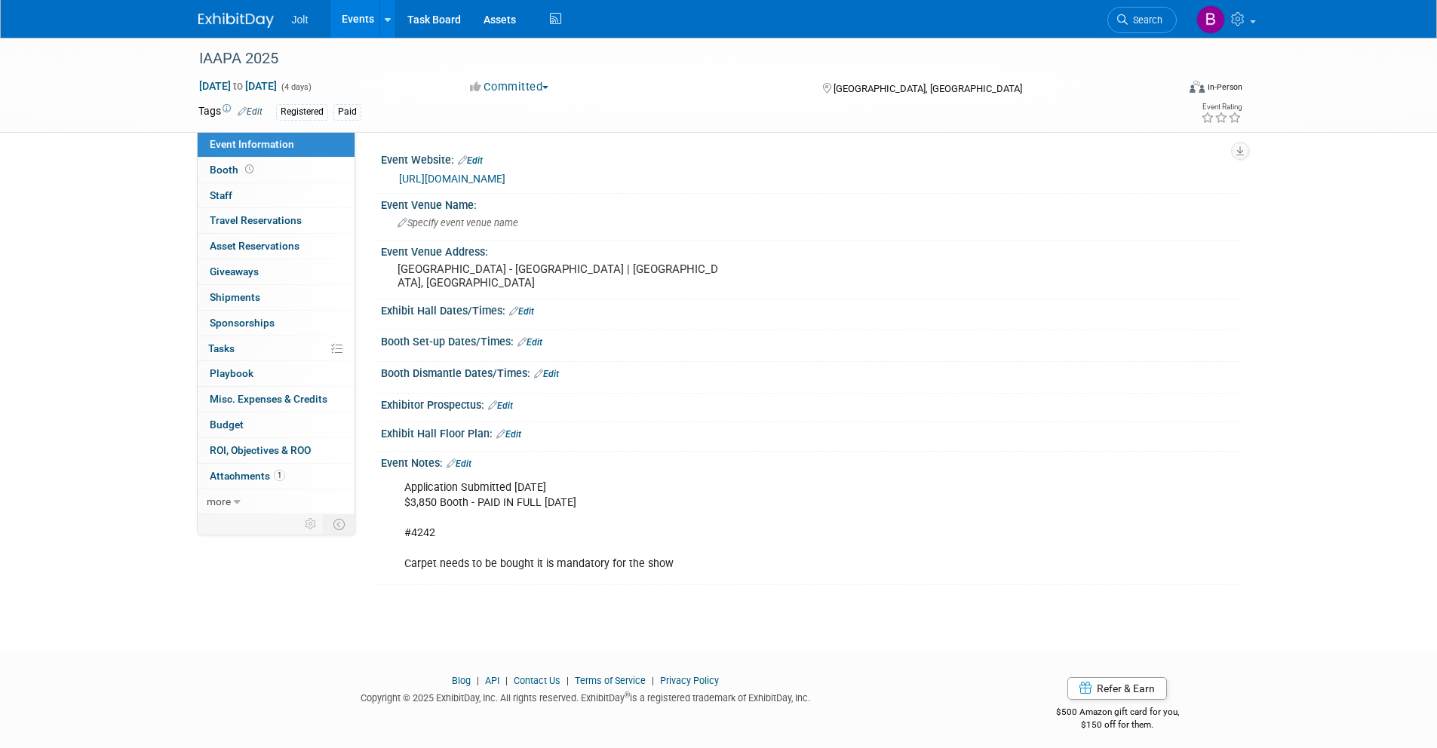
drag, startPoint x: 543, startPoint y: 376, endPoint x: 568, endPoint y: 395, distance: 31.7
click at [544, 376] on link "Edit" at bounding box center [546, 374] width 25 height 11
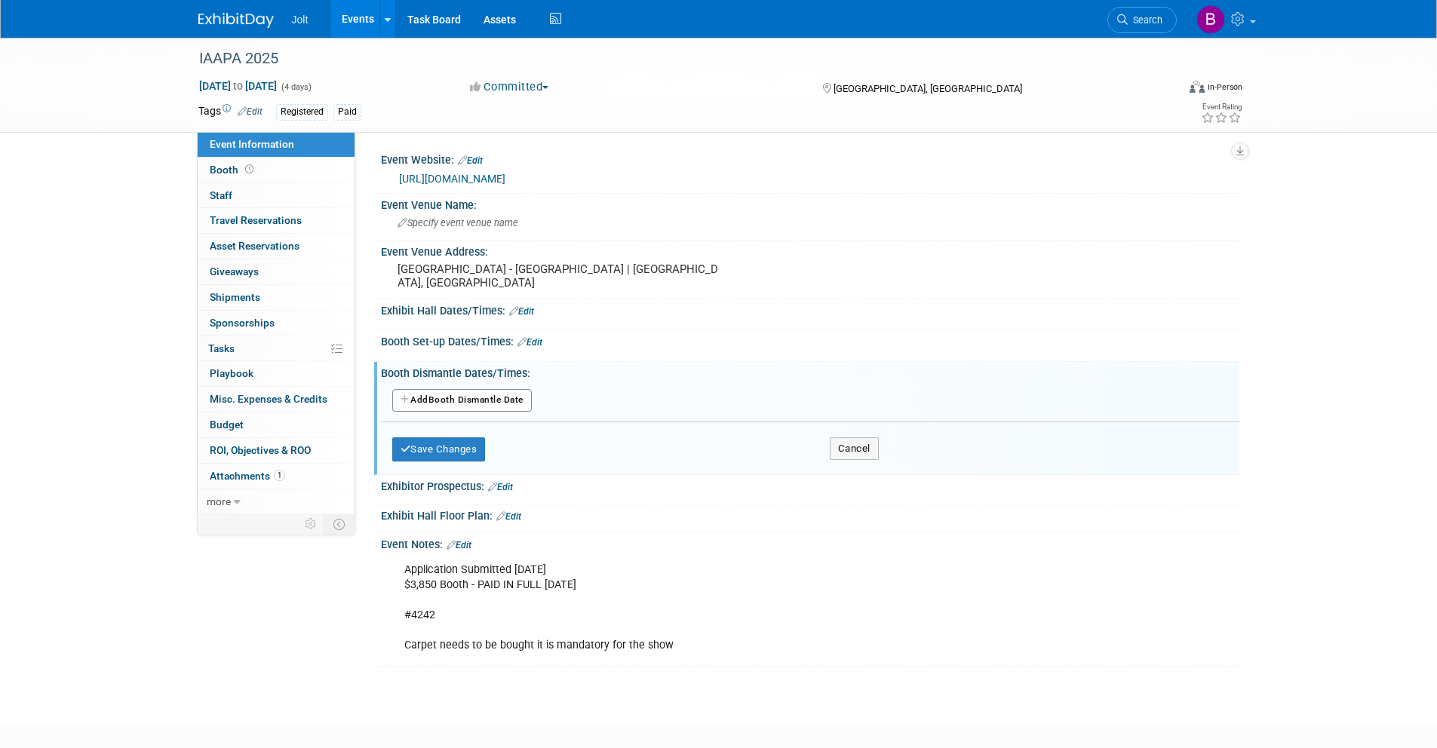
click at [483, 397] on button "Add Another Booth Dismantle Date" at bounding box center [462, 400] width 140 height 23
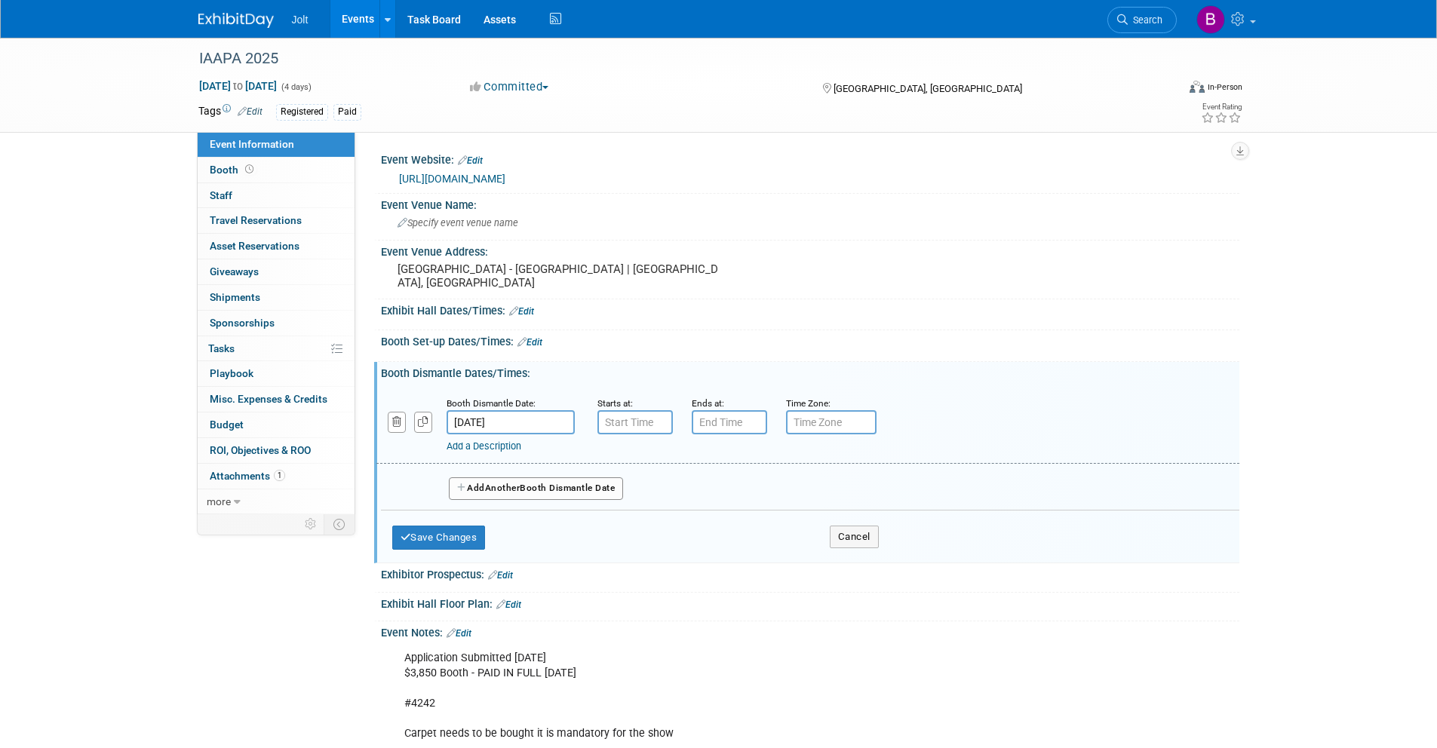
click at [505, 410] on input "Nov 21, 2025" at bounding box center [510, 422] width 128 height 24
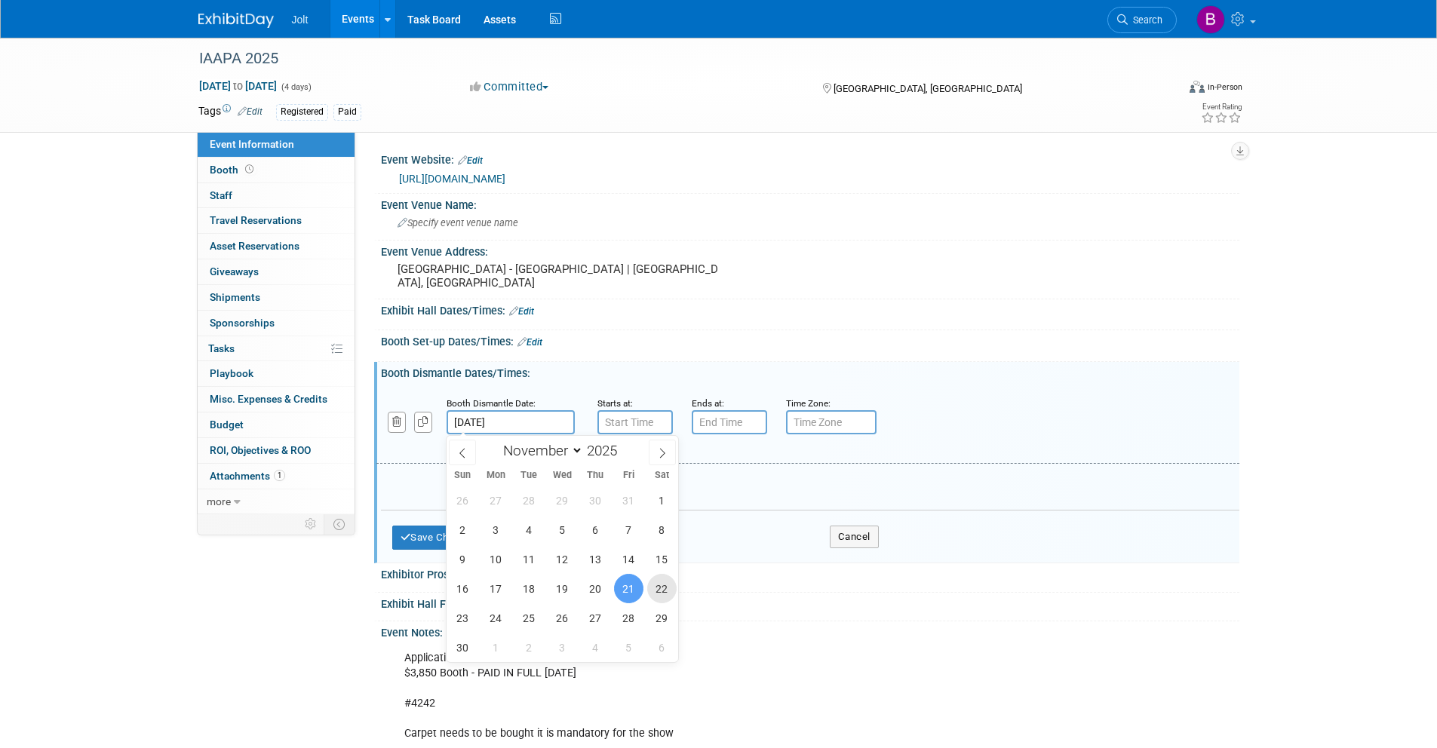
drag, startPoint x: 659, startPoint y: 588, endPoint x: 630, endPoint y: 509, distance: 84.2
click at [659, 587] on span "22" at bounding box center [661, 588] width 29 height 29
type input "Nov 22, 2025"
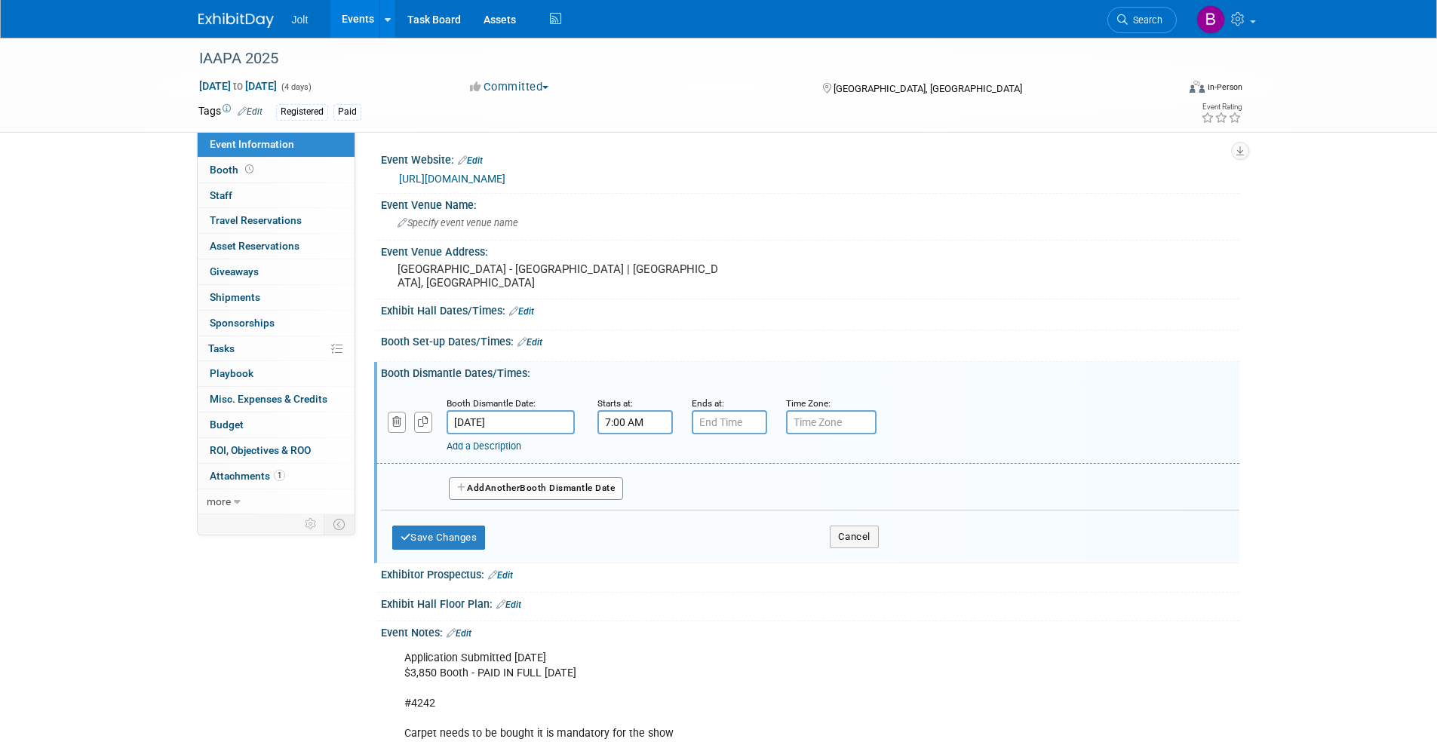
click at [637, 416] on input "7:00 AM" at bounding box center [634, 422] width 75 height 24
click at [637, 517] on span at bounding box center [632, 525] width 26 height 26
type input "6:00 AM"
click at [719, 425] on input "7:00 PM" at bounding box center [729, 422] width 75 height 24
click at [728, 523] on span at bounding box center [726, 525] width 26 height 26
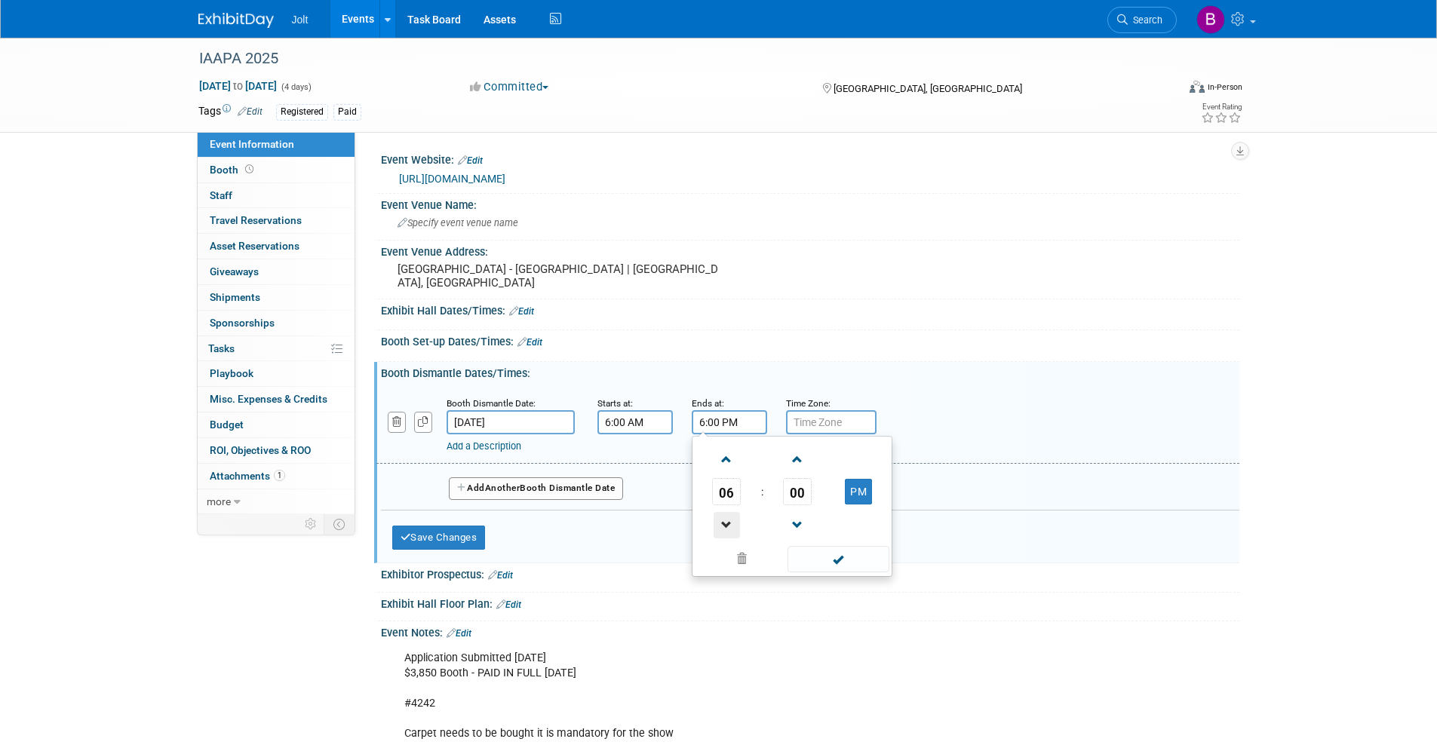
click at [728, 526] on span at bounding box center [726, 525] width 26 height 26
type input "5:00 PM"
click at [812, 558] on span at bounding box center [838, 559] width 102 height 26
click at [468, 539] on button "Save Changes" at bounding box center [439, 538] width 94 height 24
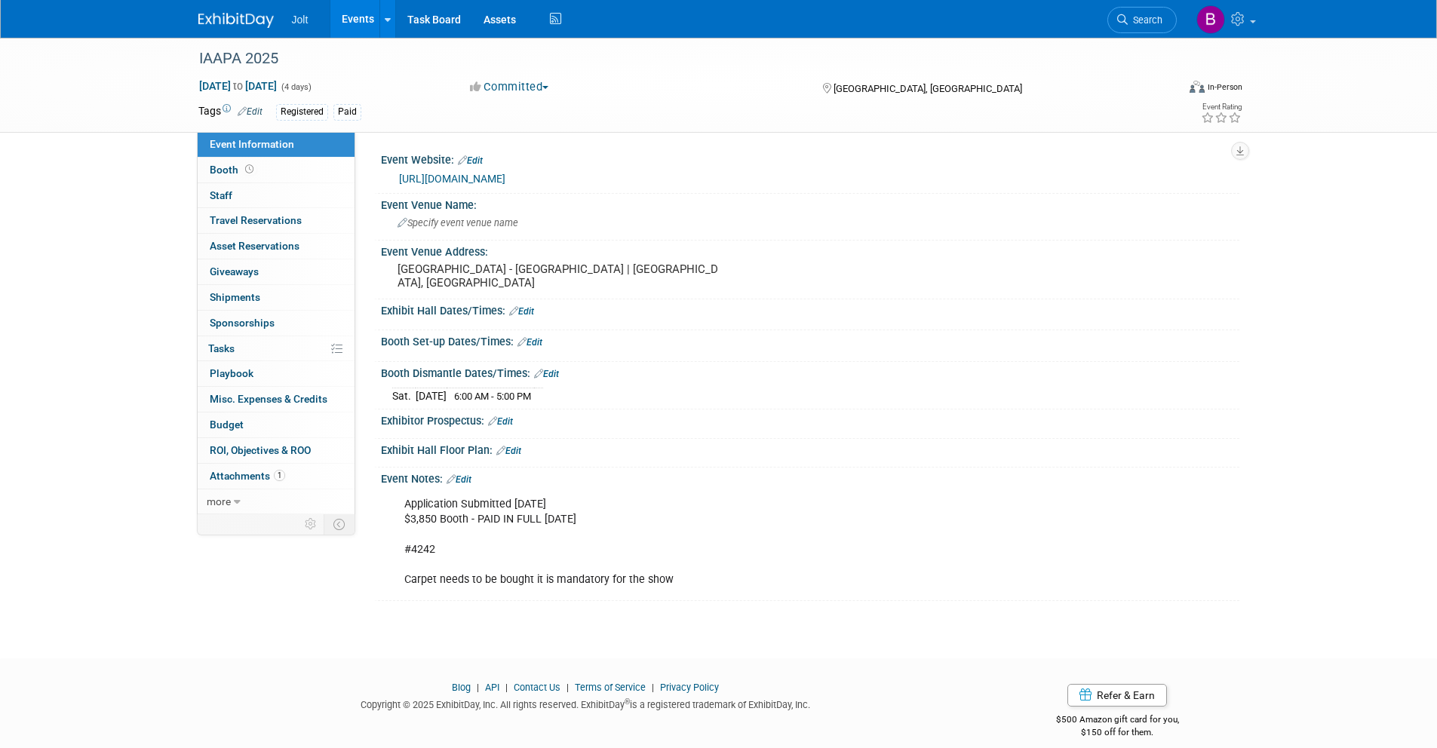
click at [529, 339] on link "Edit" at bounding box center [529, 342] width 25 height 11
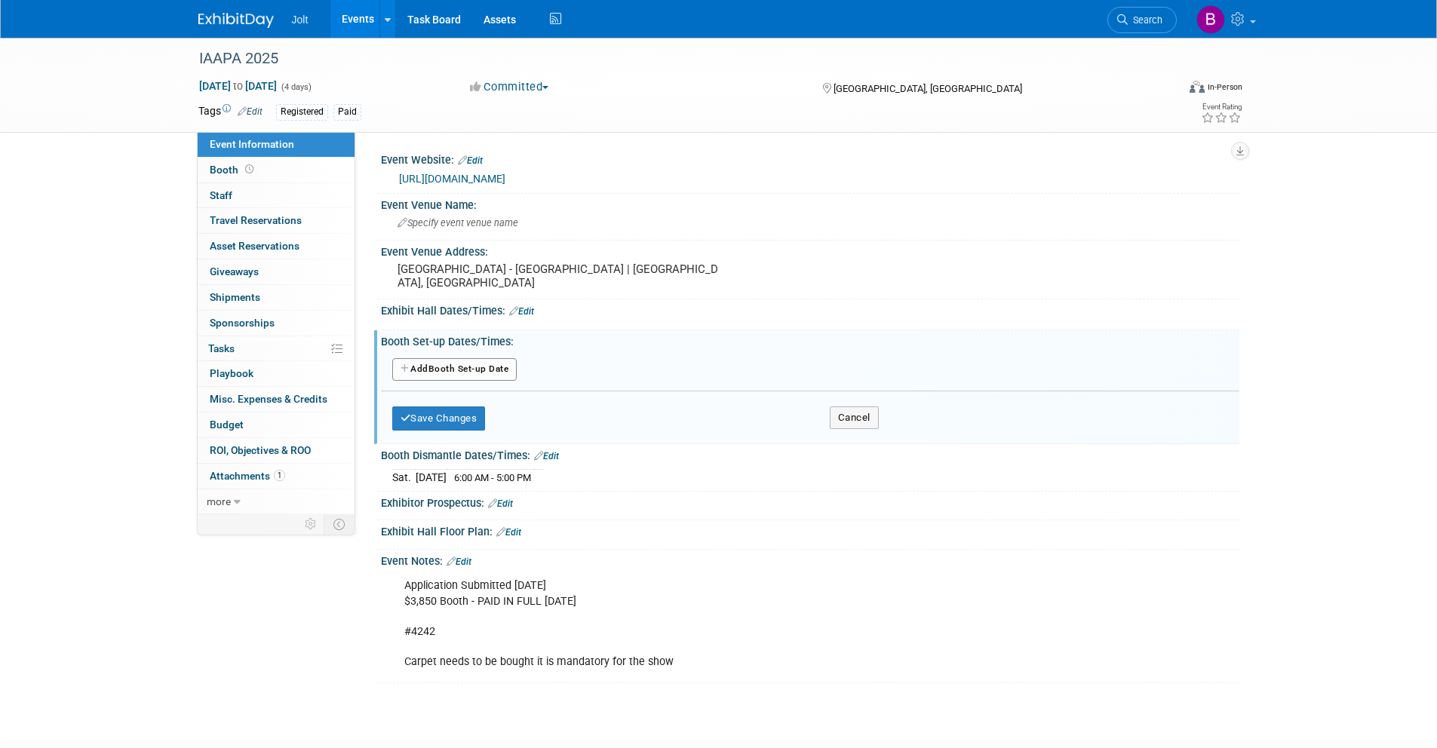
click at [452, 367] on button "Add Another Booth Set-up Date" at bounding box center [454, 369] width 125 height 23
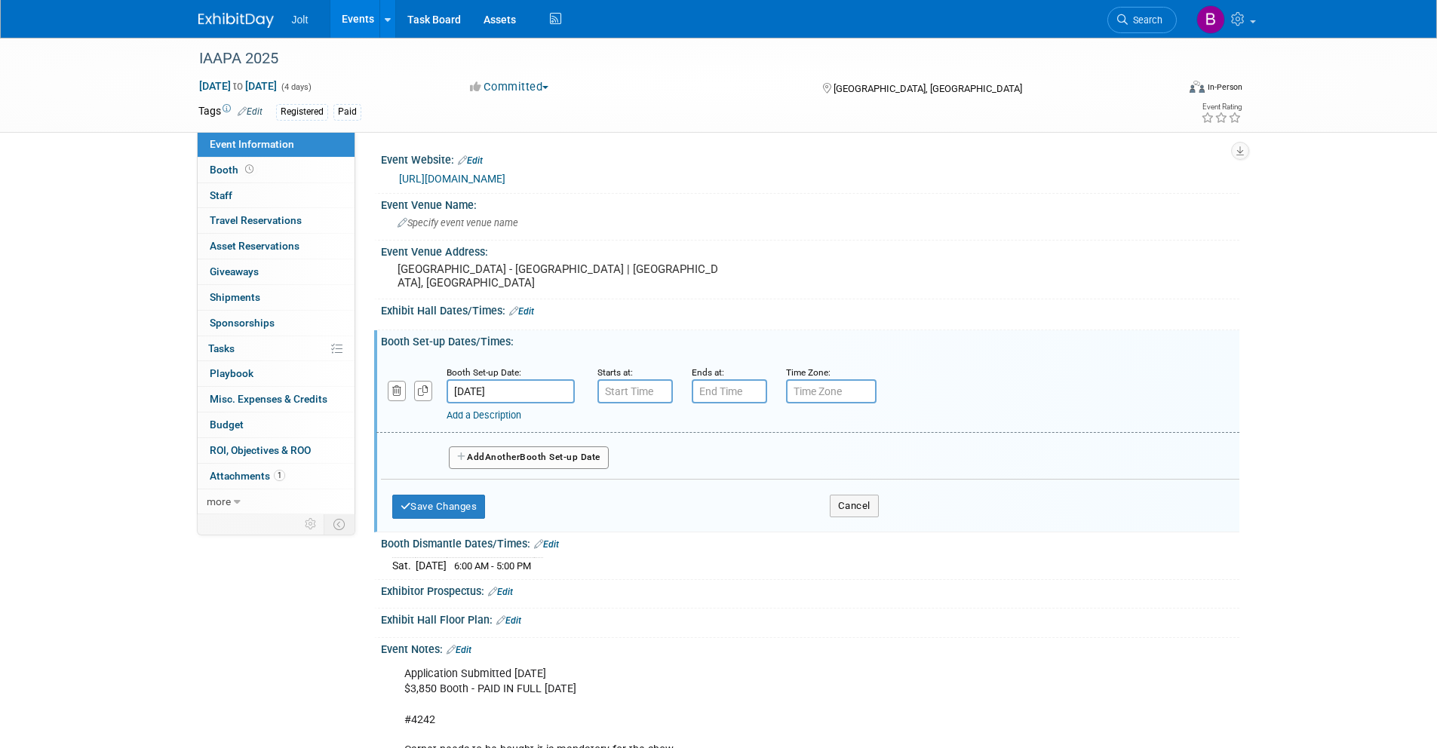
click at [489, 390] on input "Nov 18, 2025" at bounding box center [510, 391] width 128 height 24
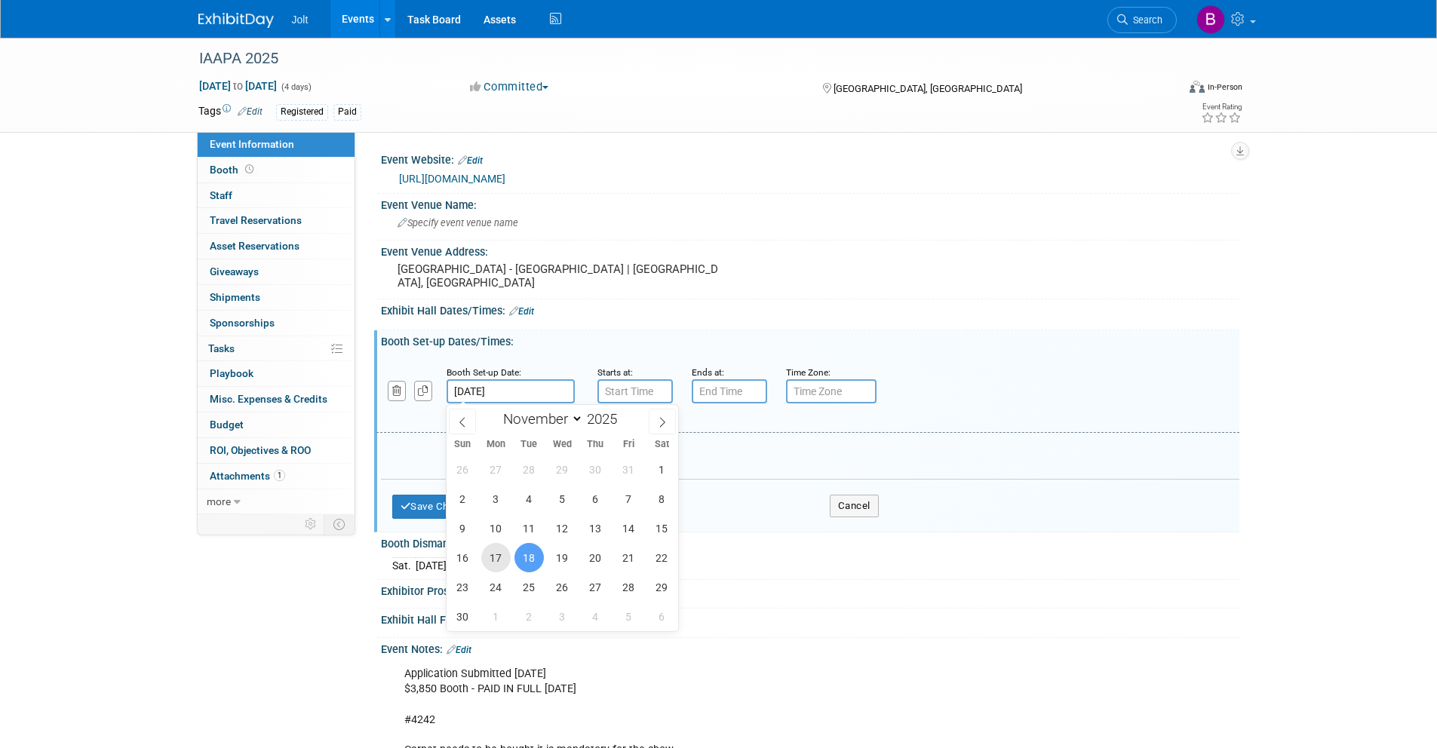
click at [495, 558] on span "17" at bounding box center [495, 557] width 29 height 29
type input "Nov 17, 2025"
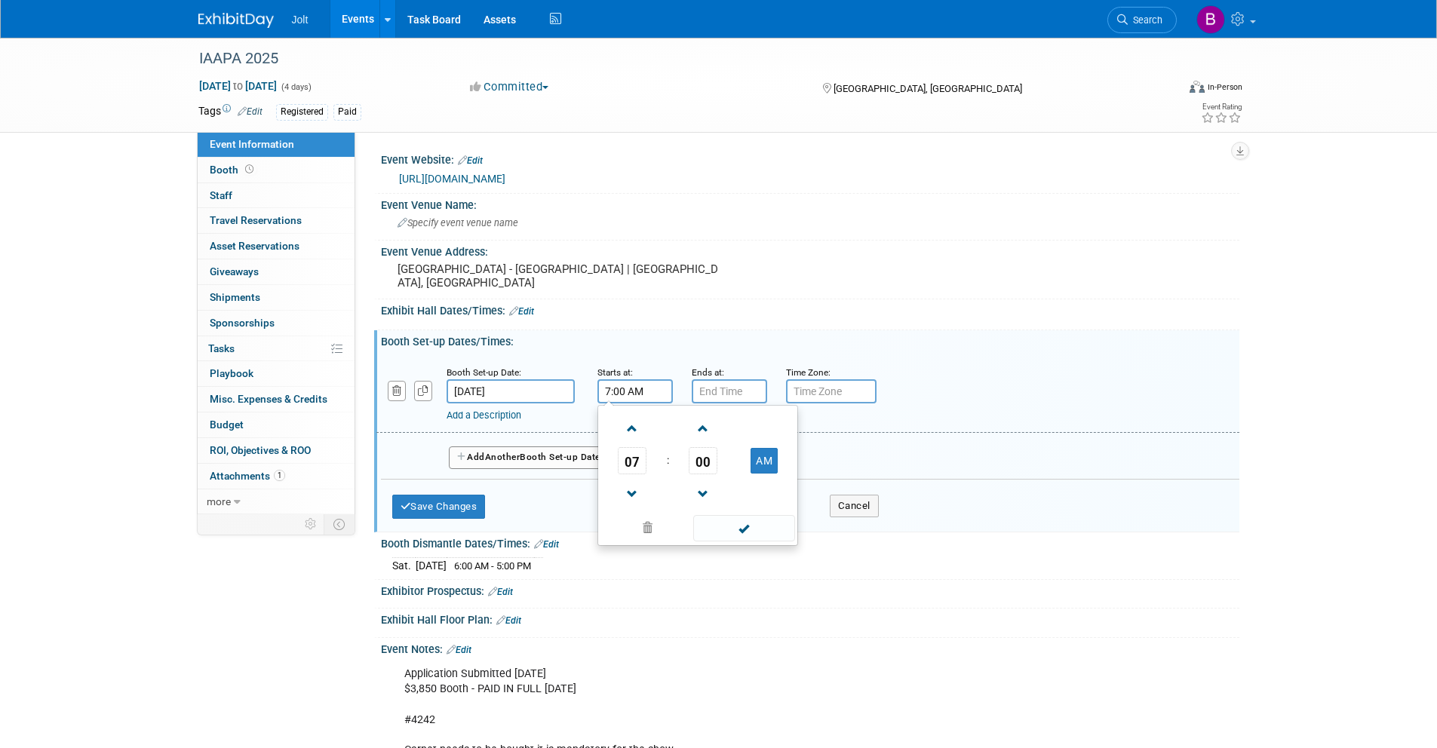
click at [634, 389] on input "7:00 AM" at bounding box center [634, 391] width 75 height 24
click at [634, 436] on span at bounding box center [632, 429] width 26 height 26
click at [634, 437] on span at bounding box center [632, 429] width 26 height 26
type input "9:00 AM"
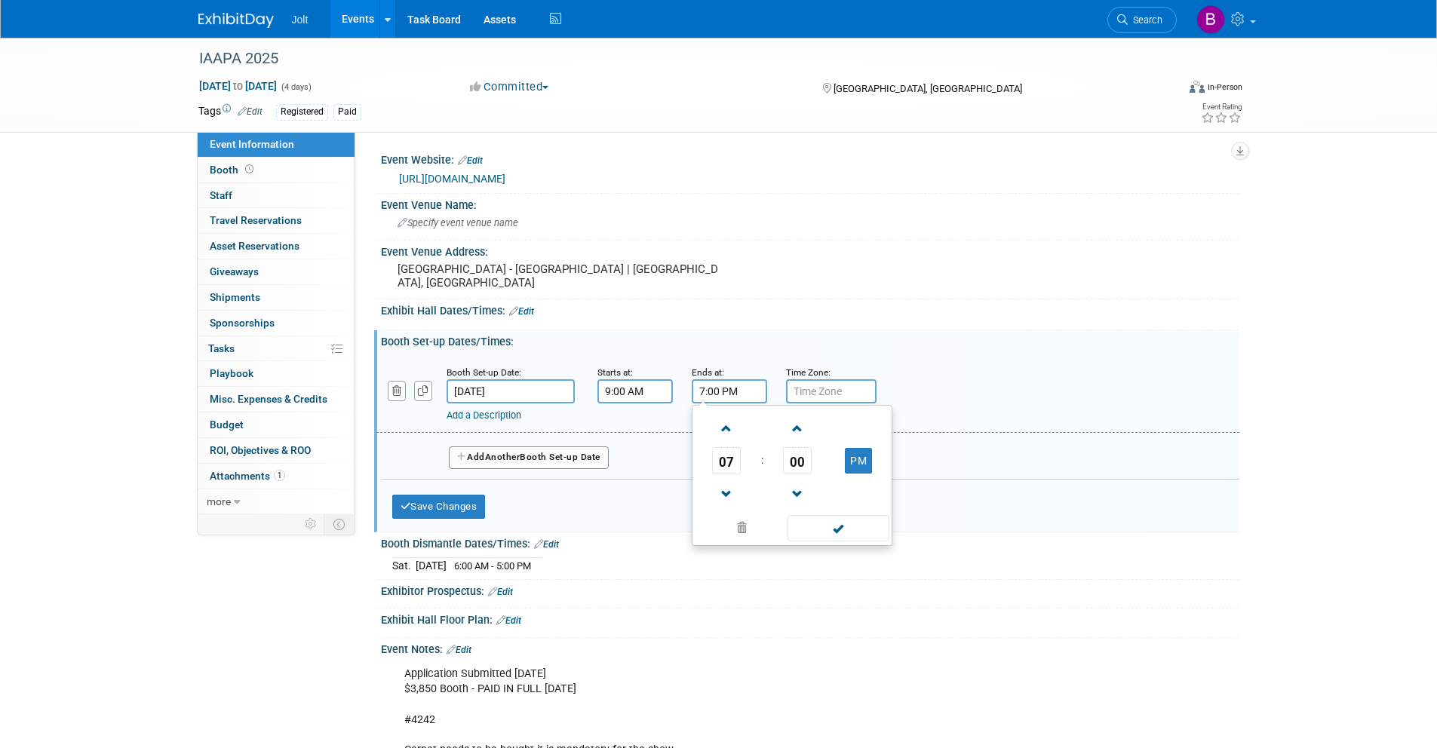
click at [717, 394] on input "7:00 PM" at bounding box center [729, 391] width 75 height 24
click at [725, 485] on span at bounding box center [726, 494] width 26 height 26
type input "5:00 PM"
drag, startPoint x: 829, startPoint y: 530, endPoint x: 754, endPoint y: 512, distance: 76.8
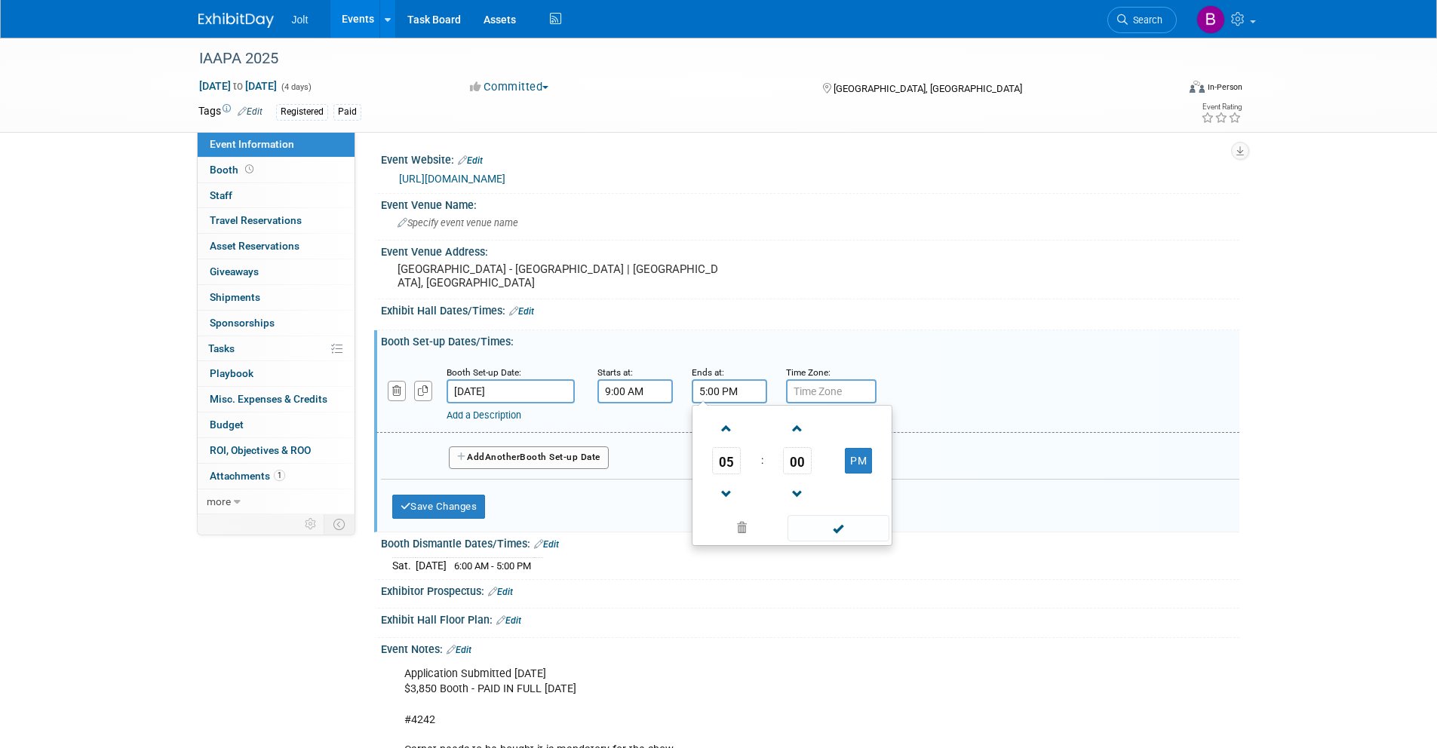
click at [829, 529] on span at bounding box center [838, 528] width 102 height 26
click at [465, 505] on button "Save Changes" at bounding box center [439, 507] width 94 height 24
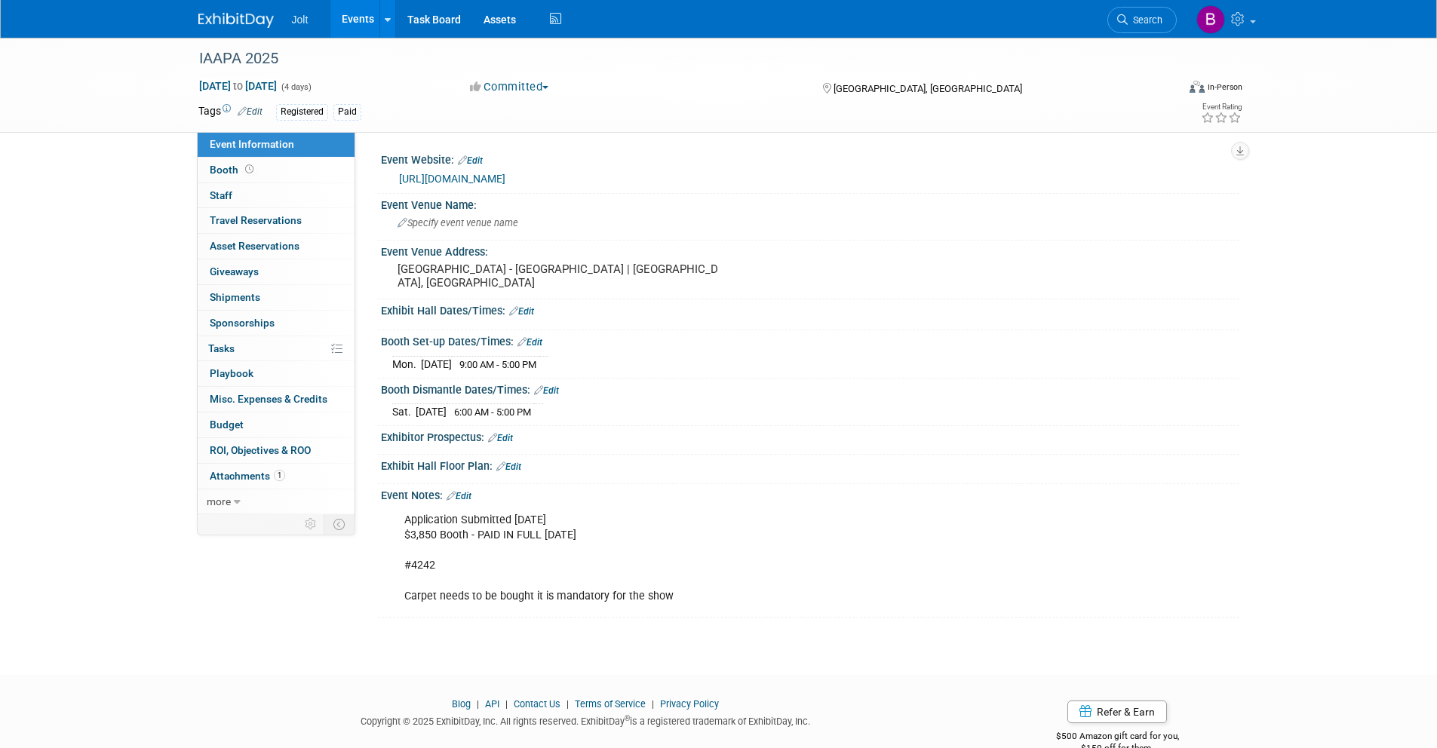
click at [529, 311] on link "Edit" at bounding box center [521, 311] width 25 height 11
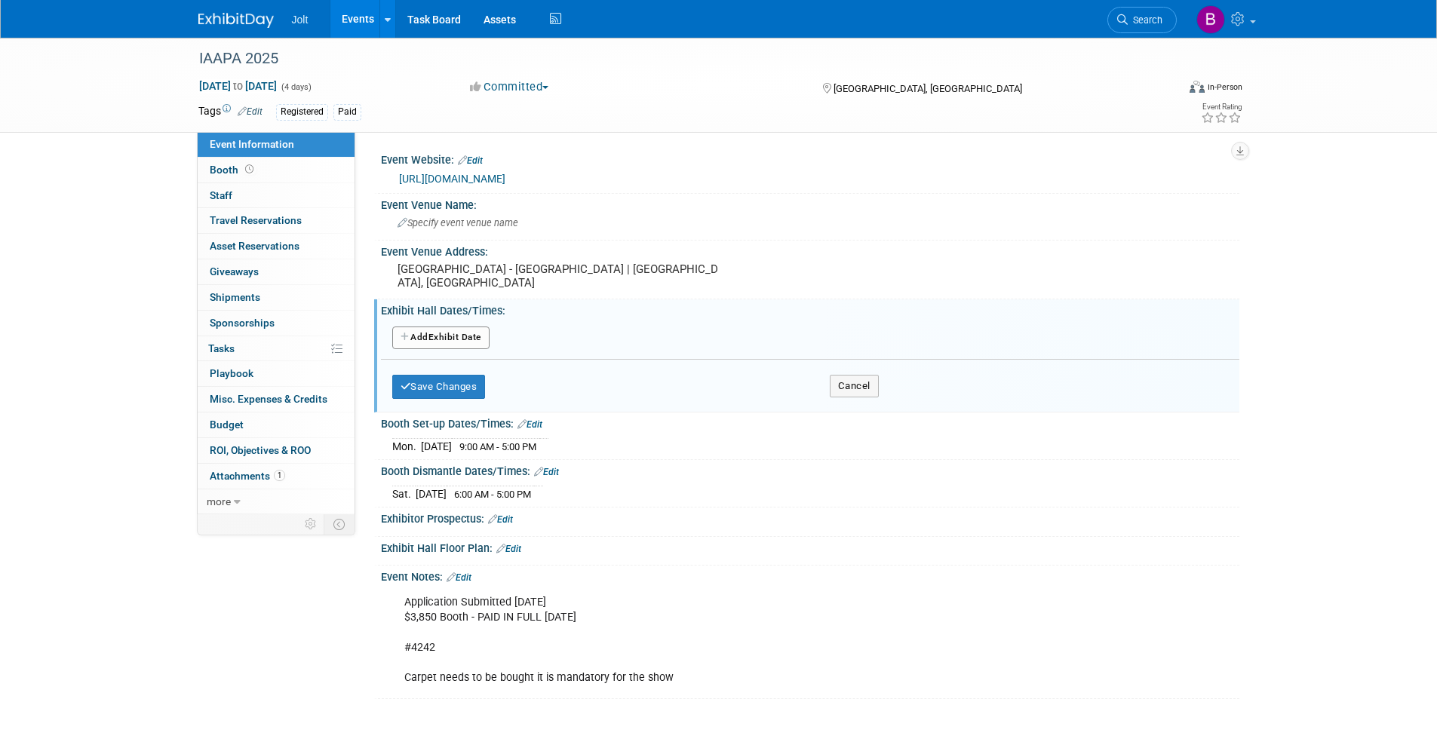
click at [472, 336] on button "Add Another Exhibit Date" at bounding box center [440, 338] width 97 height 23
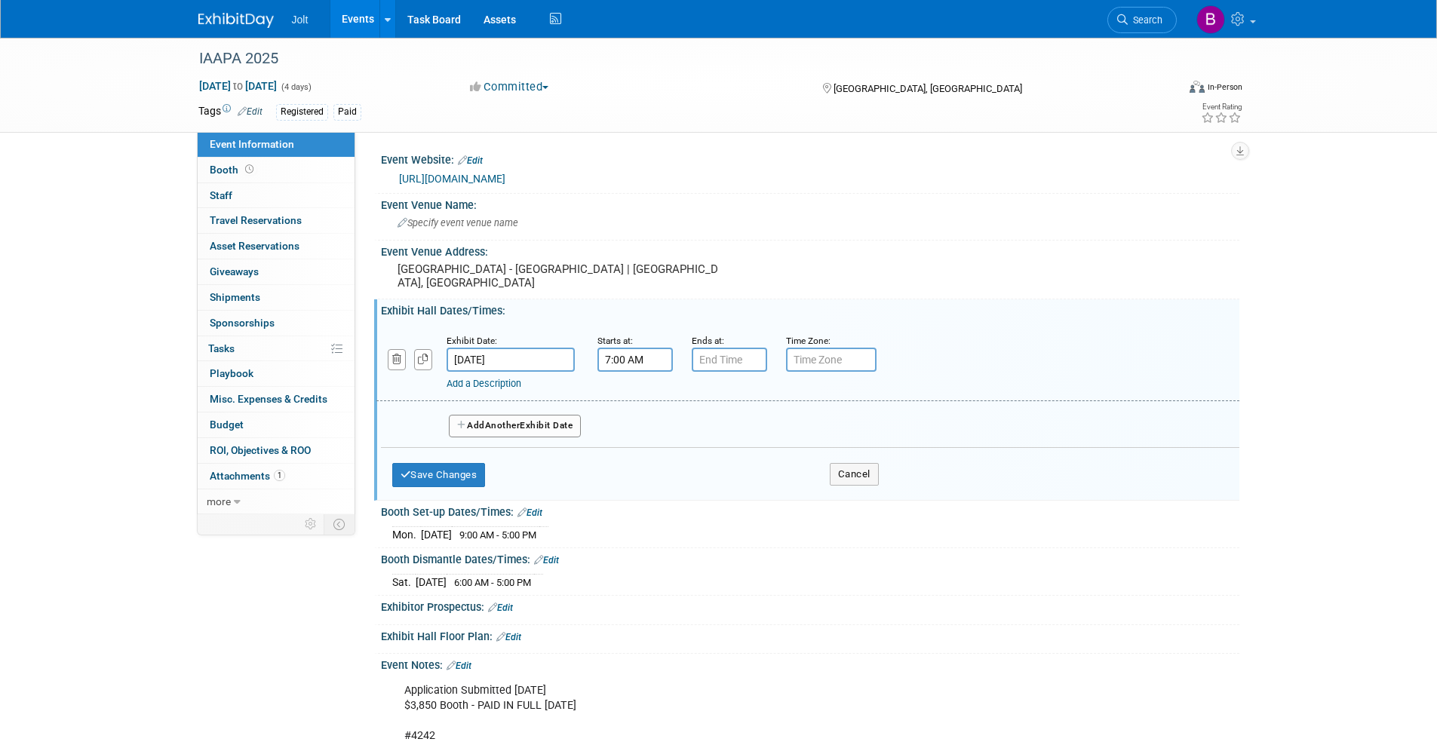
click at [618, 361] on input "7:00 AM" at bounding box center [634, 360] width 75 height 24
click at [637, 395] on span at bounding box center [632, 397] width 26 height 26
type input "10:00 AM"
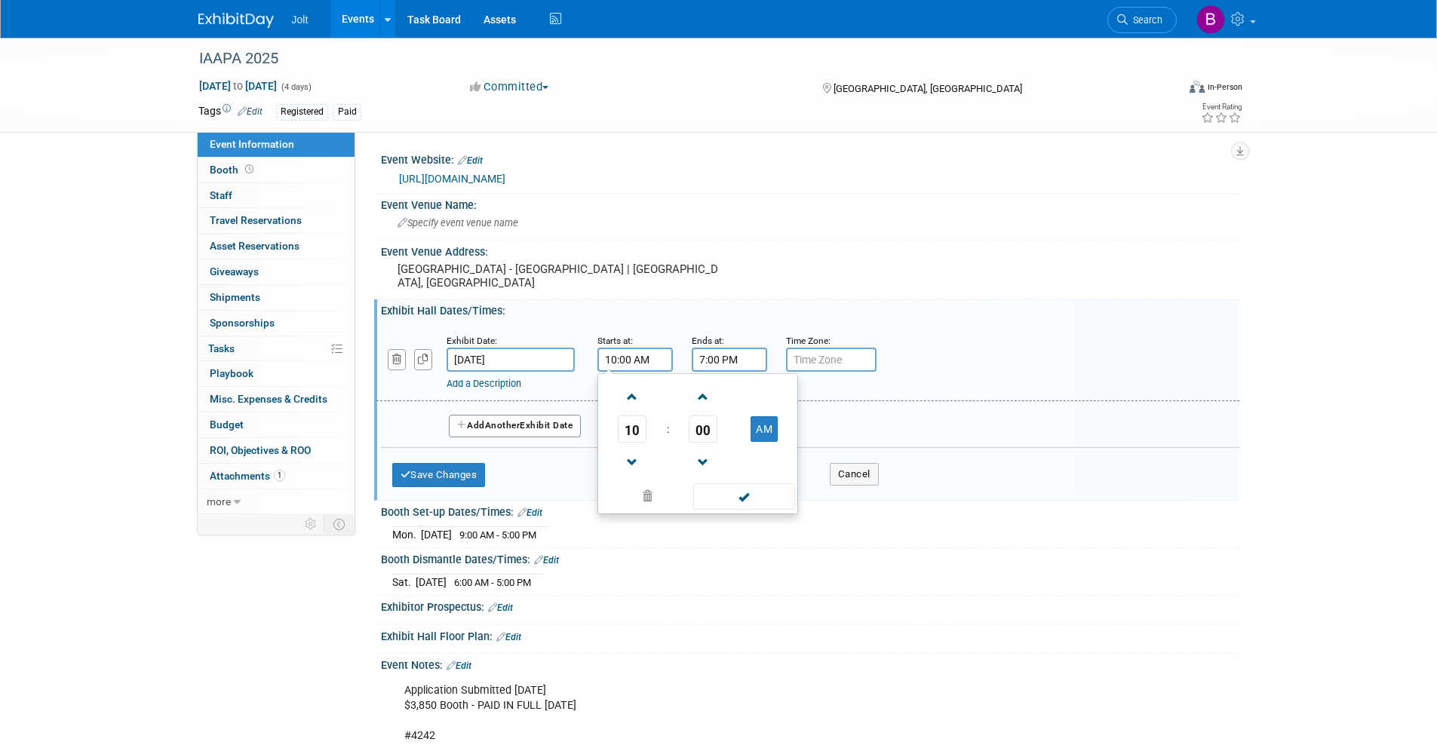
click at [719, 362] on input "7:00 PM" at bounding box center [729, 360] width 75 height 24
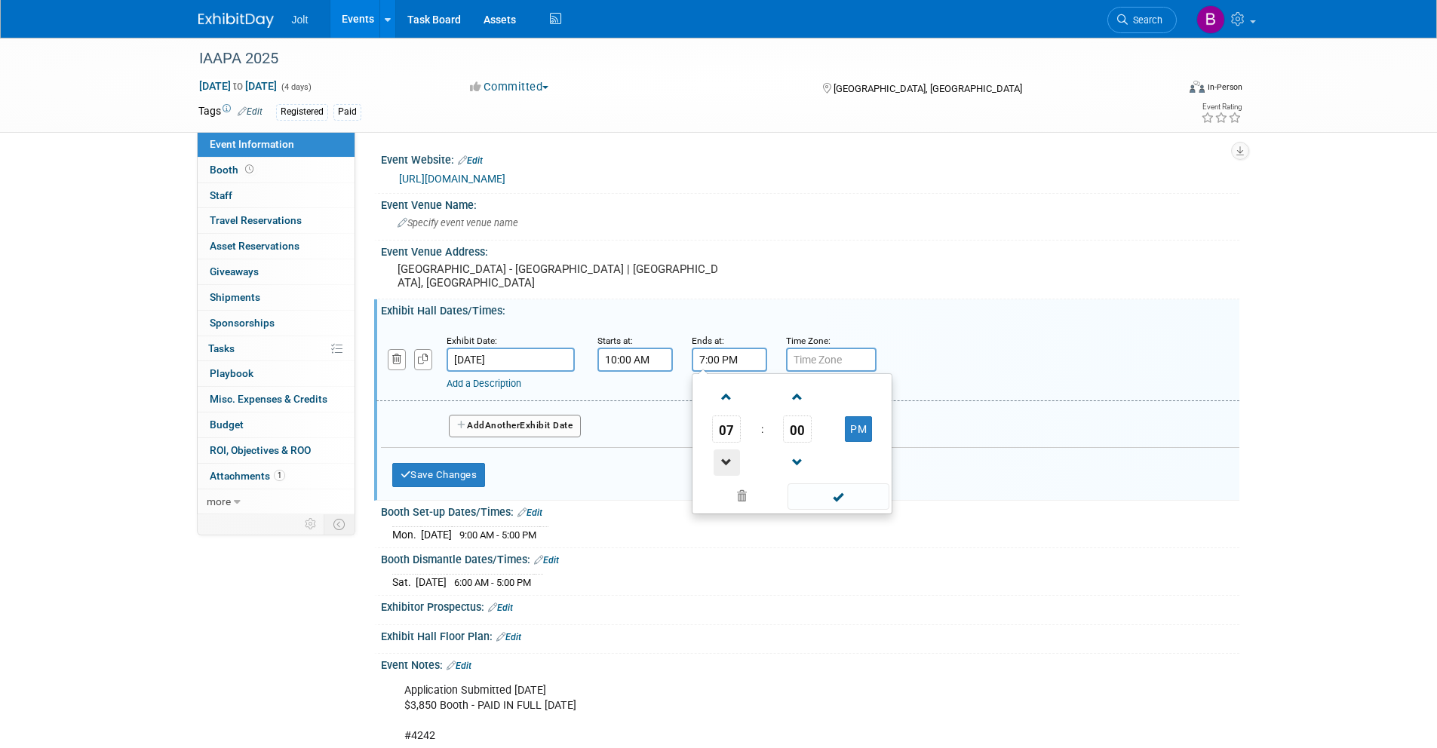
click at [725, 455] on span at bounding box center [726, 462] width 26 height 26
type input "6:00 PM"
click at [842, 494] on span at bounding box center [838, 496] width 102 height 26
drag, startPoint x: 539, startPoint y: 423, endPoint x: 482, endPoint y: 345, distance: 97.1
click at [538, 422] on button "Add Another Exhibit Date" at bounding box center [515, 426] width 133 height 23
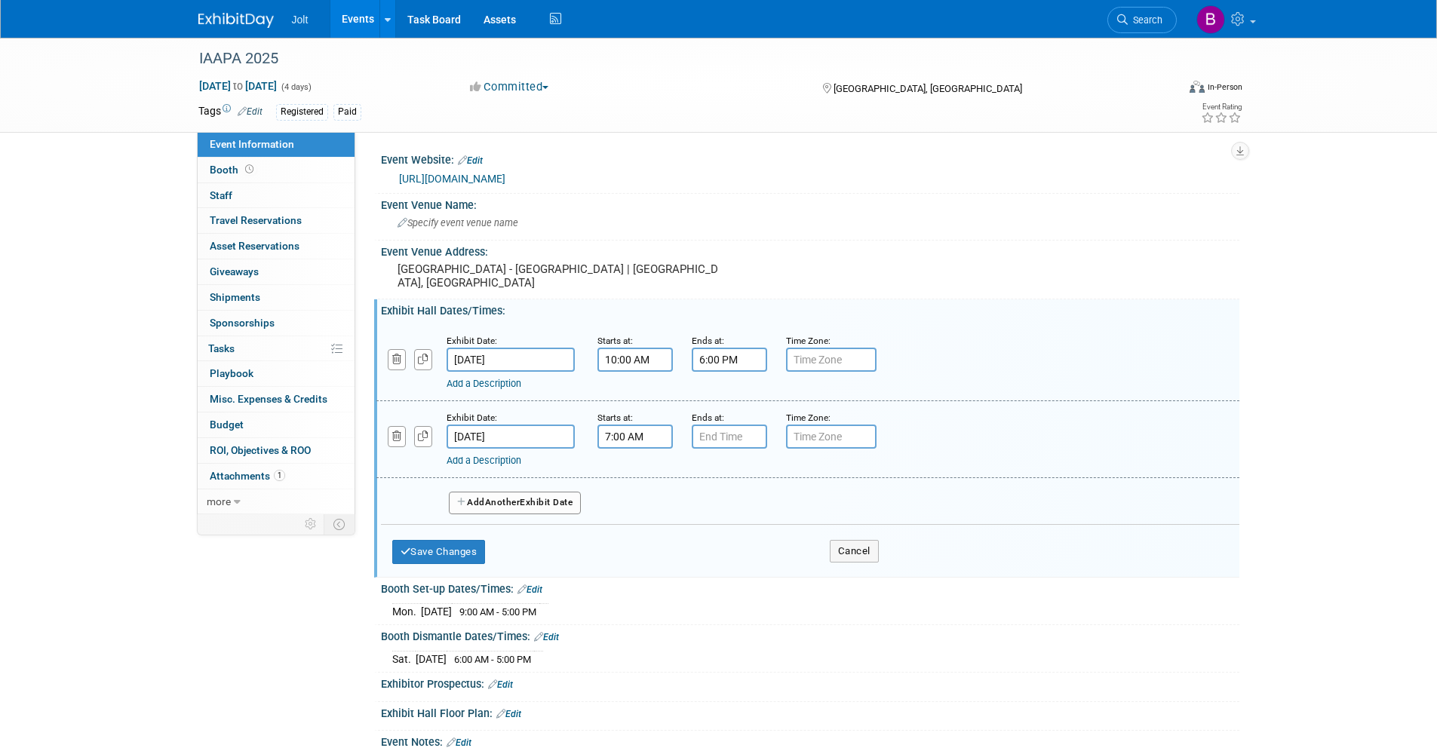
click at [625, 435] on input "7:00 AM" at bounding box center [634, 437] width 75 height 24
click at [633, 476] on span at bounding box center [632, 474] width 26 height 26
type input "10:00 AM"
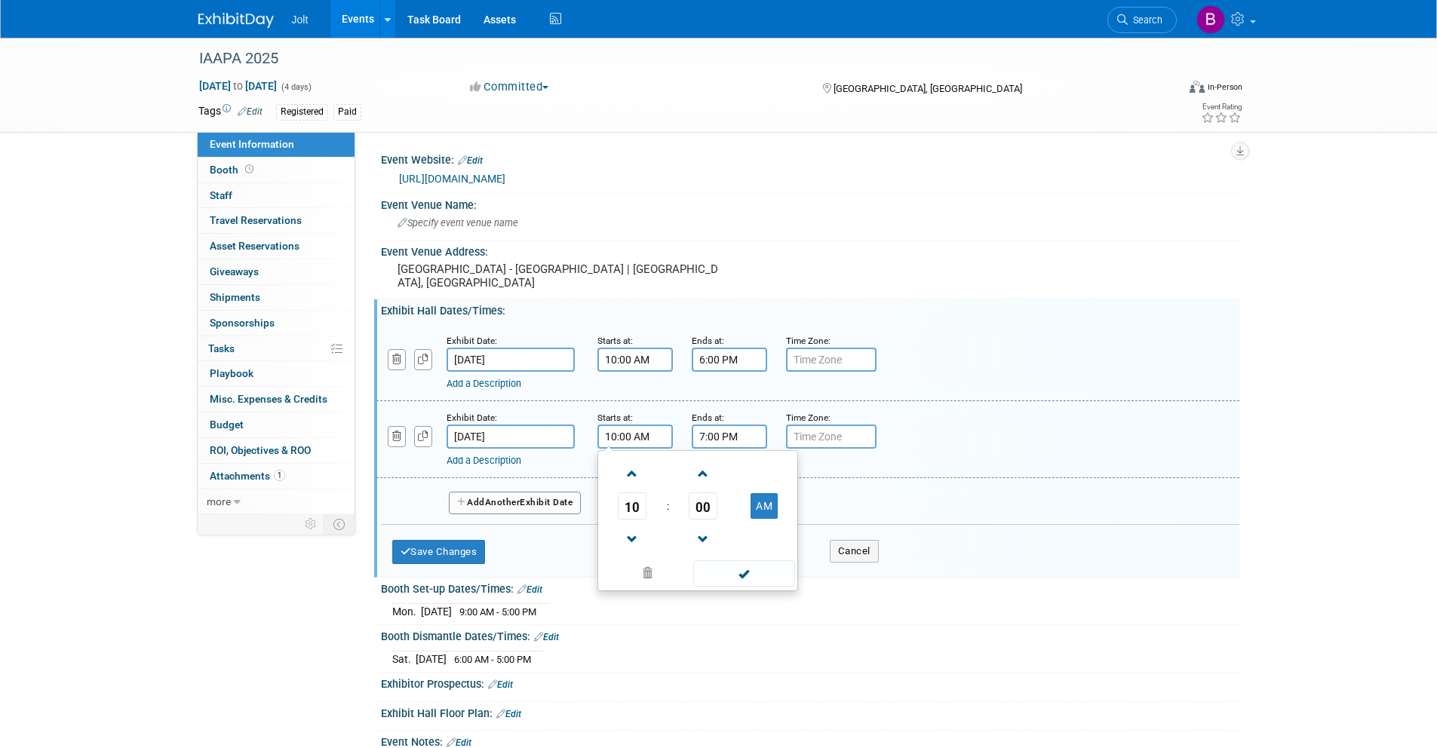
click at [718, 432] on input "7:00 PM" at bounding box center [729, 437] width 75 height 24
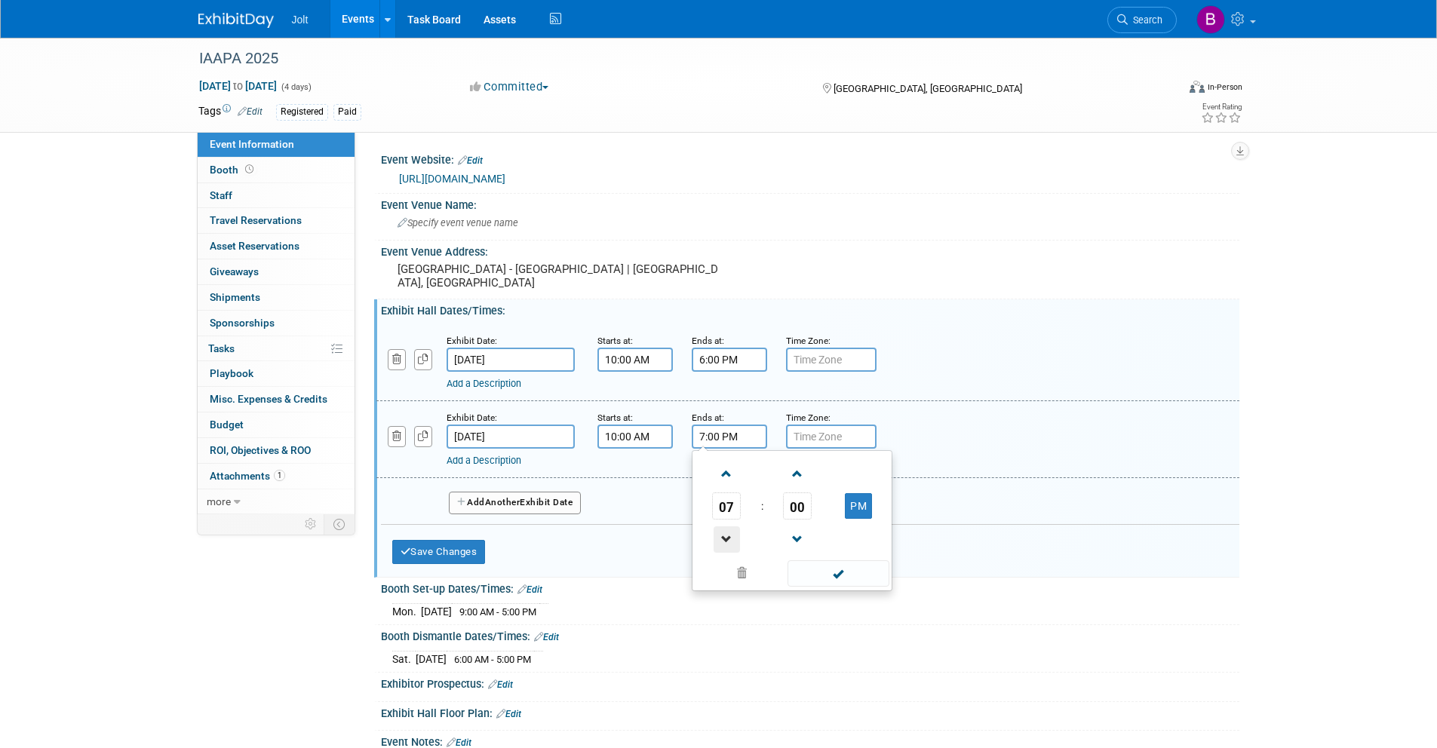
click at [723, 530] on span at bounding box center [726, 539] width 26 height 26
type input "6:00 PM"
click at [826, 574] on span at bounding box center [838, 573] width 102 height 26
click at [535, 508] on button "Add Another Exhibit Date" at bounding box center [515, 503] width 133 height 23
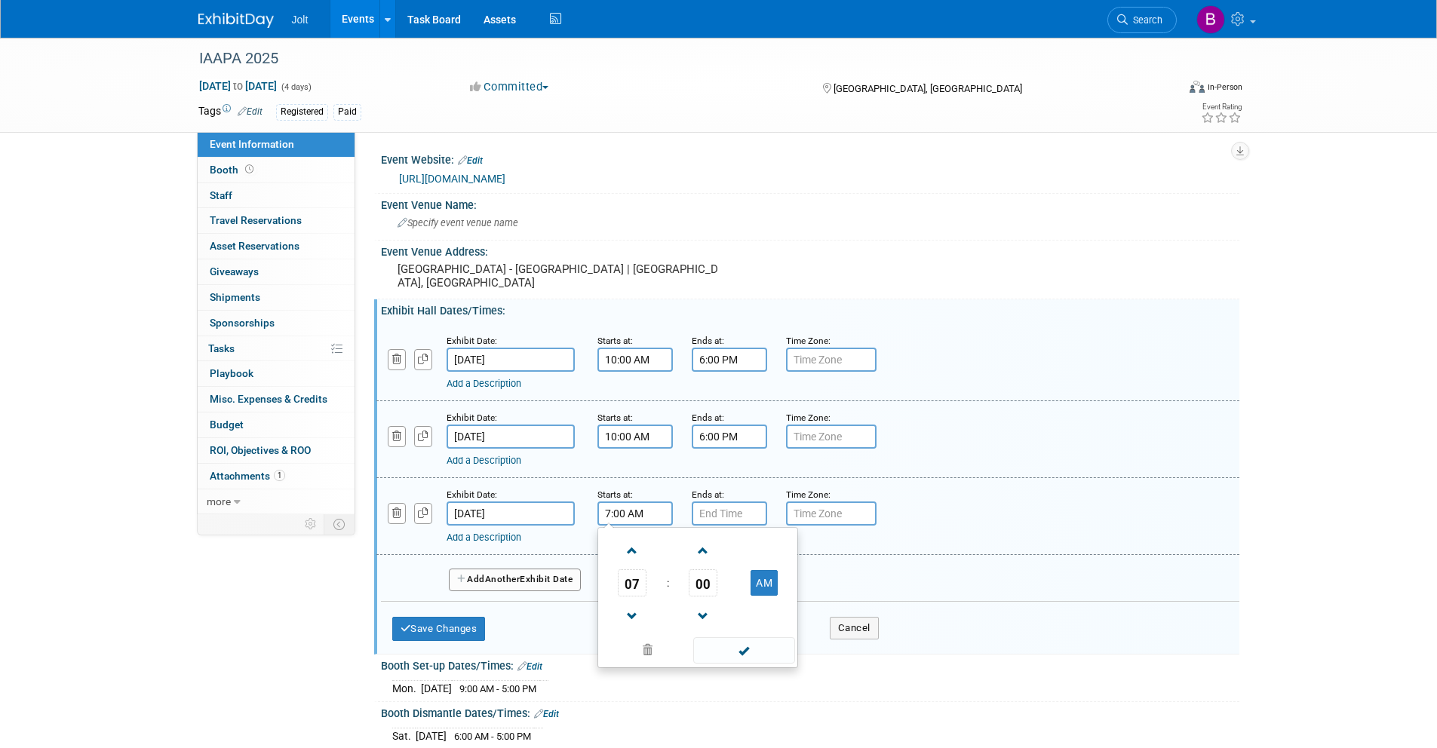
click at [652, 522] on input "7:00 AM" at bounding box center [634, 514] width 75 height 24
click at [637, 550] on span at bounding box center [632, 551] width 26 height 26
type input "10:00 AM"
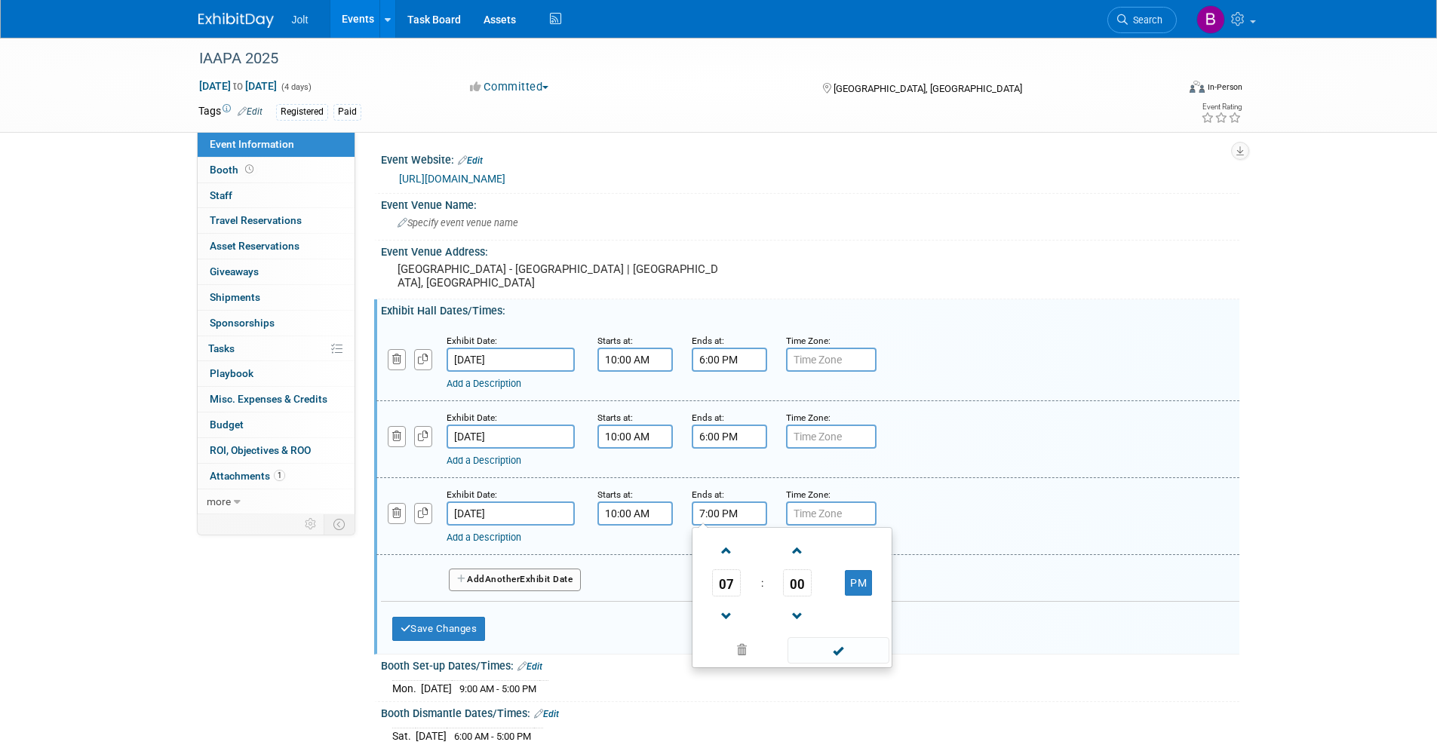
drag, startPoint x: 716, startPoint y: 511, endPoint x: 713, endPoint y: 555, distance: 43.8
click at [716, 511] on input "7:00 PM" at bounding box center [729, 514] width 75 height 24
drag, startPoint x: 725, startPoint y: 608, endPoint x: 772, endPoint y: 632, distance: 52.6
click at [729, 609] on span at bounding box center [726, 616] width 26 height 26
type input "6:00 PM"
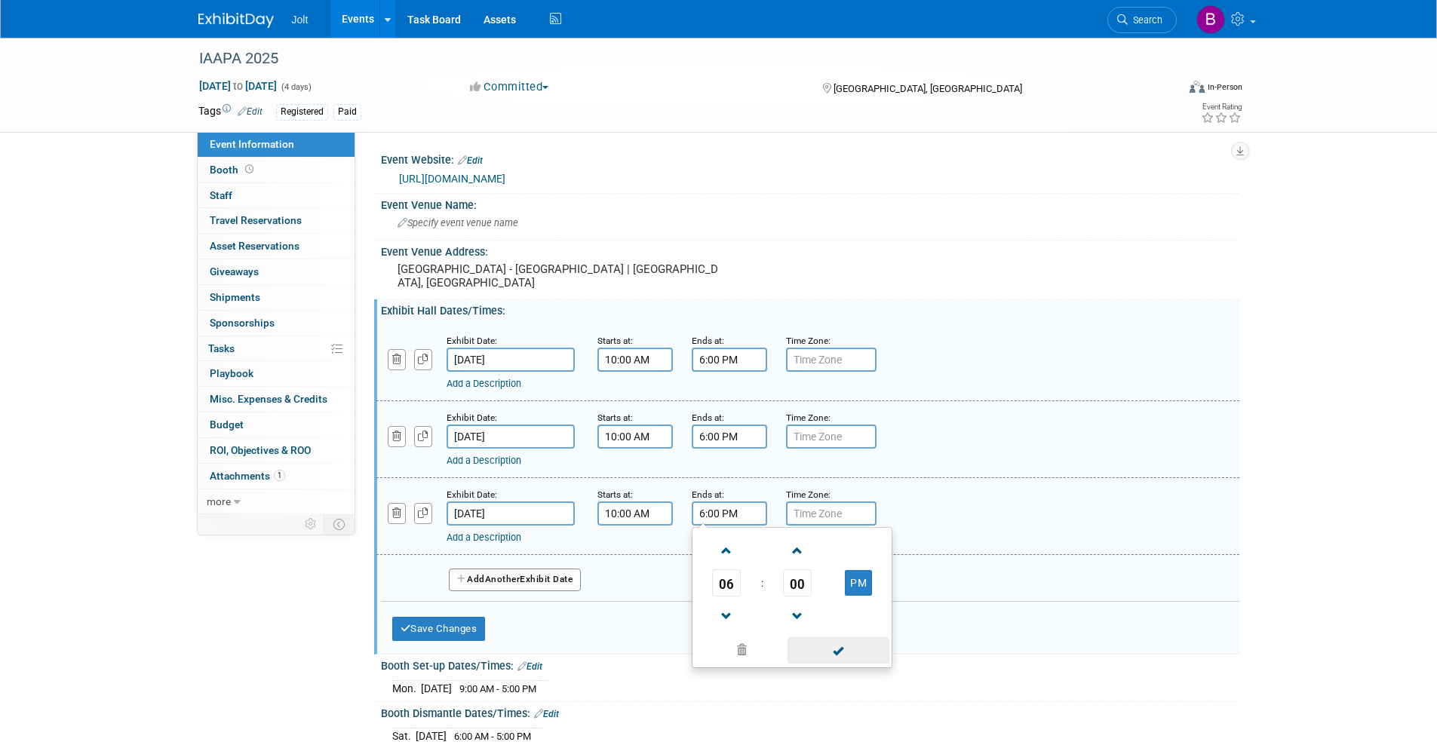
click at [836, 652] on span at bounding box center [838, 650] width 102 height 26
click at [526, 577] on button "Add Another Exhibit Date" at bounding box center [515, 580] width 133 height 23
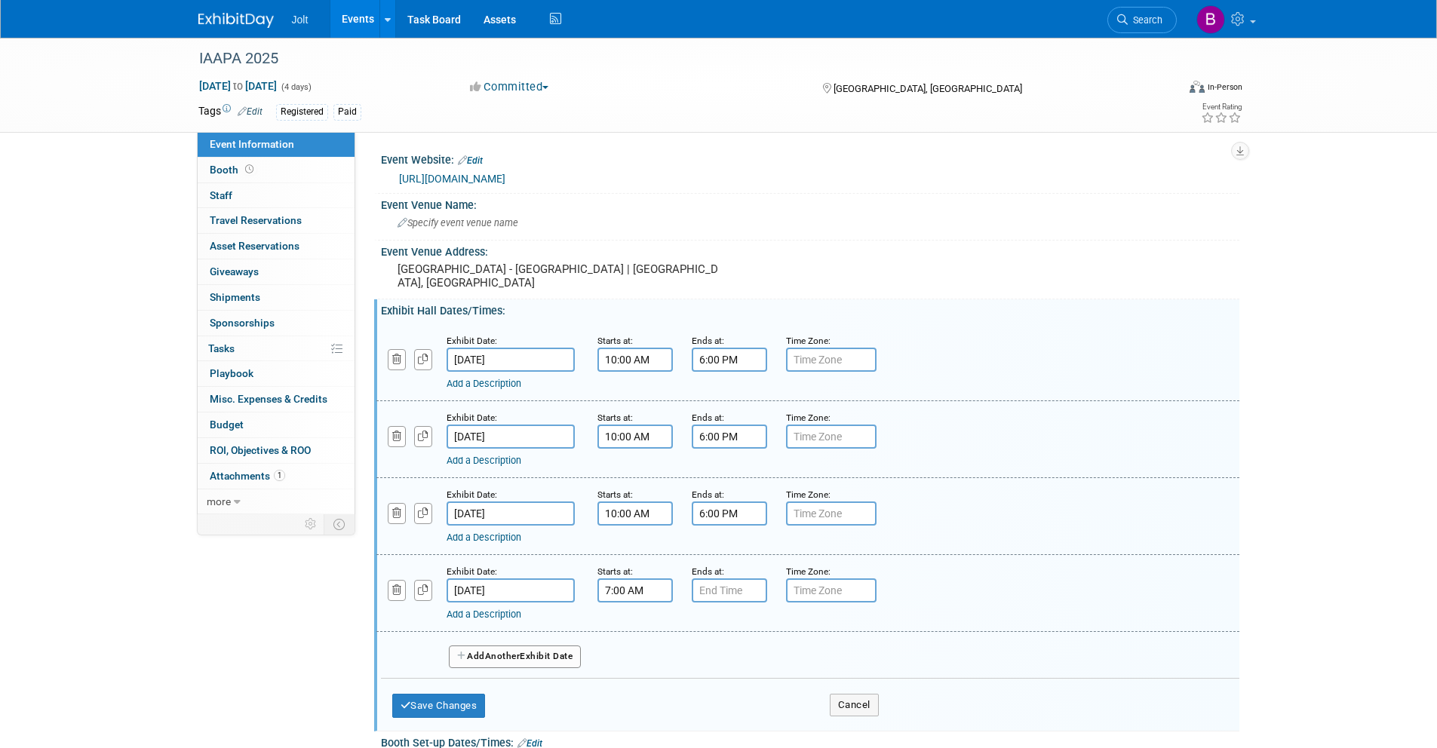
click at [624, 597] on input "7:00 AM" at bounding box center [634, 590] width 75 height 24
click at [630, 624] on span at bounding box center [632, 628] width 26 height 26
type input "10:00 AM"
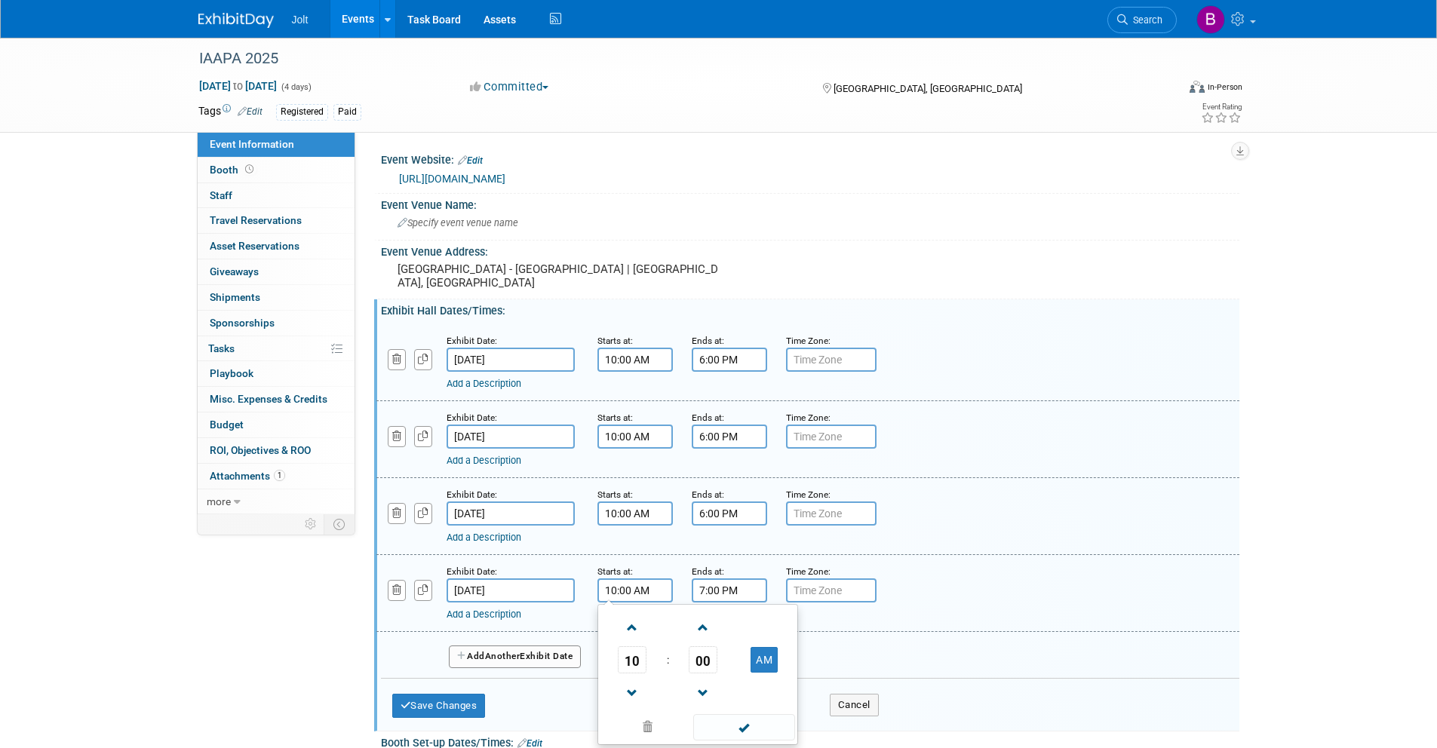
click at [722, 587] on input "7:00 PM" at bounding box center [729, 590] width 75 height 24
click at [725, 694] on span at bounding box center [726, 693] width 26 height 26
type input "4:00 PM"
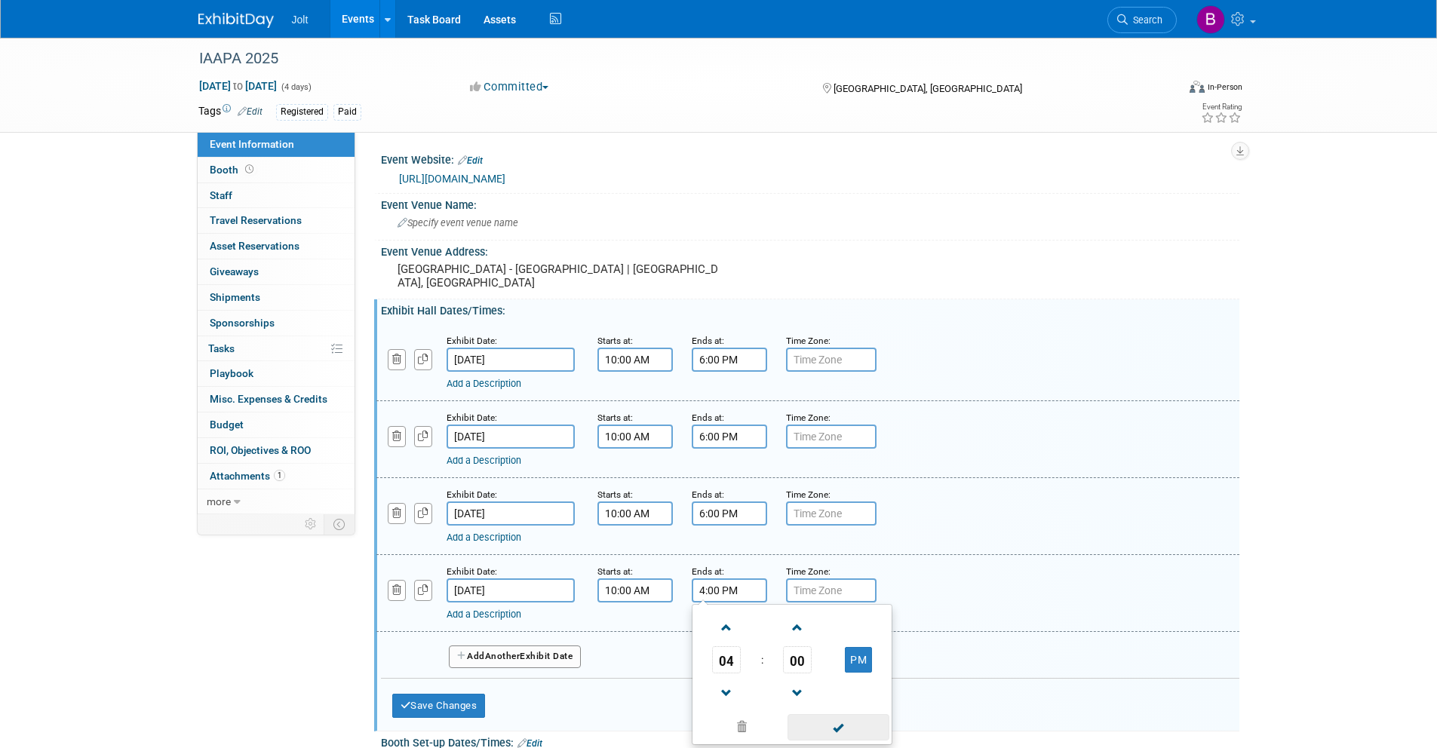
click at [839, 732] on span at bounding box center [838, 727] width 102 height 26
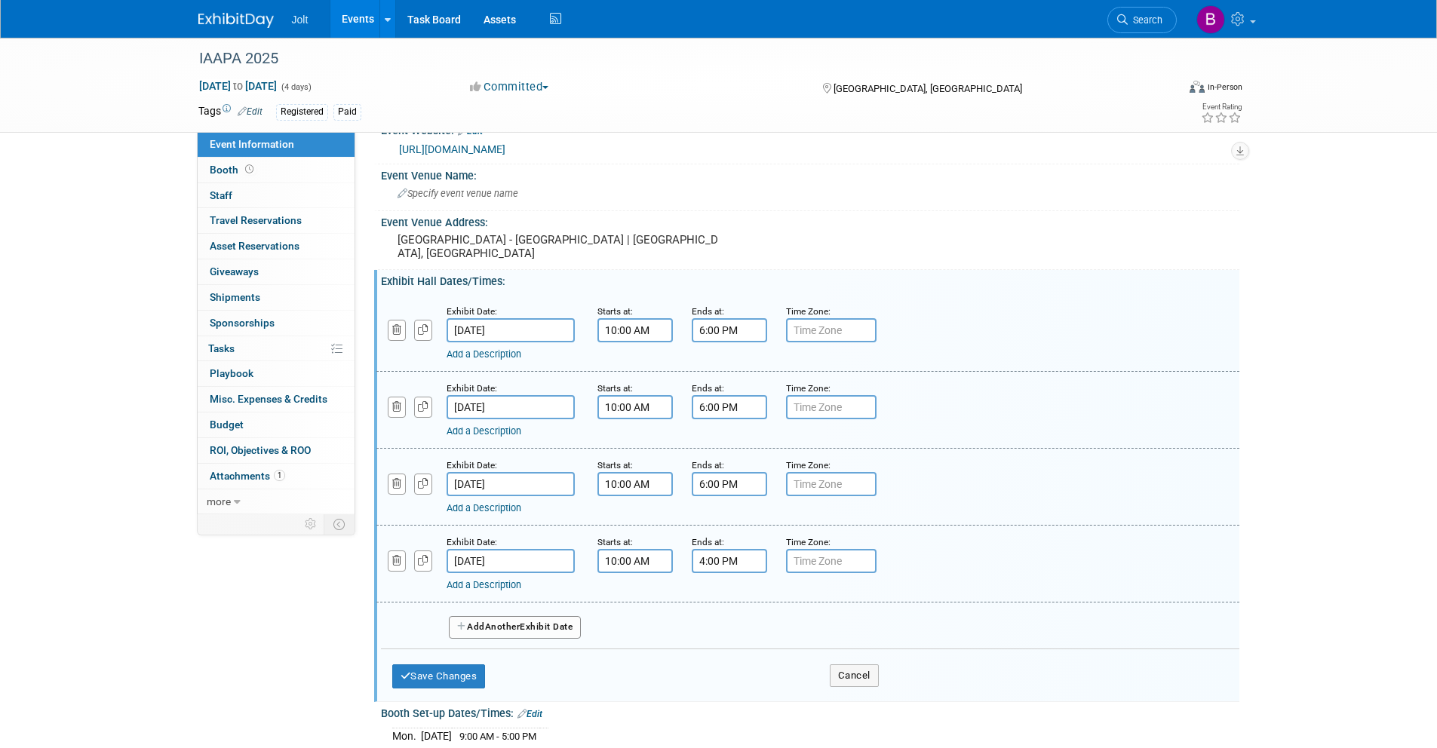
scroll to position [97, 0]
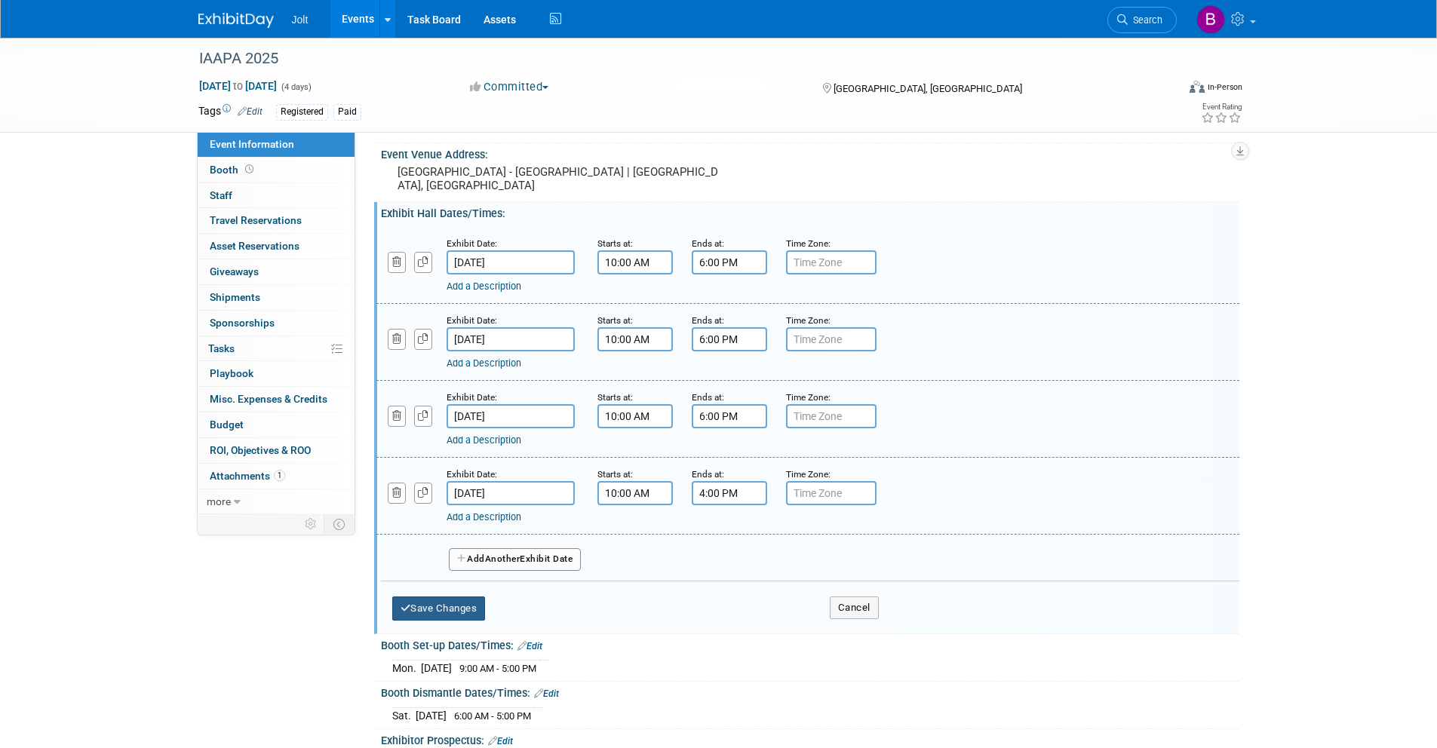
click at [459, 613] on button "Save Changes" at bounding box center [439, 609] width 94 height 24
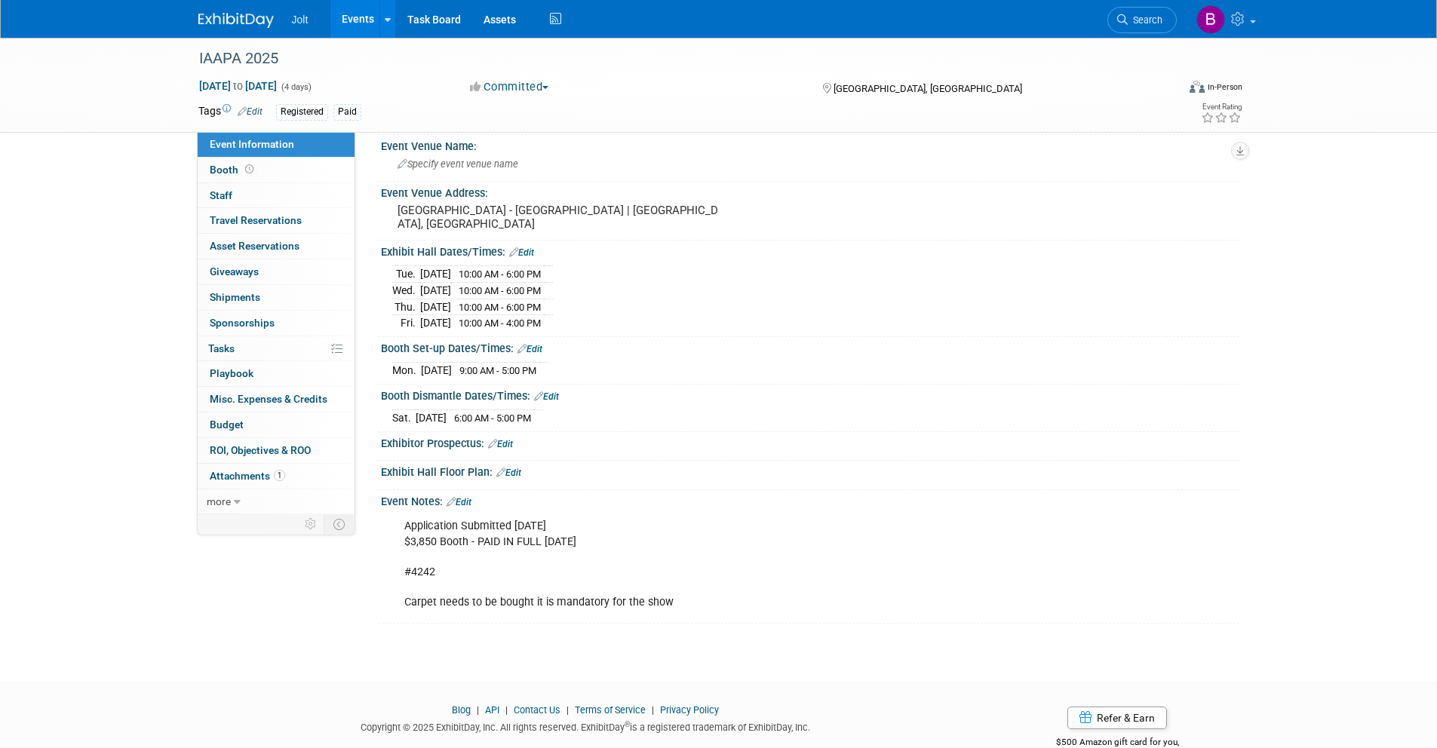
scroll to position [0, 0]
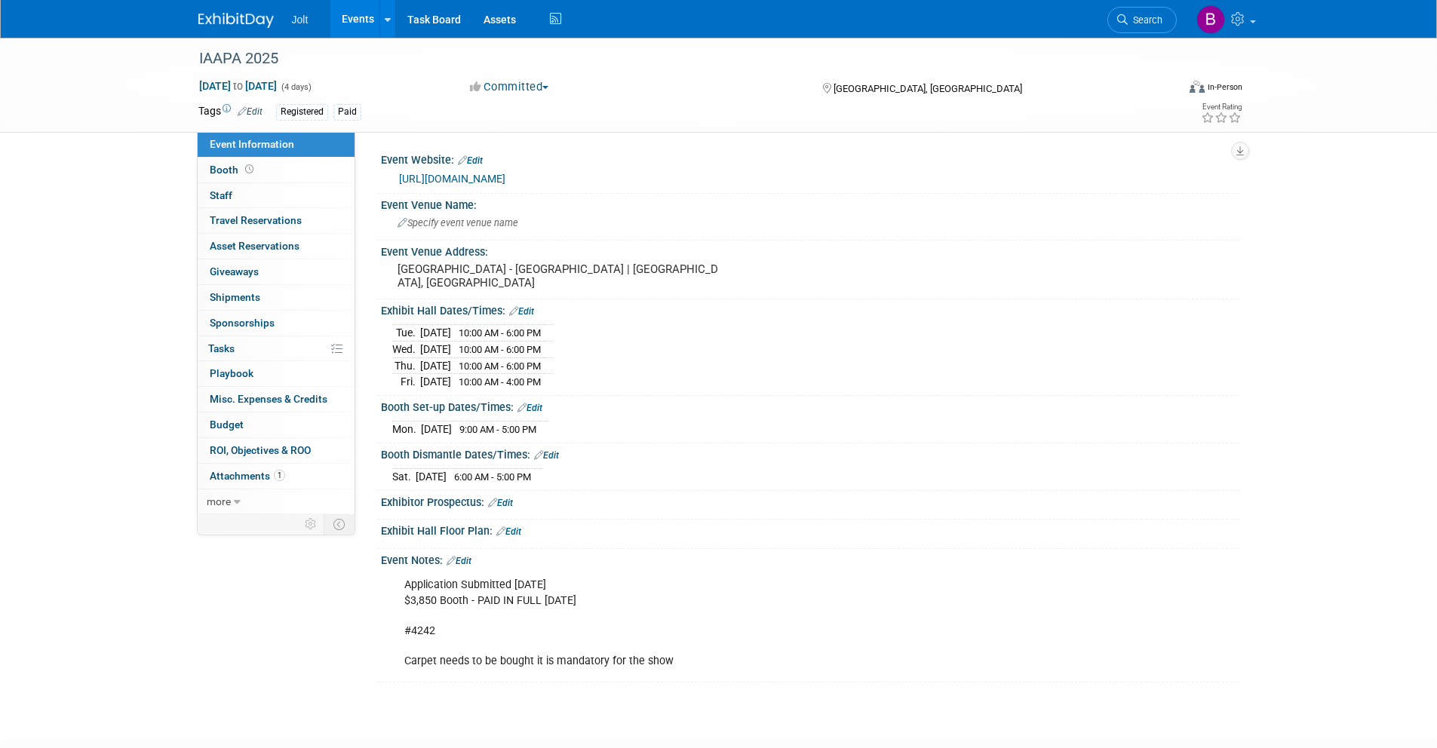
click at [505, 177] on link "https://iaapa.org/expos-and-events/iaapa-expo" at bounding box center [452, 179] width 106 height 12
click at [520, 533] on link "Edit" at bounding box center [508, 531] width 25 height 11
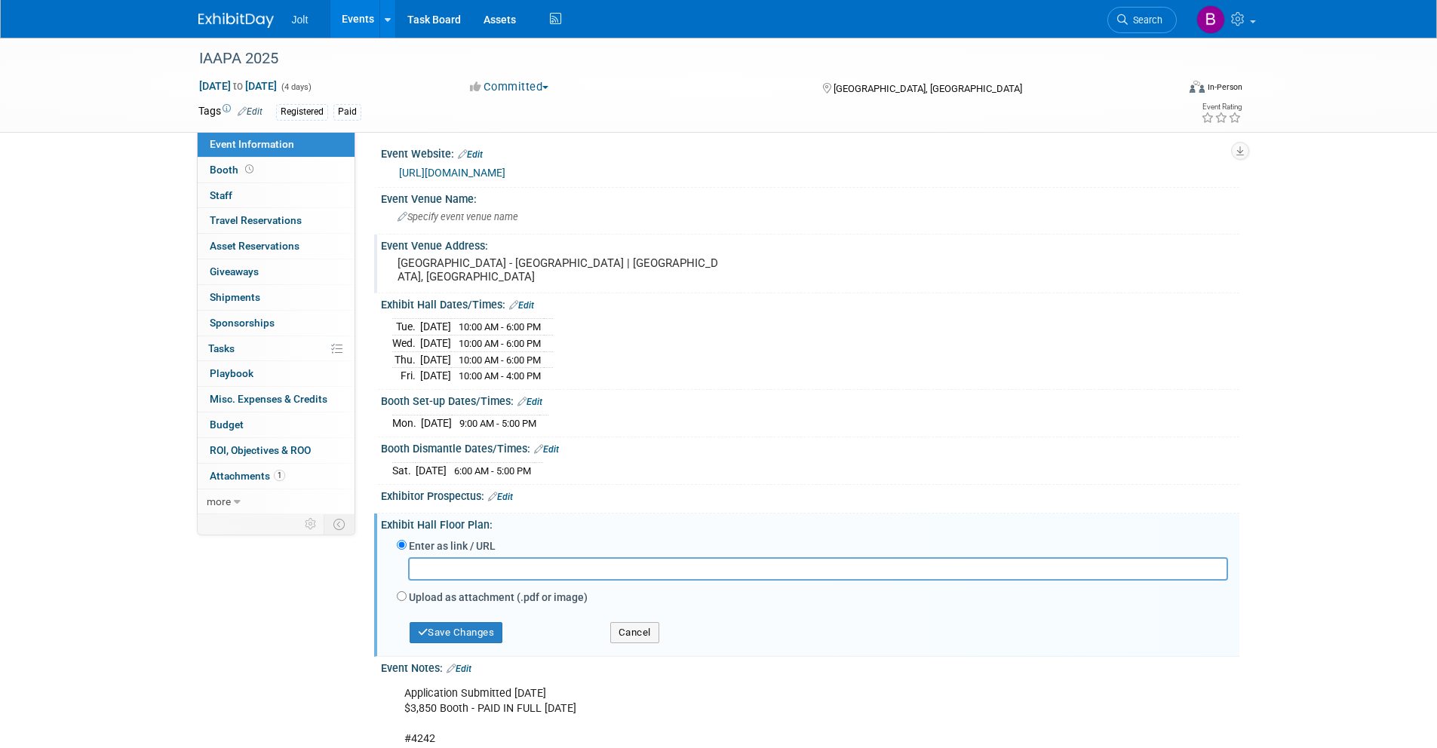
scroll to position [16, 0]
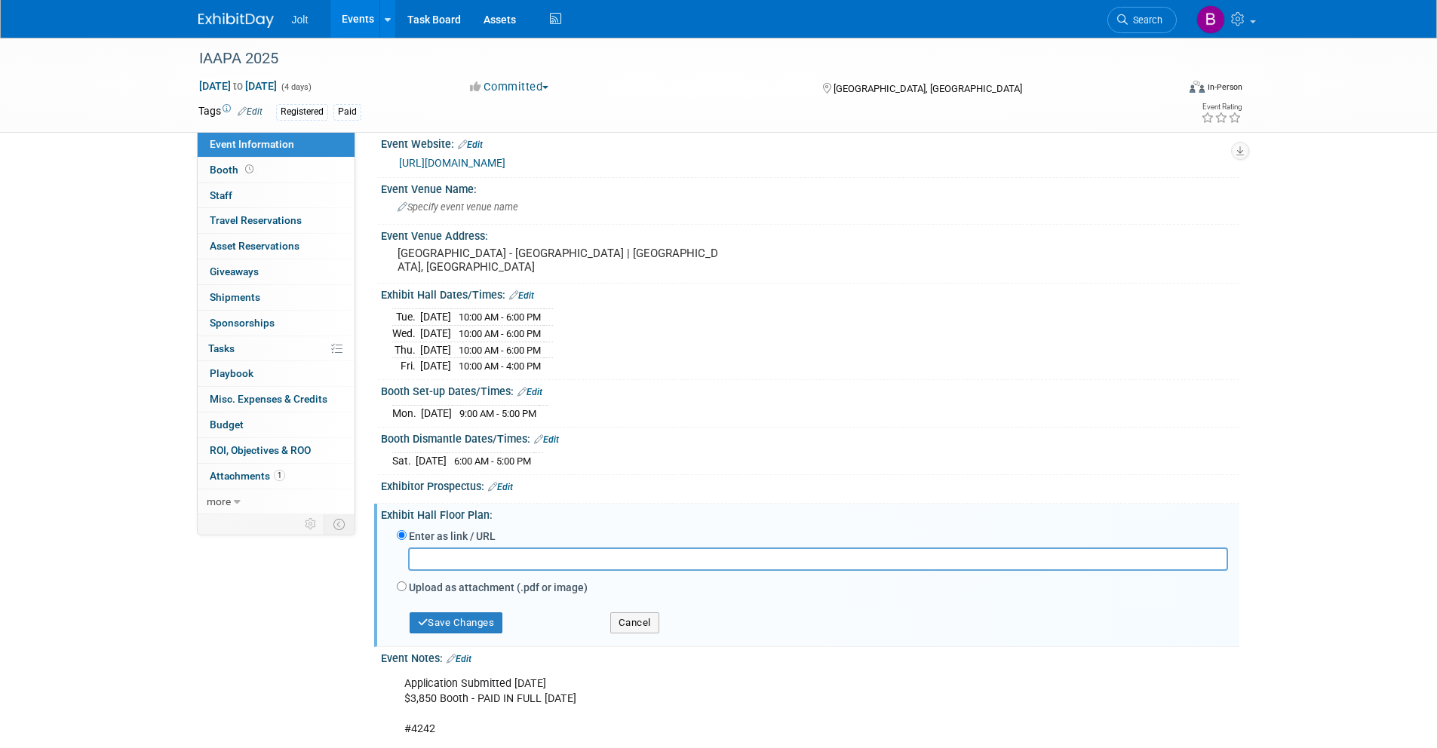
paste input "https://iaapaexpo25.mapyourshow.com/8_0/exhview/index.cfm?snoball_referral=-inf…"
type input "https://iaapaexpo25.mapyourshow.com/8_0/exhview/index.cfm?snoball_referral=-inf…"
click at [495, 619] on button "Save Changes" at bounding box center [457, 622] width 94 height 21
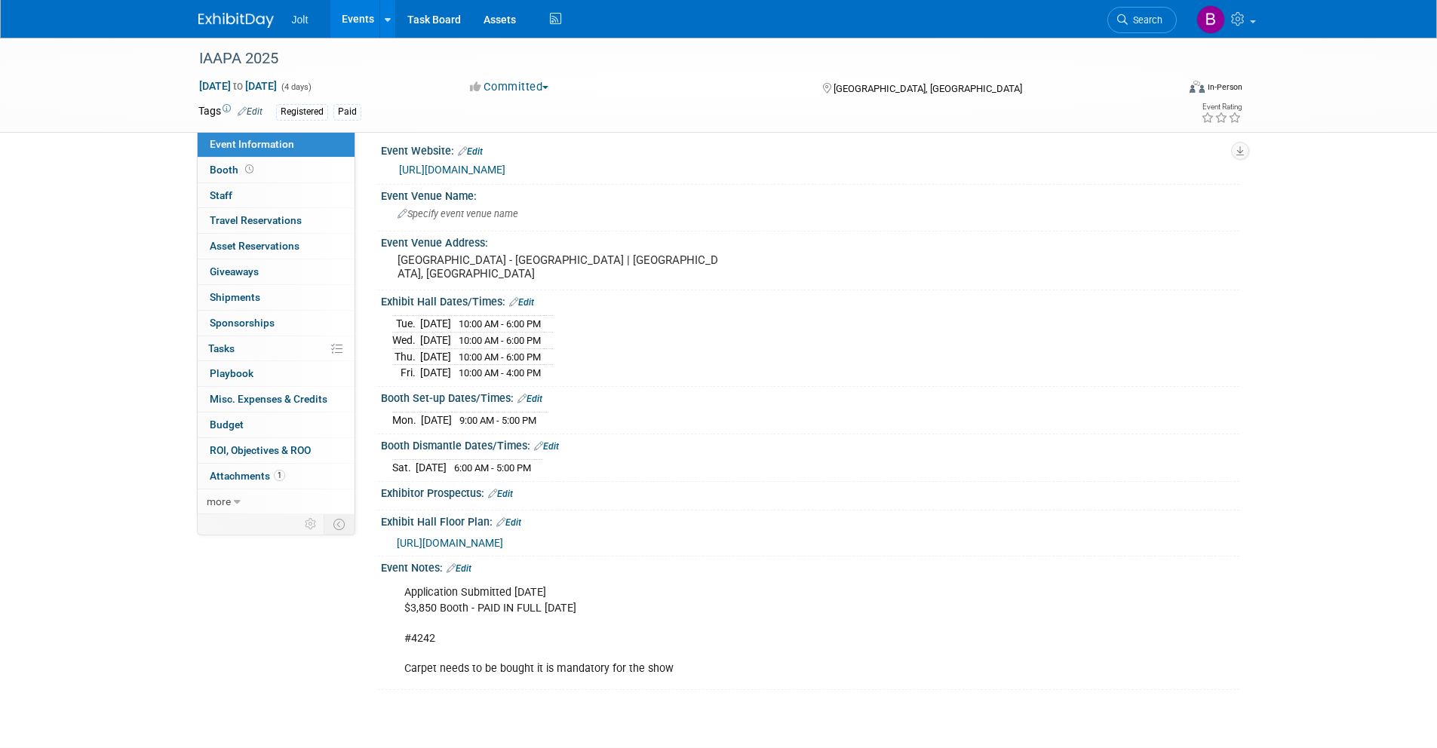
scroll to position [0, 0]
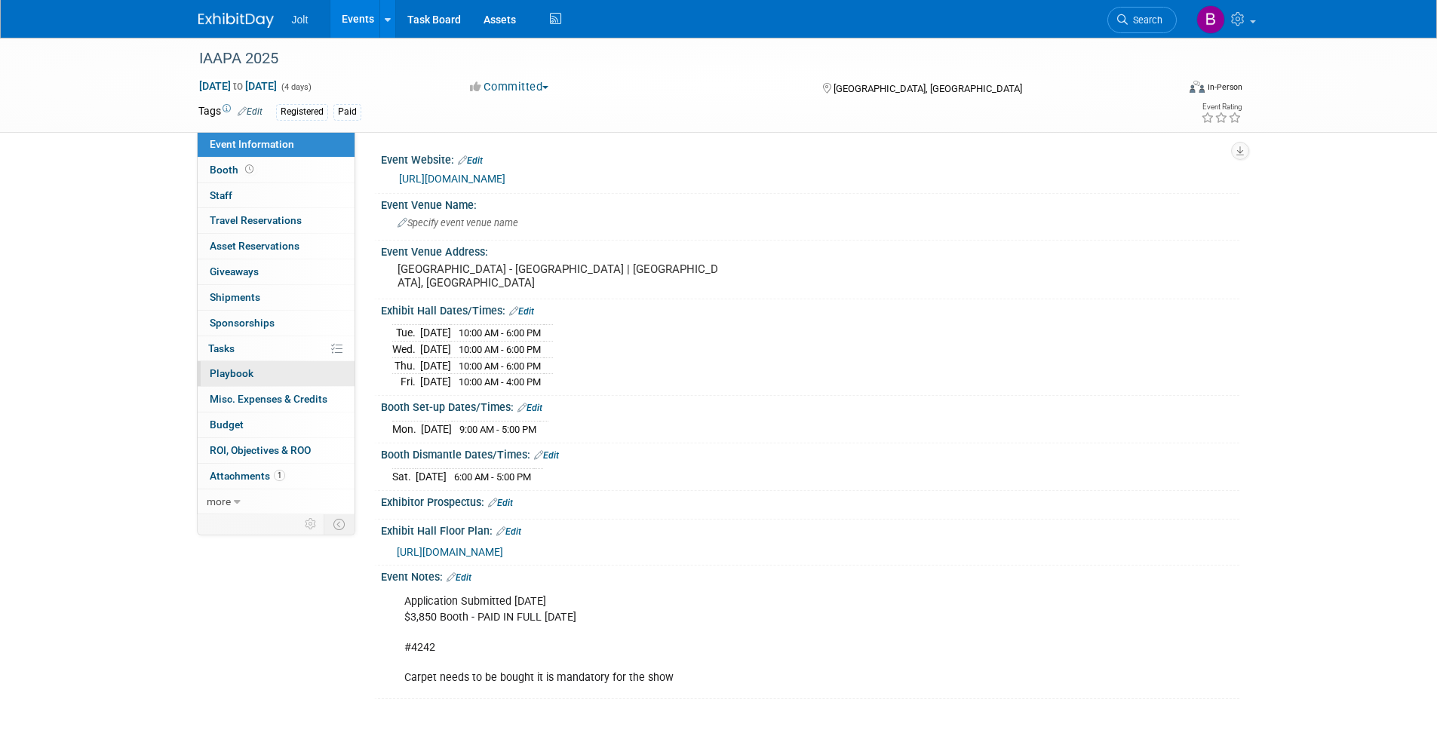
click at [250, 376] on span "Playbook 0" at bounding box center [232, 373] width 44 height 12
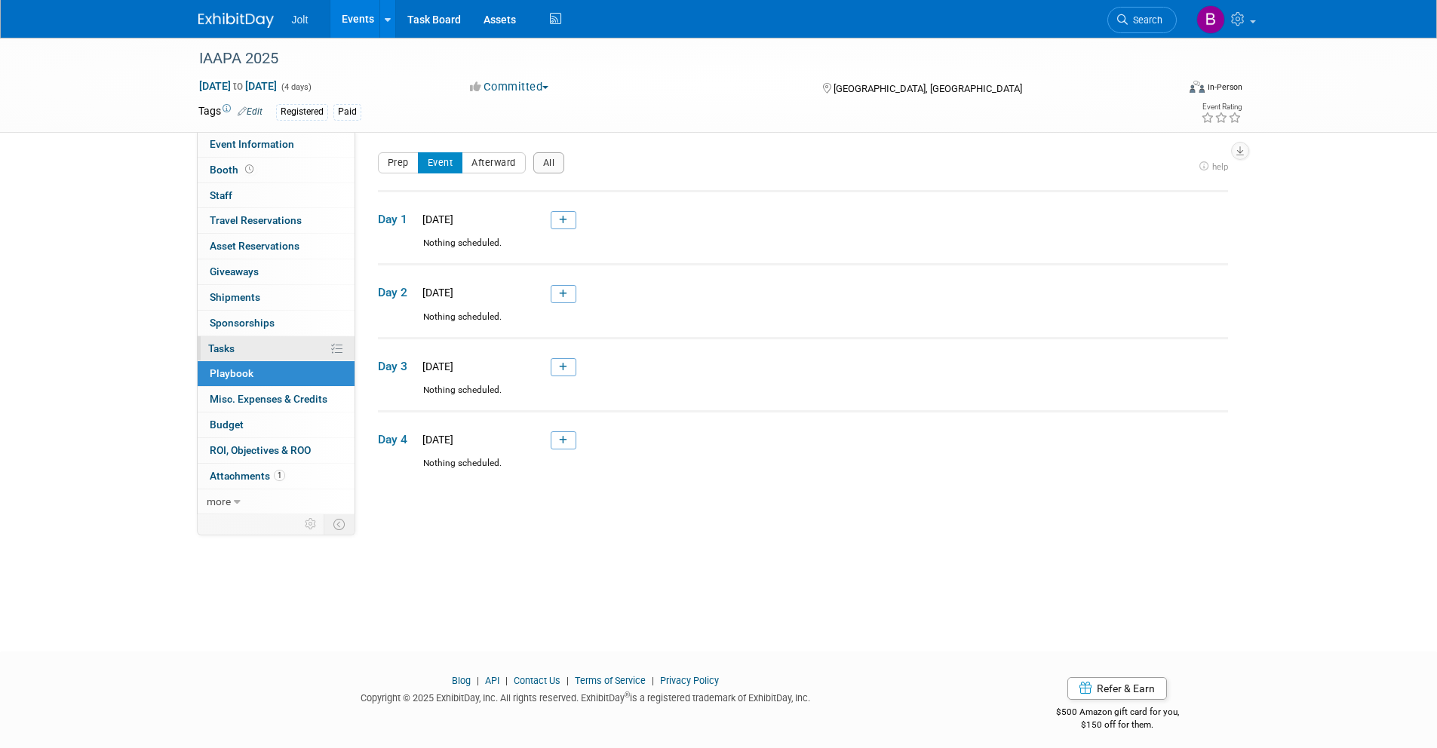
click at [256, 350] on link "0% Tasks 0%" at bounding box center [276, 348] width 157 height 25
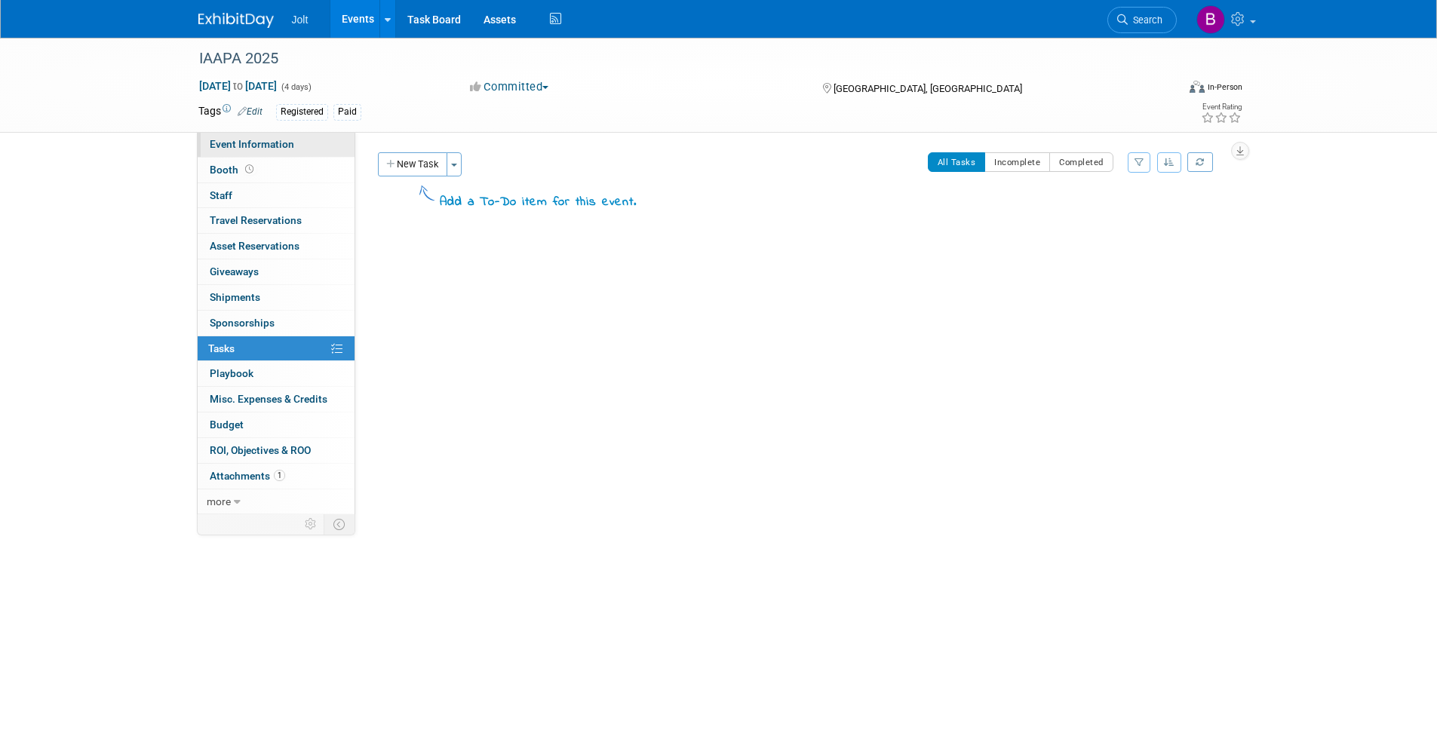
click at [270, 144] on span "Event Information" at bounding box center [252, 144] width 84 height 12
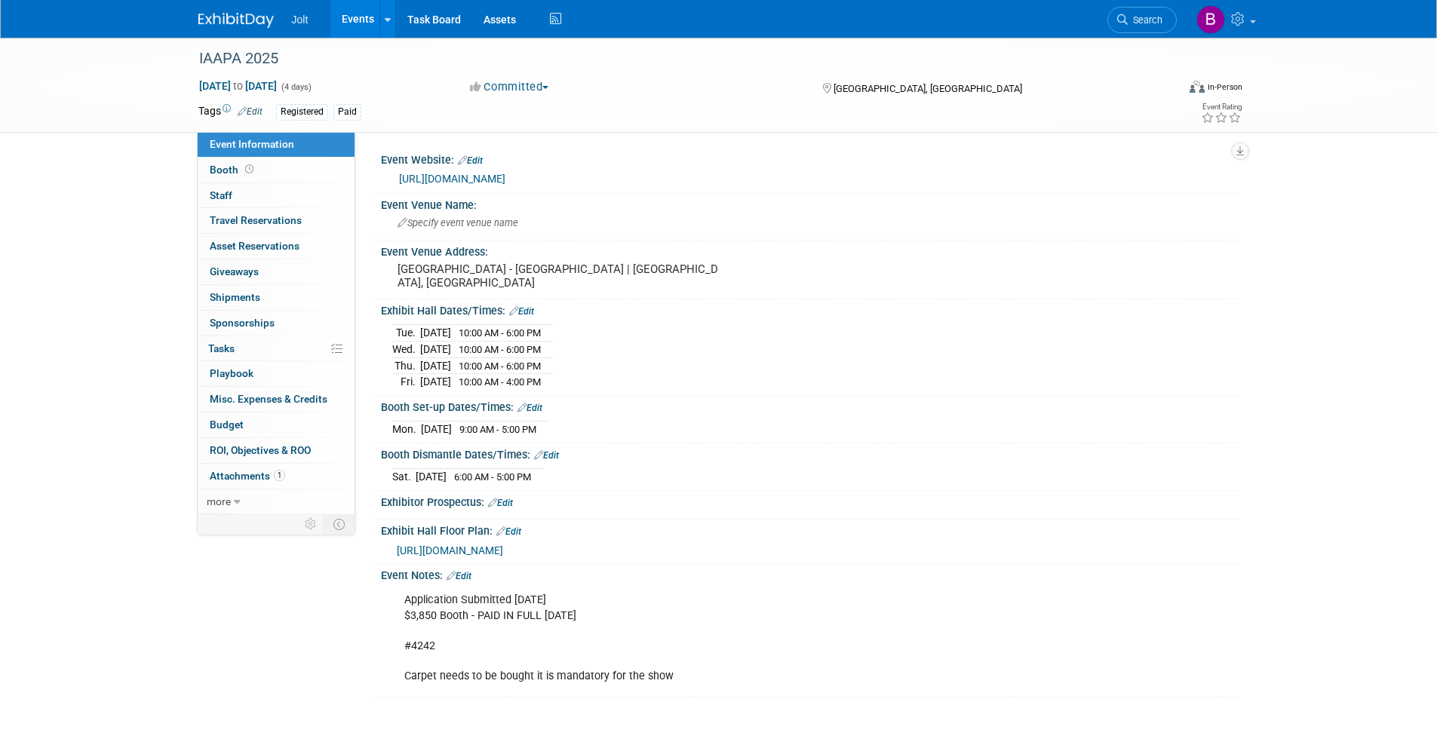
click at [238, 22] on img at bounding box center [235, 20] width 75 height 15
